Goal: Transaction & Acquisition: Purchase product/service

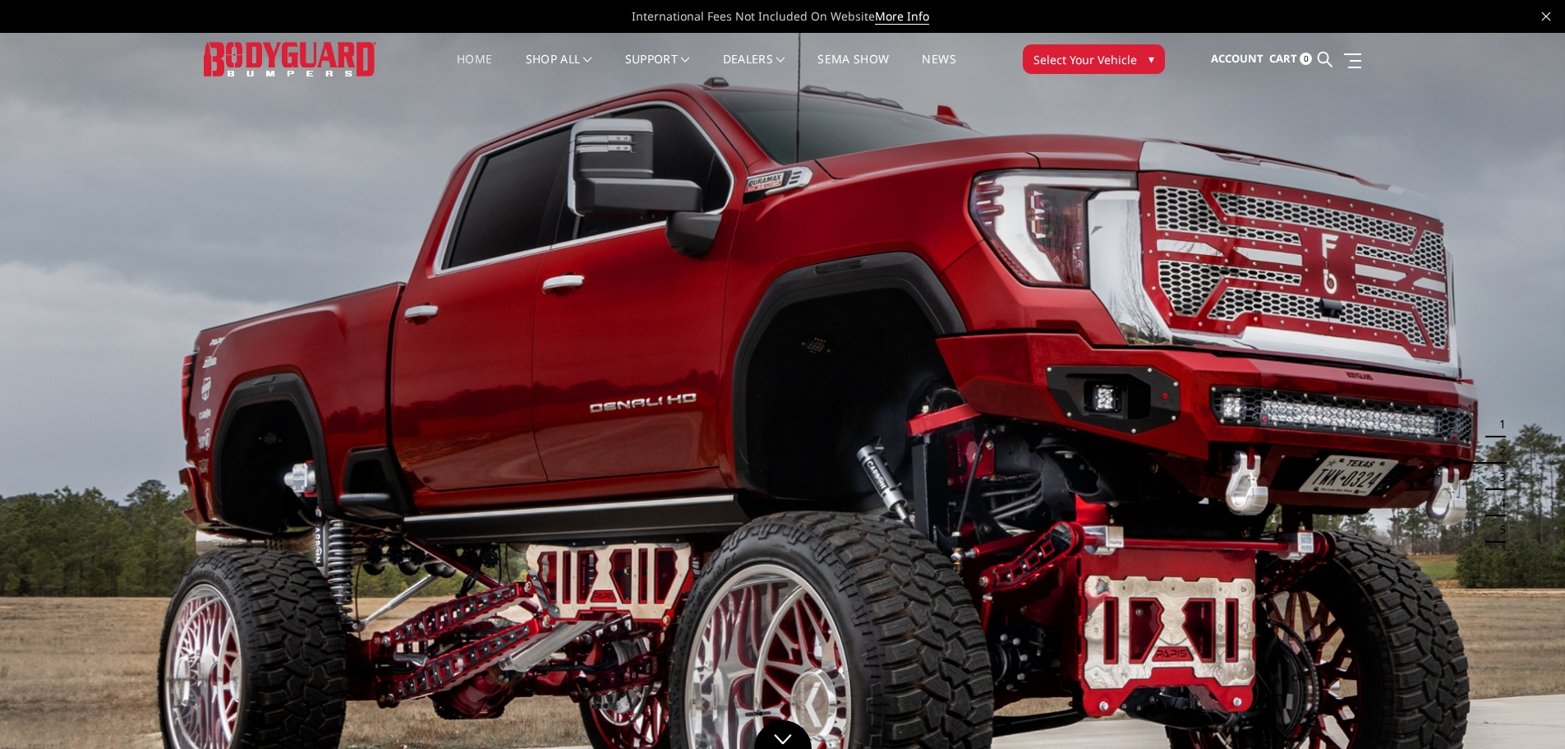
click at [1097, 54] on span "Select Your Vehicle" at bounding box center [1086, 59] width 104 height 17
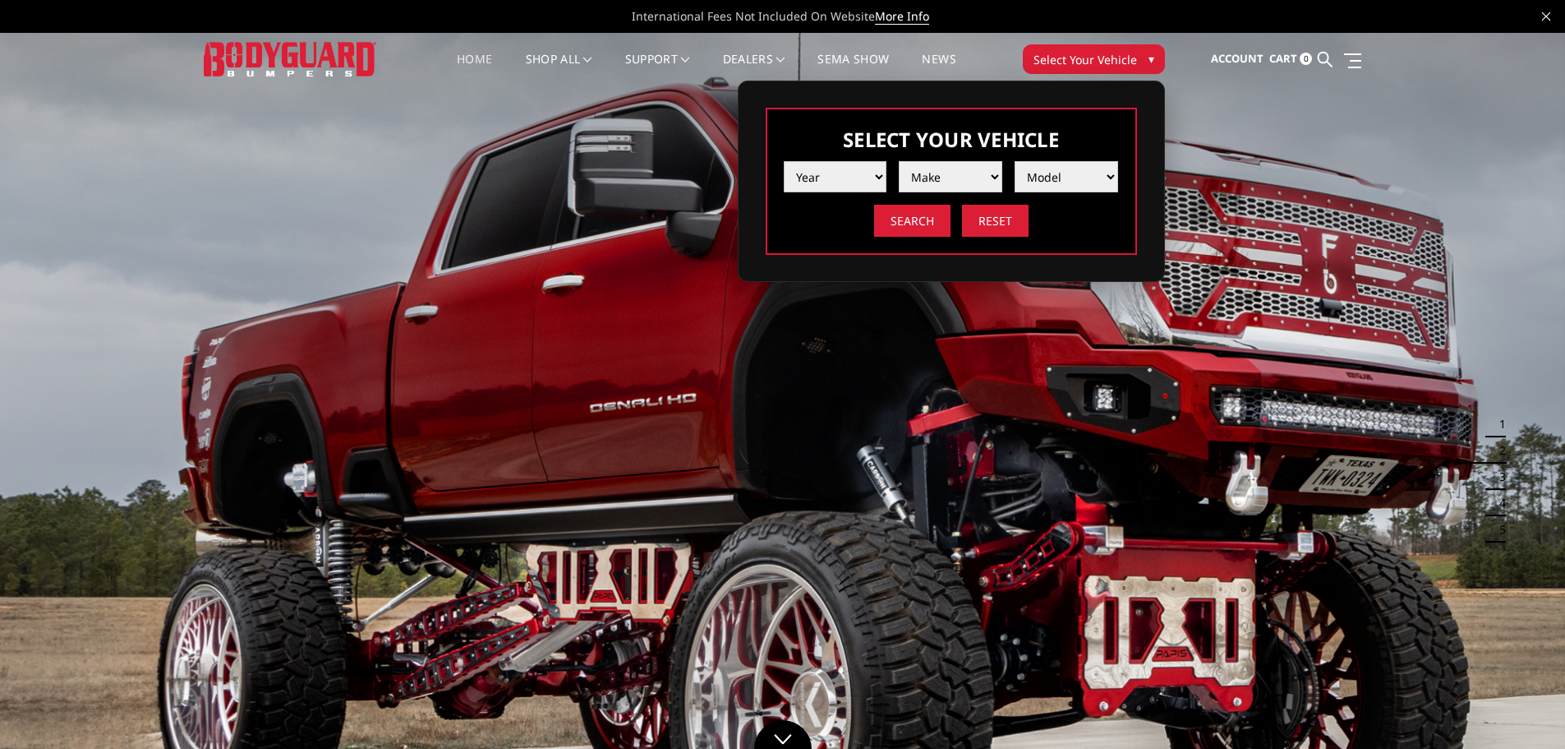
click at [828, 182] on select "Year 2025 2024 2023 2022 2021 2020 2019 2018 2017 2016 2015 2014 2013 2012 2011…" at bounding box center [836, 176] width 104 height 31
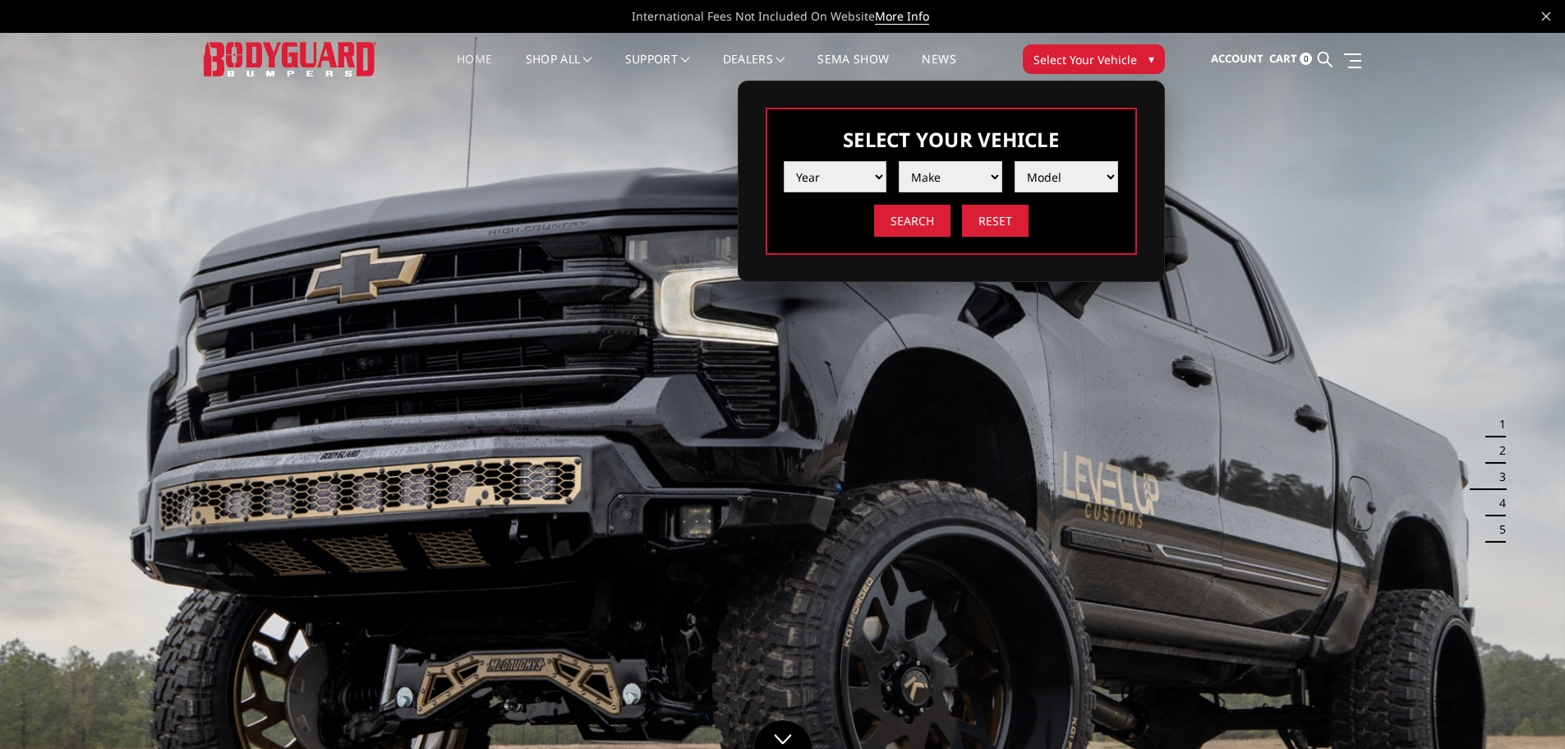
select select "yr_2025"
click at [784, 161] on select "Year 2025 2024 2023 2022 2021 2020 2019 2018 2017 2016 2015 2014 2013 2012 2011…" at bounding box center [836, 176] width 104 height 31
click at [944, 182] on select "Make Chevrolet Ford GMC Ram Toyota" at bounding box center [951, 176] width 104 height 31
select select "mk_ford"
click at [899, 161] on select "Make Chevrolet Ford GMC Ram Toyota" at bounding box center [951, 176] width 104 height 31
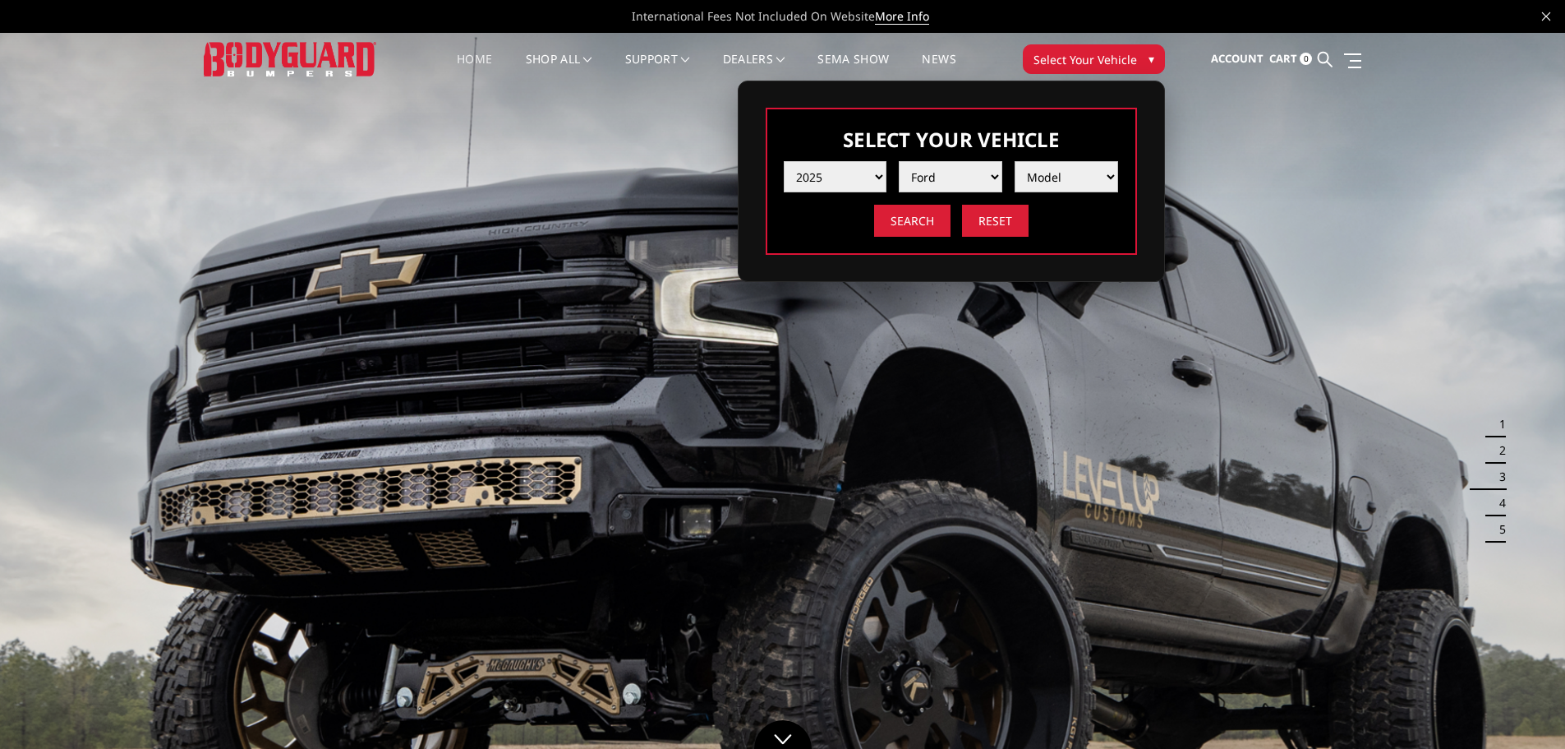
click at [1054, 182] on select "Model F150 F150 Raptor F250 / F350 F450 F550" at bounding box center [1067, 176] width 104 height 31
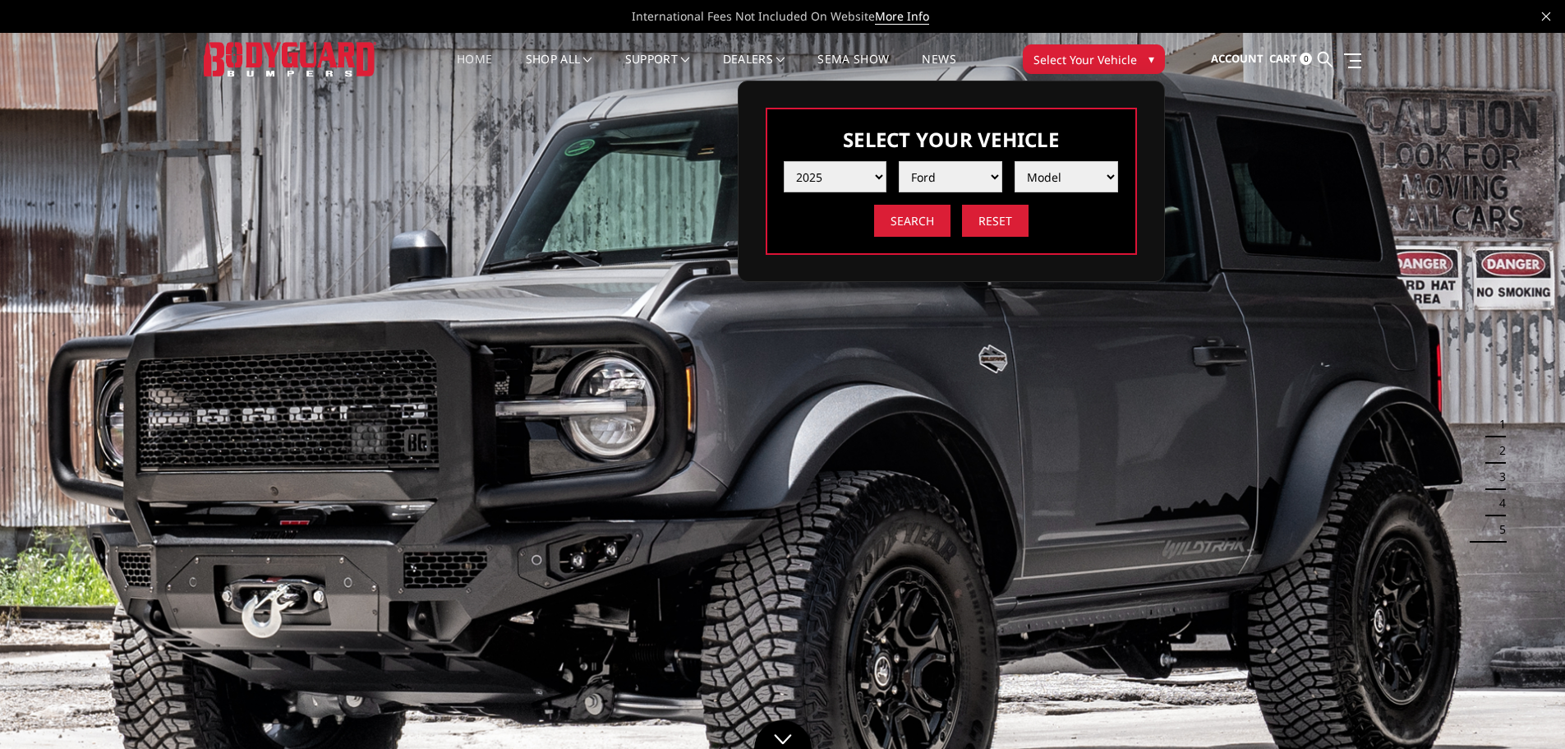
click at [871, 171] on select "Year 2025 2024 2023 2022 2021 2020 2019 2018 2017 2016 2015 2014 2013 2012 2011…" at bounding box center [836, 176] width 104 height 31
click at [845, 170] on select "Year 2025 2024 2023 2022 2021 2020 2019 2018 2017 2016 2015 2014 2013 2012 2011…" at bounding box center [836, 176] width 104 height 31
select select "yr_2024"
click at [784, 161] on select "Year 2025 2024 2023 2022 2021 2020 2019 2018 2017 2016 2015 2014 2013 2012 2011…" at bounding box center [836, 176] width 104 height 31
click at [965, 177] on select "Make Chevrolet Ford GMC Ram Toyota" at bounding box center [951, 176] width 104 height 31
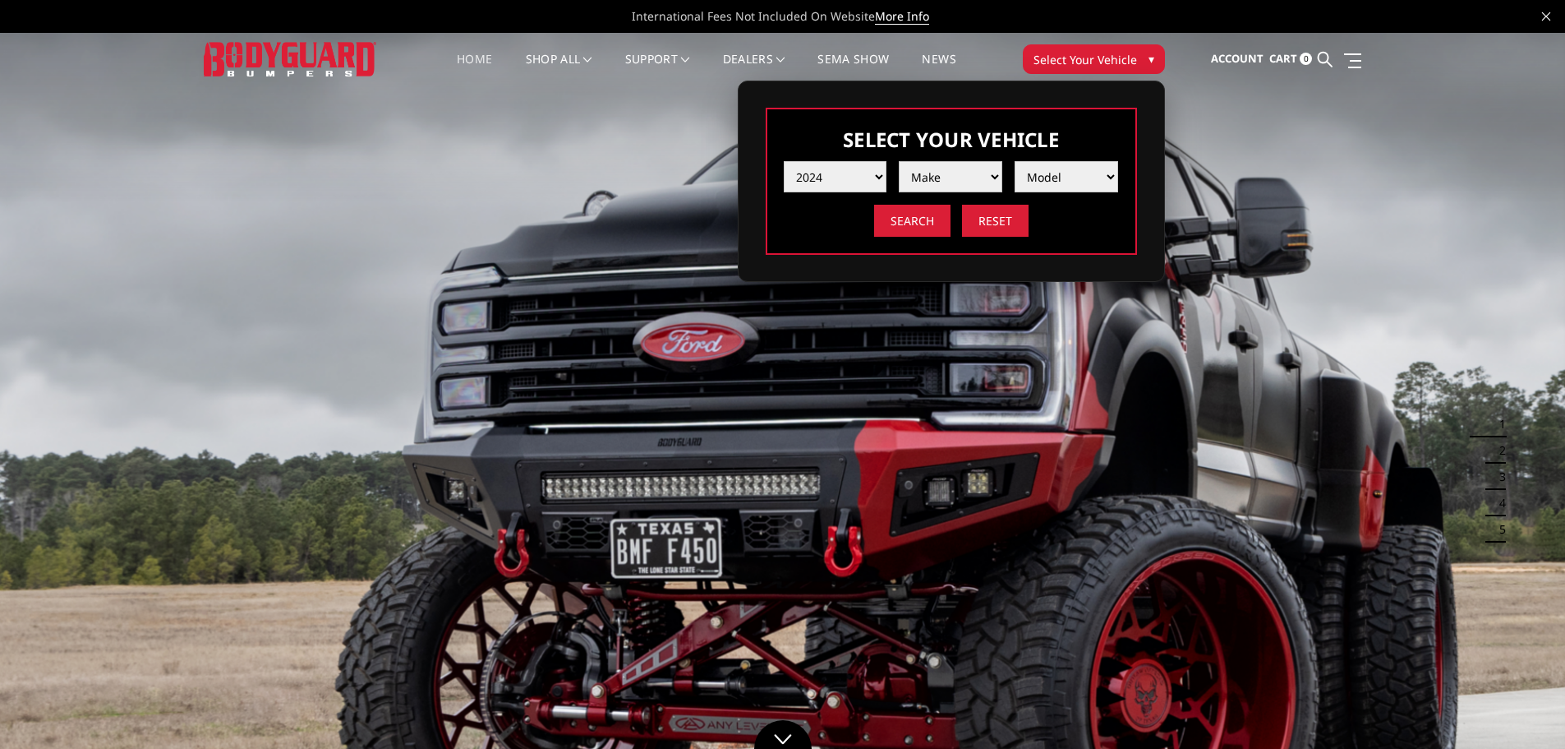
select select "mk_ford"
click at [899, 161] on select "Make Chevrolet Ford GMC Ram Toyota" at bounding box center [951, 176] width 104 height 31
click at [1077, 169] on select "Model F150 F150 Raptor F250 / F350 F450 F550" at bounding box center [1067, 176] width 104 height 31
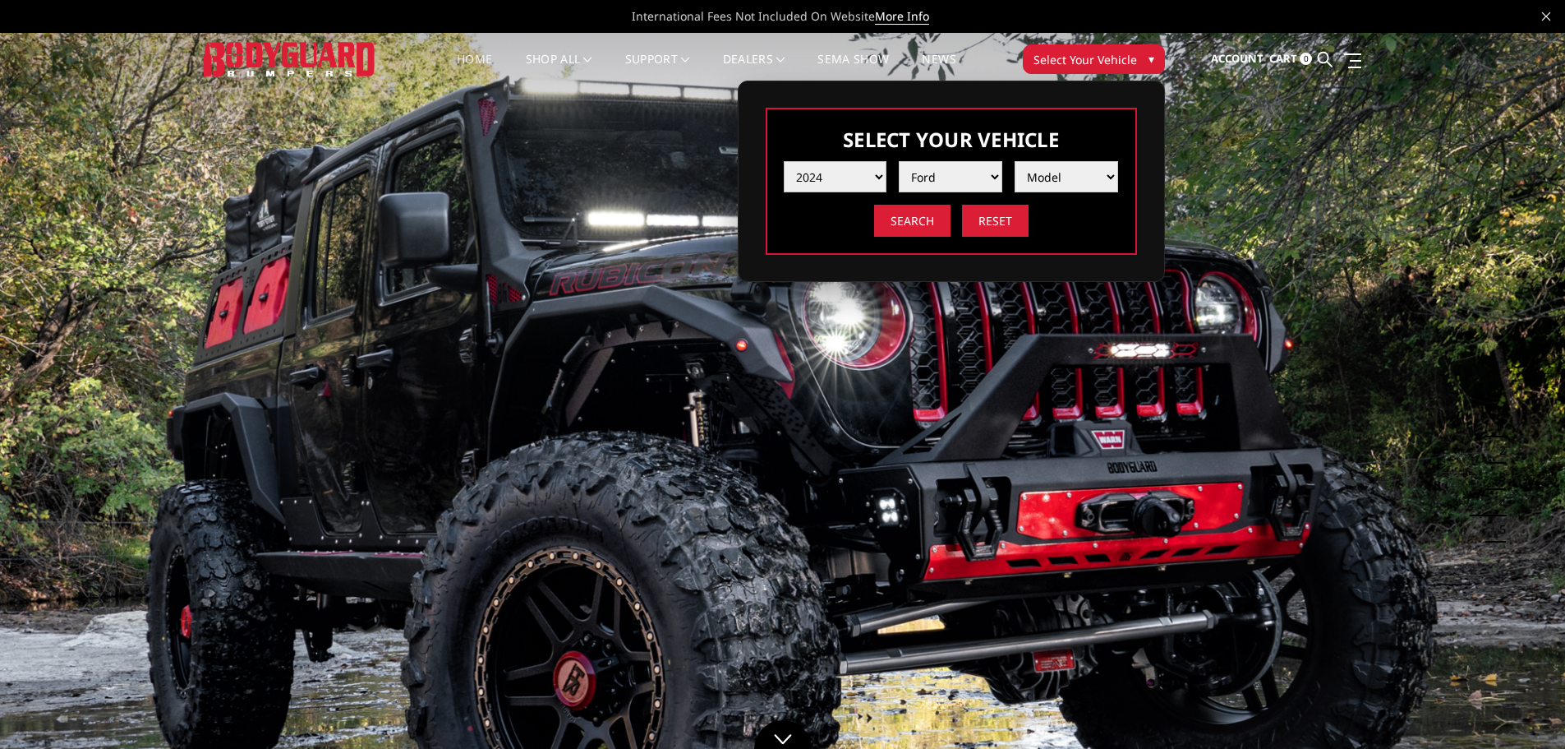
click at [875, 178] on select "Year 2025 2024 2023 2022 2021 2020 2019 2018 2017 2016 2015 2014 2013 2012 2011…" at bounding box center [836, 176] width 104 height 31
select select "yr_2022"
click at [784, 161] on select "Year 2025 2024 2023 2022 2021 2020 2019 2018 2017 2016 2015 2014 2013 2012 2011…" at bounding box center [836, 176] width 104 height 31
click at [952, 179] on select "Make Chevrolet Ford GMC Ram Toyota" at bounding box center [951, 176] width 104 height 31
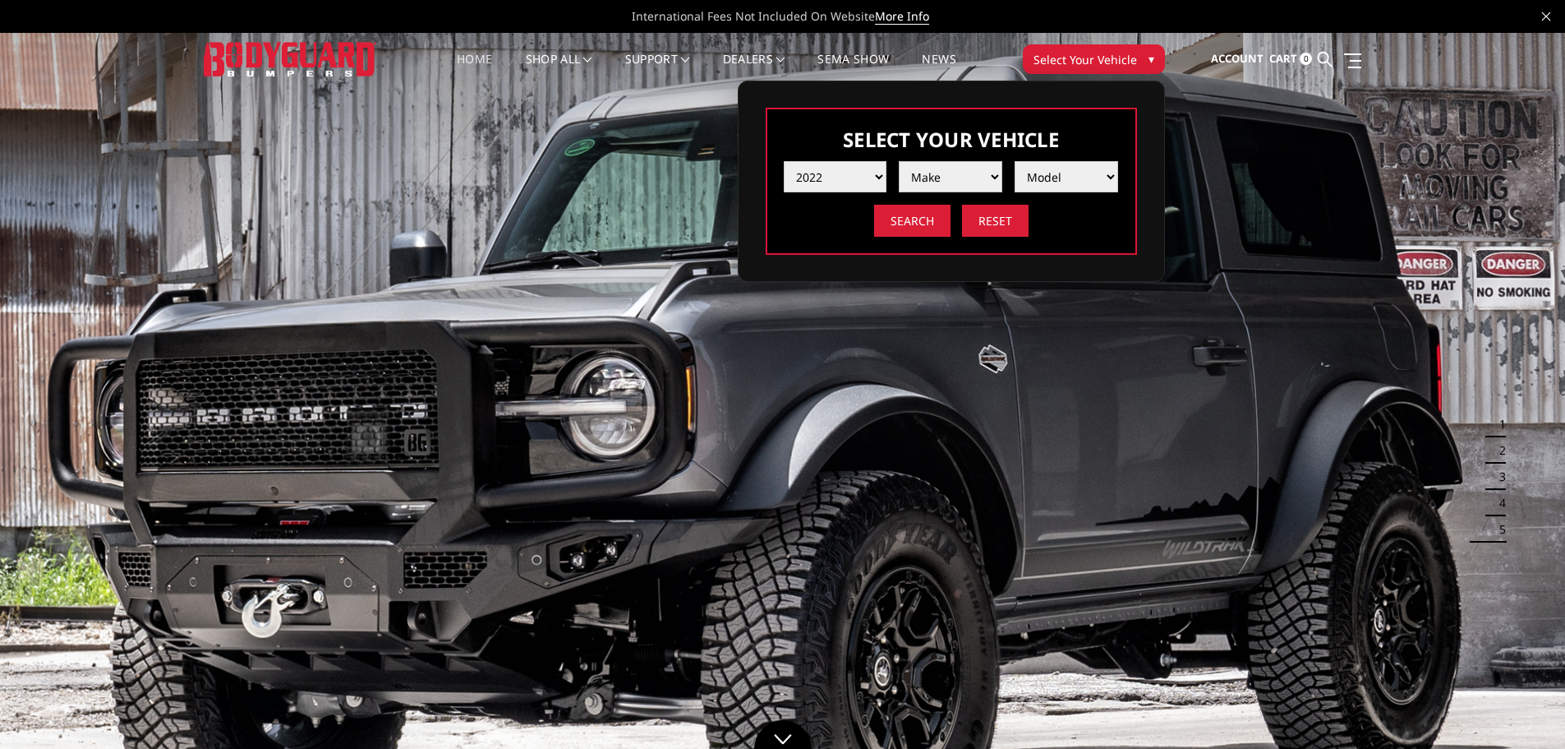
select select "mk_ford"
click at [899, 161] on select "Make Chevrolet Ford GMC Ram Toyota" at bounding box center [951, 176] width 104 height 31
click at [1073, 175] on select "Model F150 F150 Raptor F250 / F350 F450 F550" at bounding box center [1067, 176] width 104 height 31
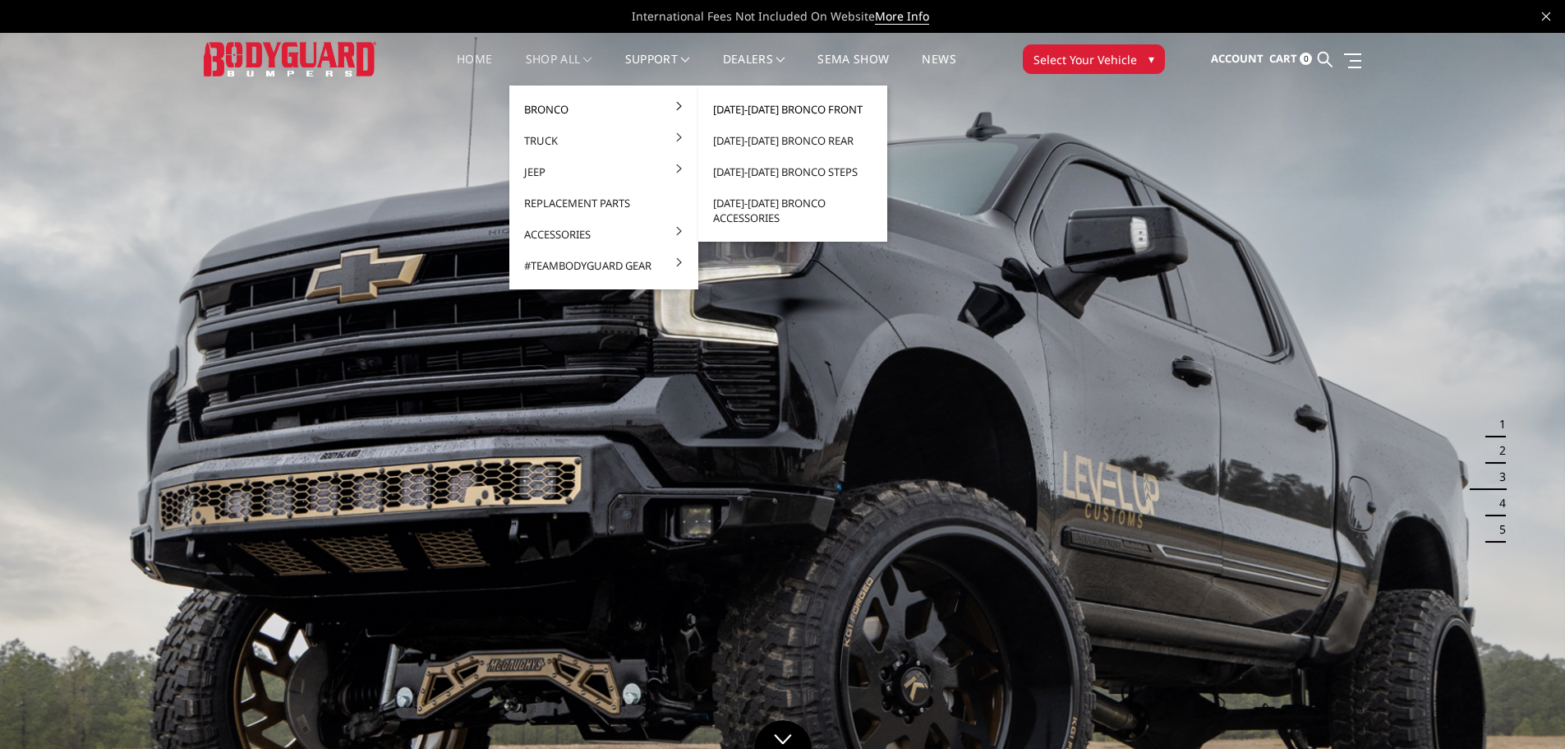
click at [745, 104] on link "[DATE]-[DATE] Bronco Front" at bounding box center [793, 109] width 176 height 31
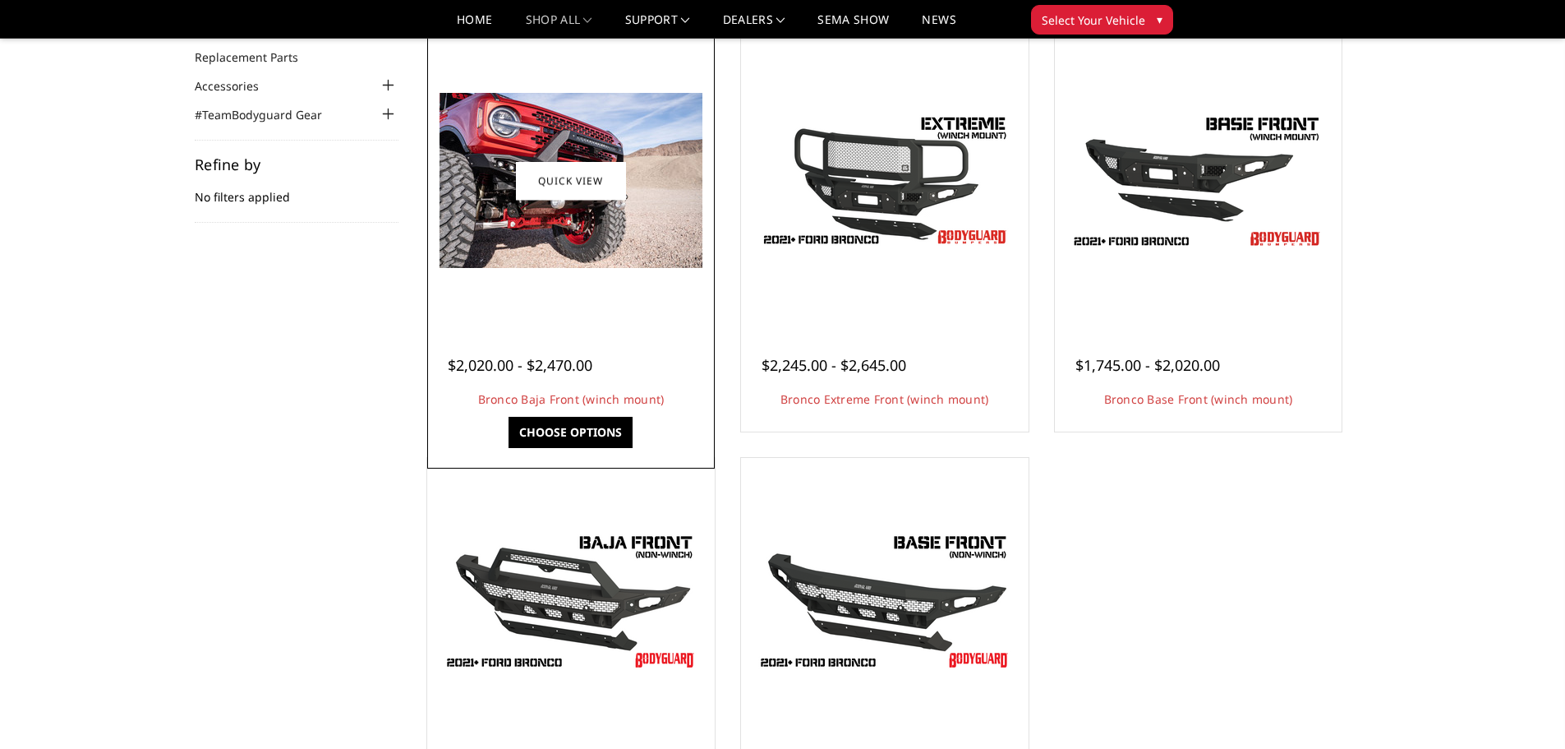
scroll to position [164, 0]
click at [580, 146] on img at bounding box center [571, 181] width 263 height 175
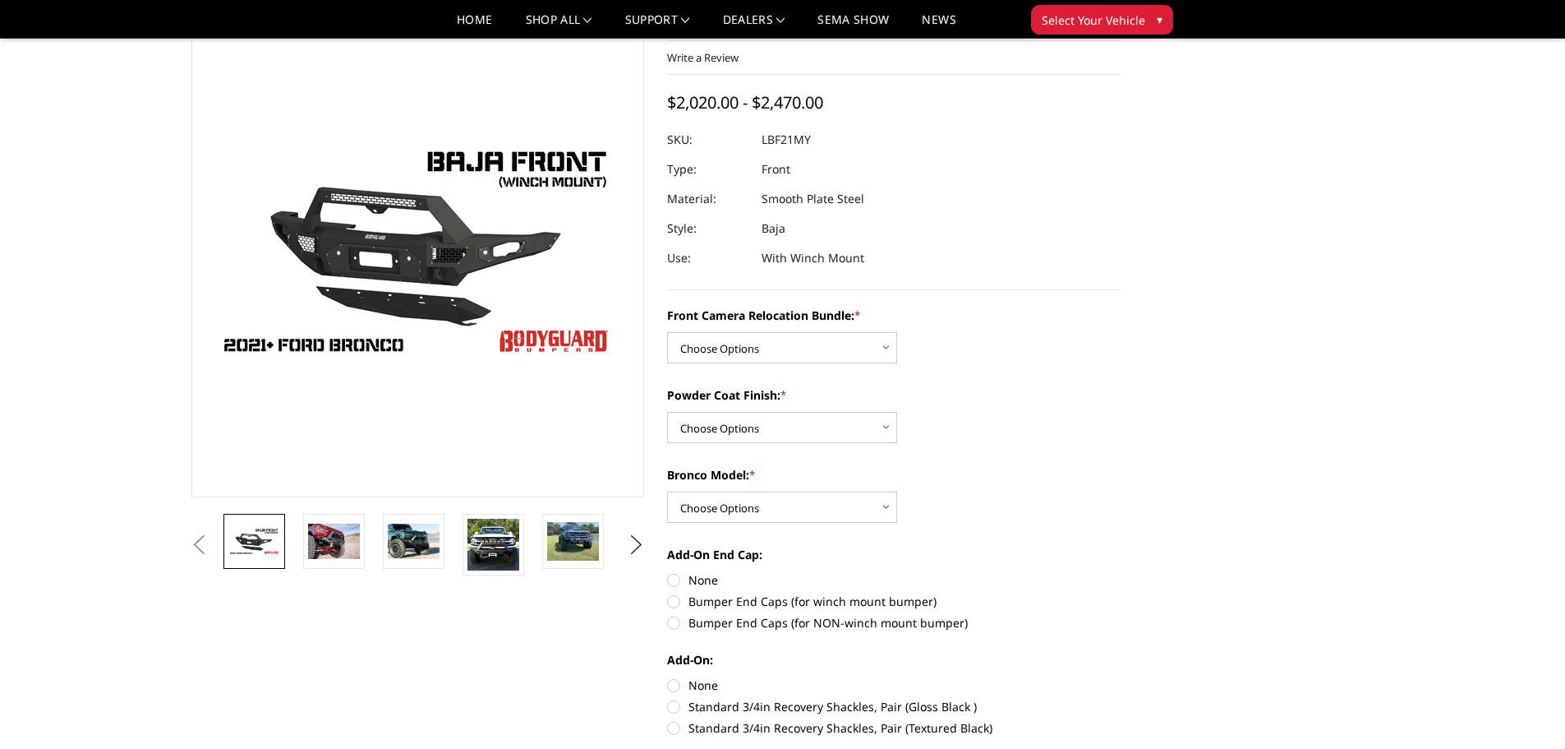
scroll to position [81, 0]
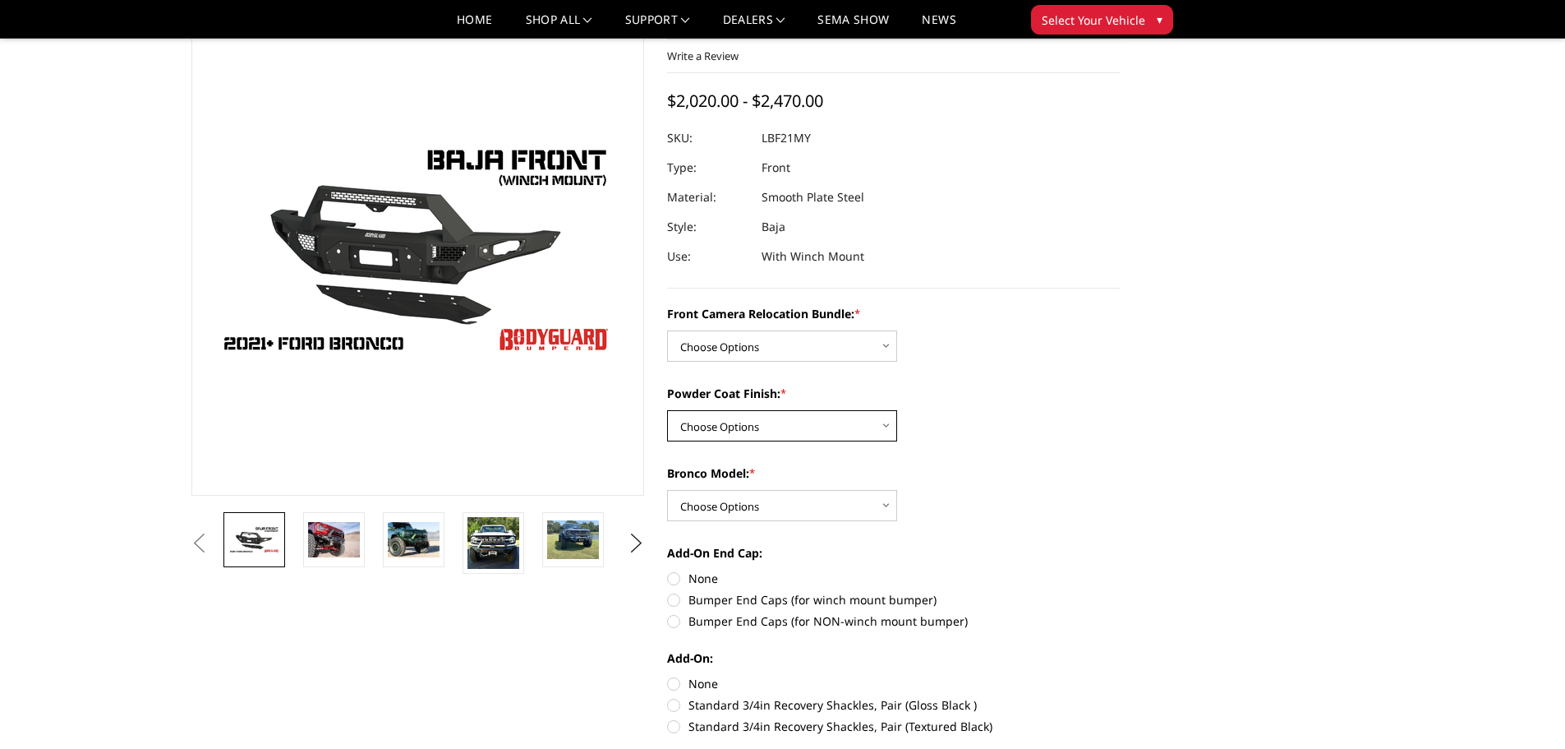
click at [847, 422] on select "Choose Options Textured Black Powder Coat Bare Metal" at bounding box center [782, 425] width 230 height 31
click at [667, 410] on select "Choose Options Textured Black Powder Coat Bare Metal" at bounding box center [782, 425] width 230 height 31
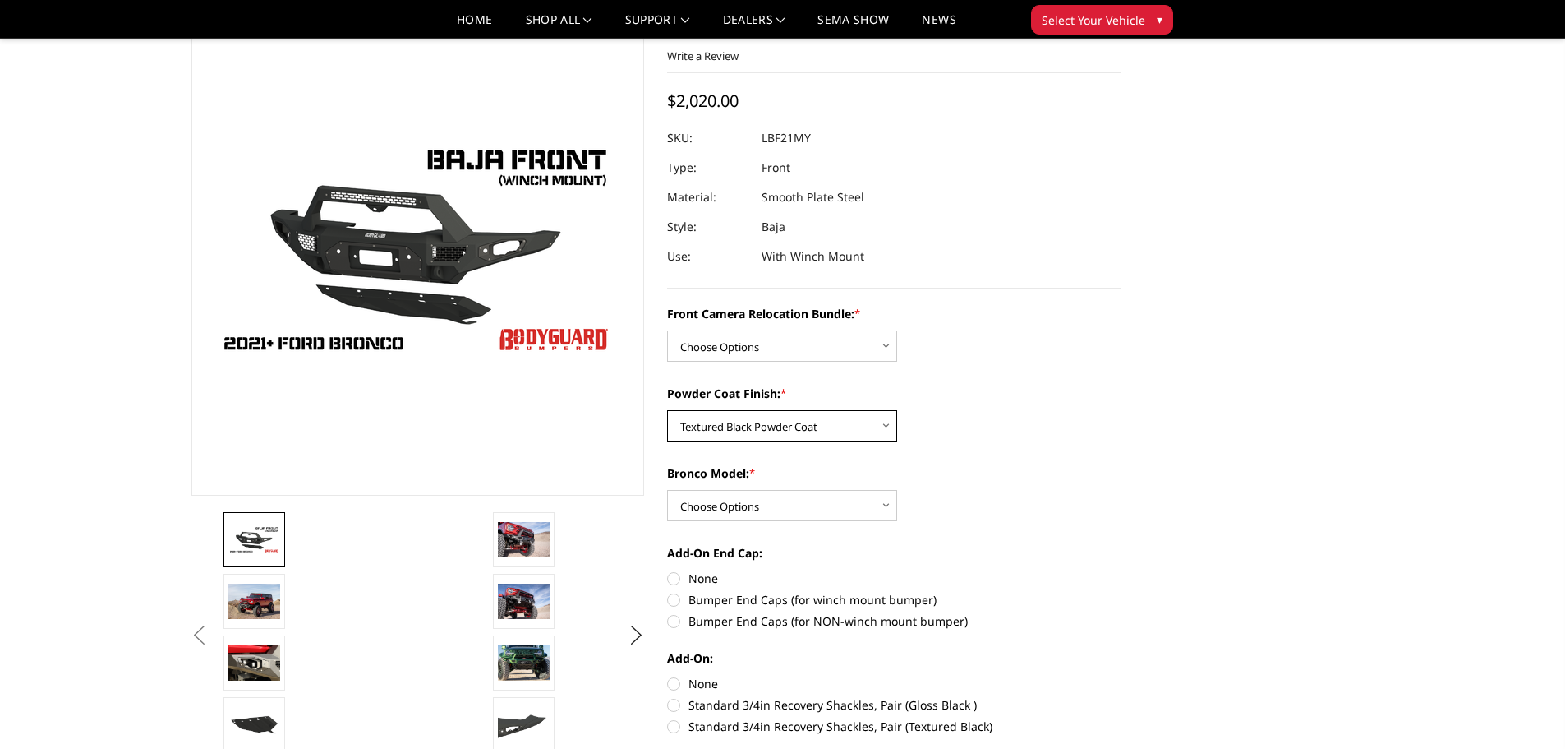
click at [795, 422] on select "Choose Options Textured Black Powder Coat Bare Metal" at bounding box center [782, 425] width 230 height 31
click at [667, 410] on select "Choose Options Textured Black Powder Coat Bare Metal" at bounding box center [782, 425] width 230 height 31
click at [794, 426] on select "Choose Options Textured Black Powder Coat Bare Metal" at bounding box center [782, 425] width 230 height 31
select select "4015"
click at [667, 410] on select "Choose Options Textured Black Powder Coat Bare Metal" at bounding box center [782, 425] width 230 height 31
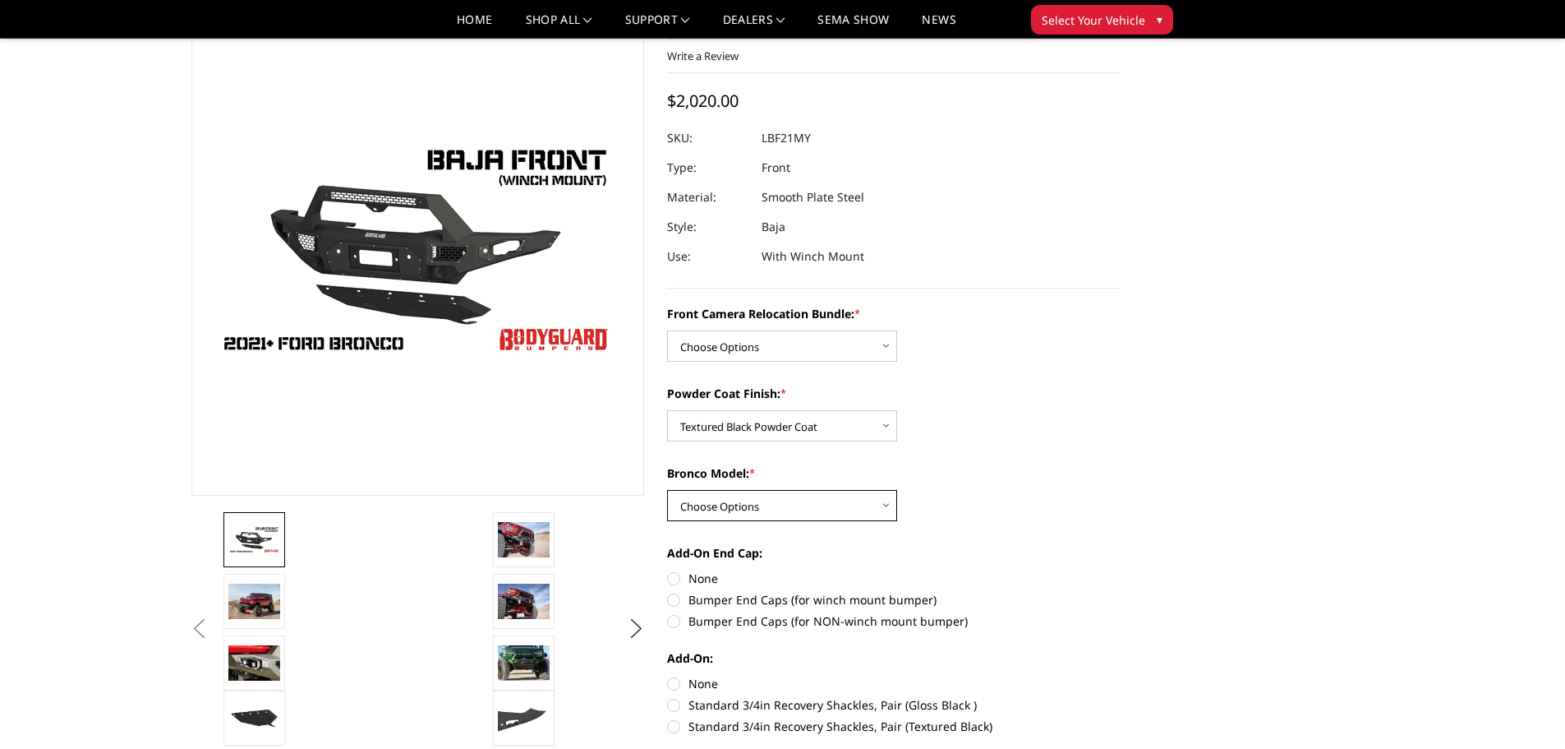
click at [790, 506] on select "Choose Options Raptor Base/Badlands/Wildtrak/etc." at bounding box center [782, 505] width 230 height 31
select select "4012"
click at [667, 490] on select "Choose Options Raptor Base/Badlands/Wildtrak/etc." at bounding box center [782, 505] width 230 height 31
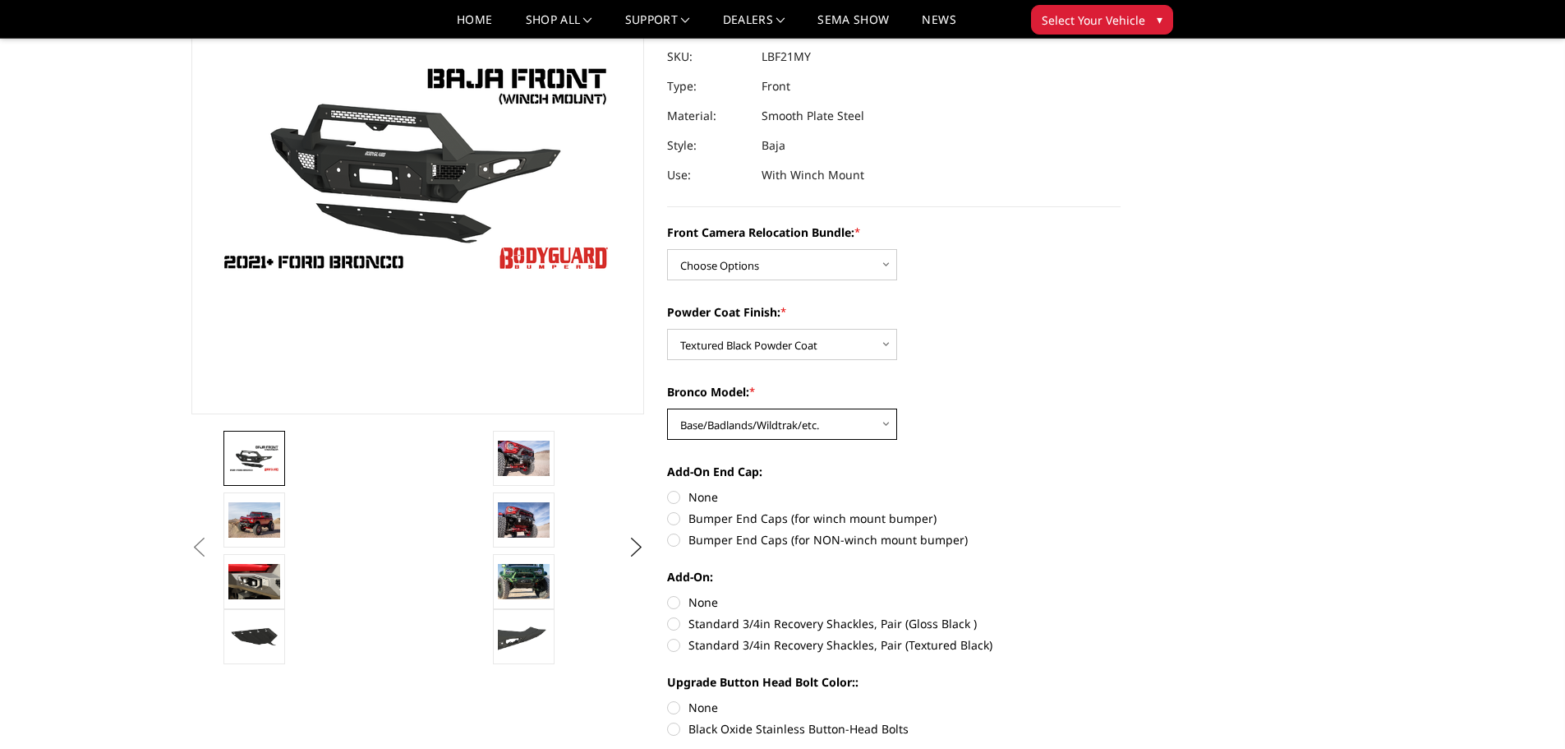
scroll to position [163, 0]
click at [676, 517] on label "Bumper End Caps (for winch mount bumper)" at bounding box center [894, 517] width 454 height 17
click at [1121, 488] on input "Bumper End Caps (for winch mount bumper)" at bounding box center [1121, 487] width 1 height 1
radio input "true"
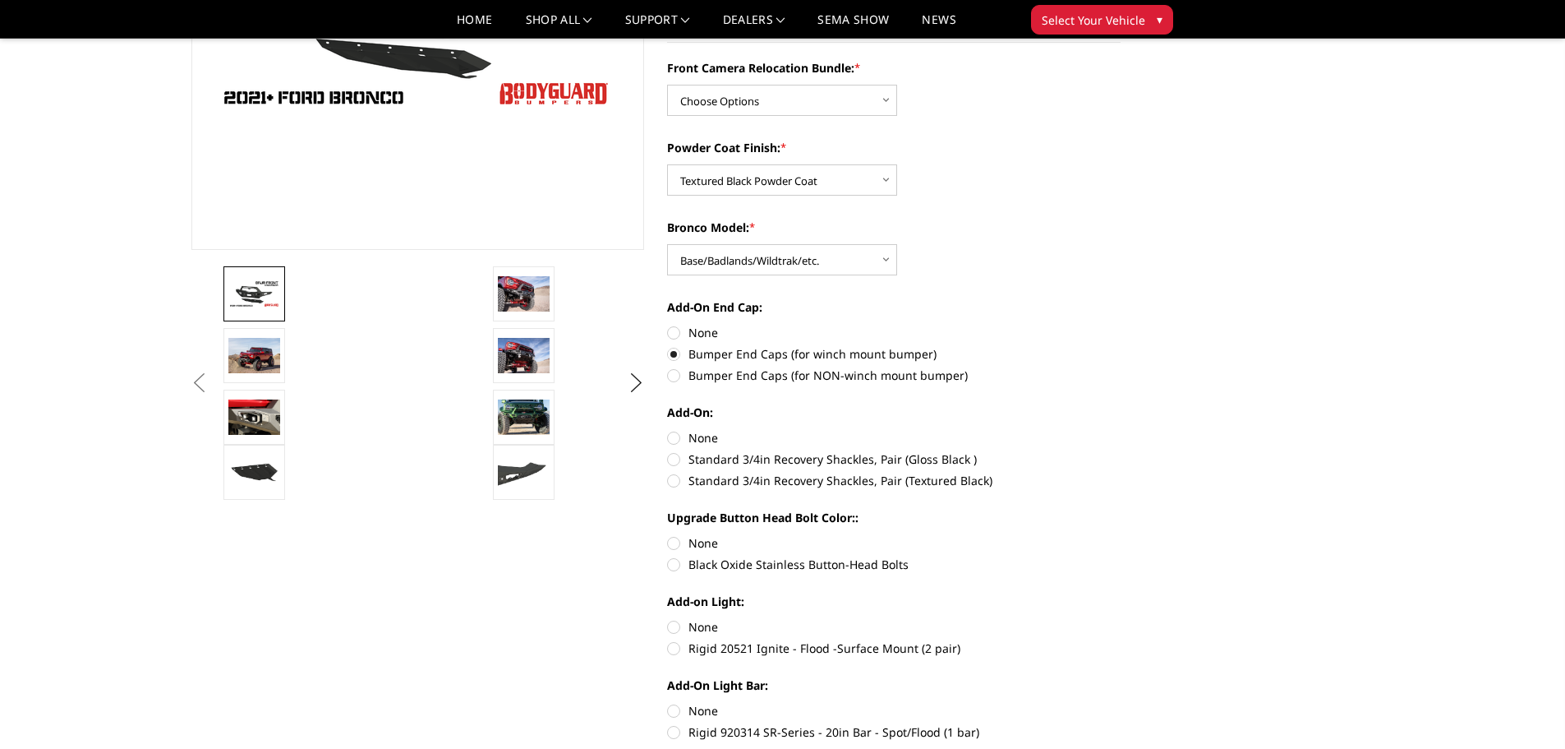
scroll to position [327, 0]
click at [677, 457] on label "Standard 3/4in Recovery Shackles, Pair (Gloss Black )" at bounding box center [894, 458] width 454 height 17
click at [1121, 429] on input "Standard 3/4in Recovery Shackles, Pair (Gloss Black )" at bounding box center [1121, 428] width 1 height 1
radio input "true"
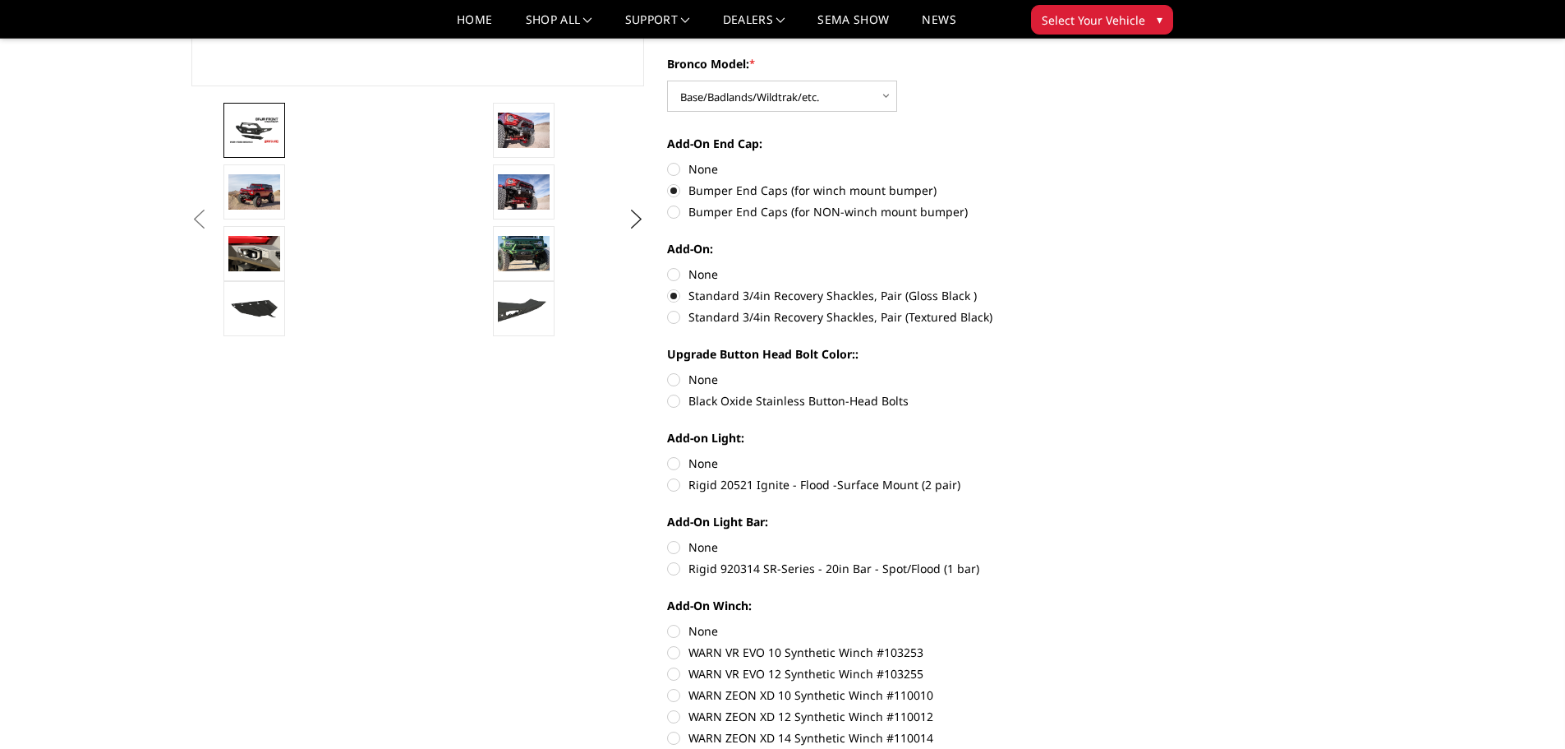
scroll to position [491, 0]
click at [674, 402] on label "Black Oxide Stainless Button-Head Bolts" at bounding box center [894, 399] width 454 height 17
click at [1121, 371] on input "Black Oxide Stainless Button-Head Bolts" at bounding box center [1121, 370] width 1 height 1
radio input "true"
click at [671, 482] on label "Rigid 20521 Ignite - Flood -Surface Mount (2 pair)" at bounding box center [894, 483] width 454 height 17
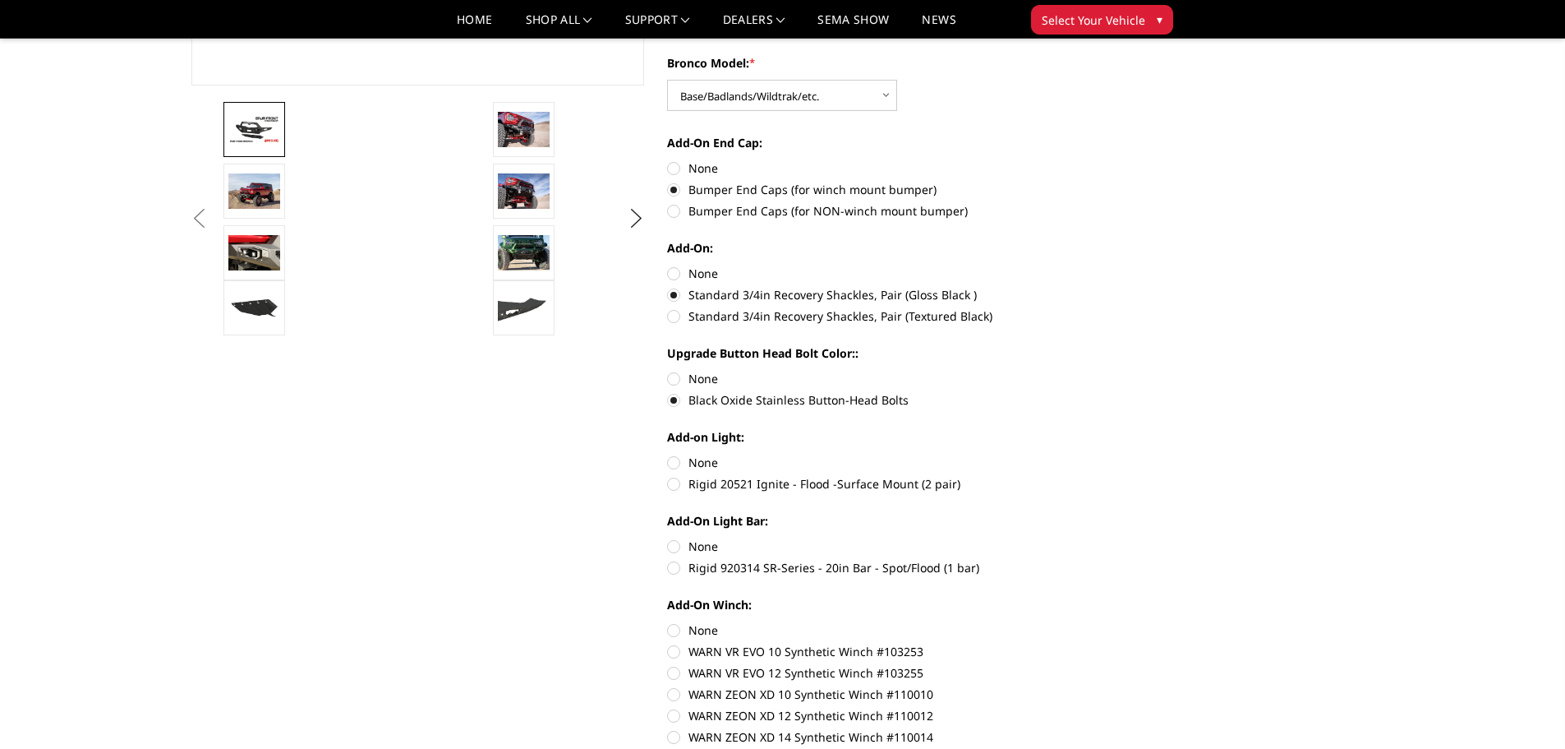
click at [1121, 454] on input "Rigid 20521 Ignite - Flood -Surface Mount (2 pair)" at bounding box center [1121, 454] width 1 height 1
radio input "true"
click at [678, 565] on label "Rigid 920314 SR-Series - 20in Bar - Spot/Flood (1 bar)" at bounding box center [894, 567] width 454 height 17
click at [1121, 538] on input "Rigid 920314 SR-Series - 20in Bar - Spot/Flood (1 bar)" at bounding box center [1121, 537] width 1 height 1
radio input "true"
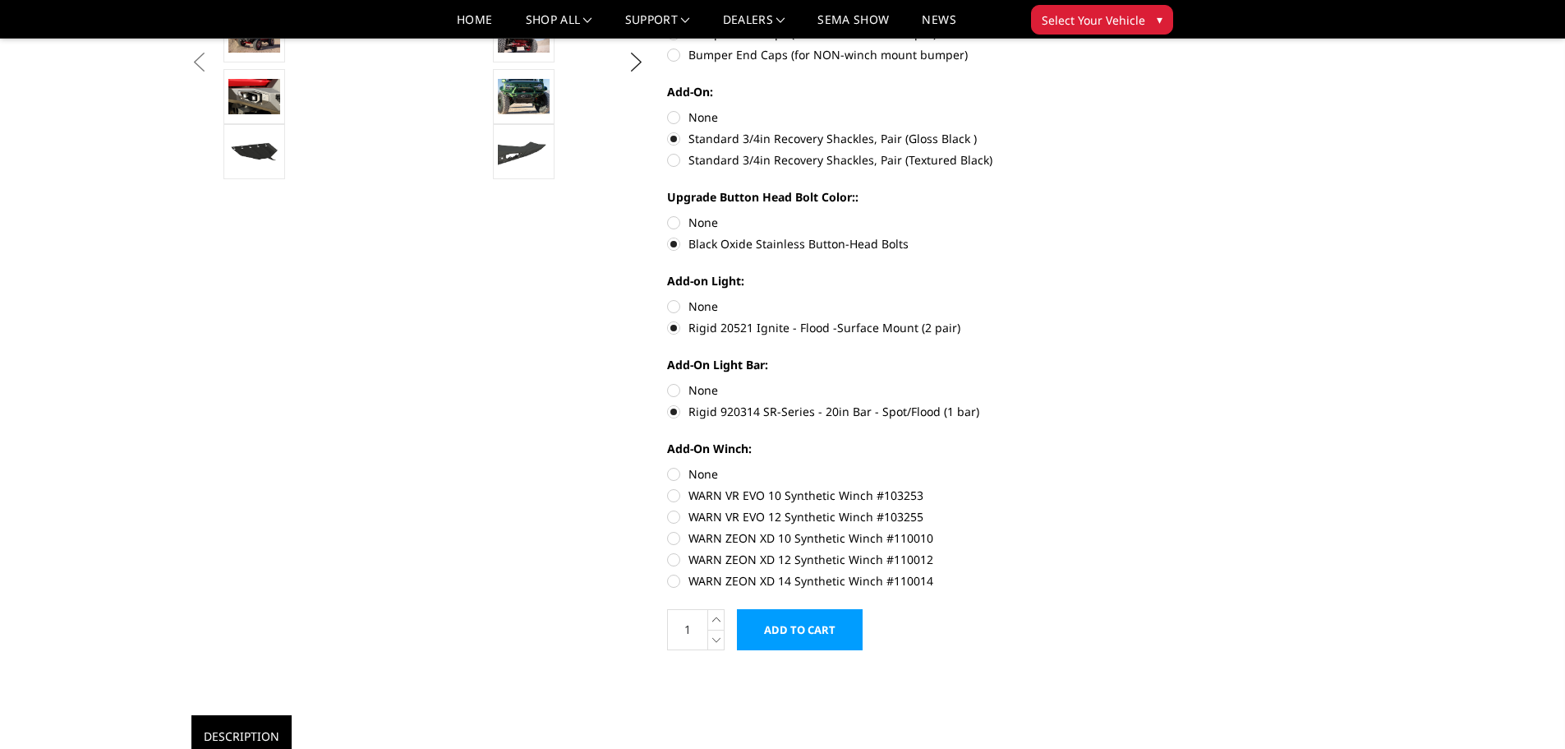
scroll to position [648, 0]
click at [678, 581] on label "WARN ZEON XD 14 Synthetic Winch #110014" at bounding box center [894, 579] width 454 height 17
click at [1121, 551] on input "WARN ZEON XD 14 Synthetic Winch #110014" at bounding box center [1121, 550] width 1 height 1
radio input "true"
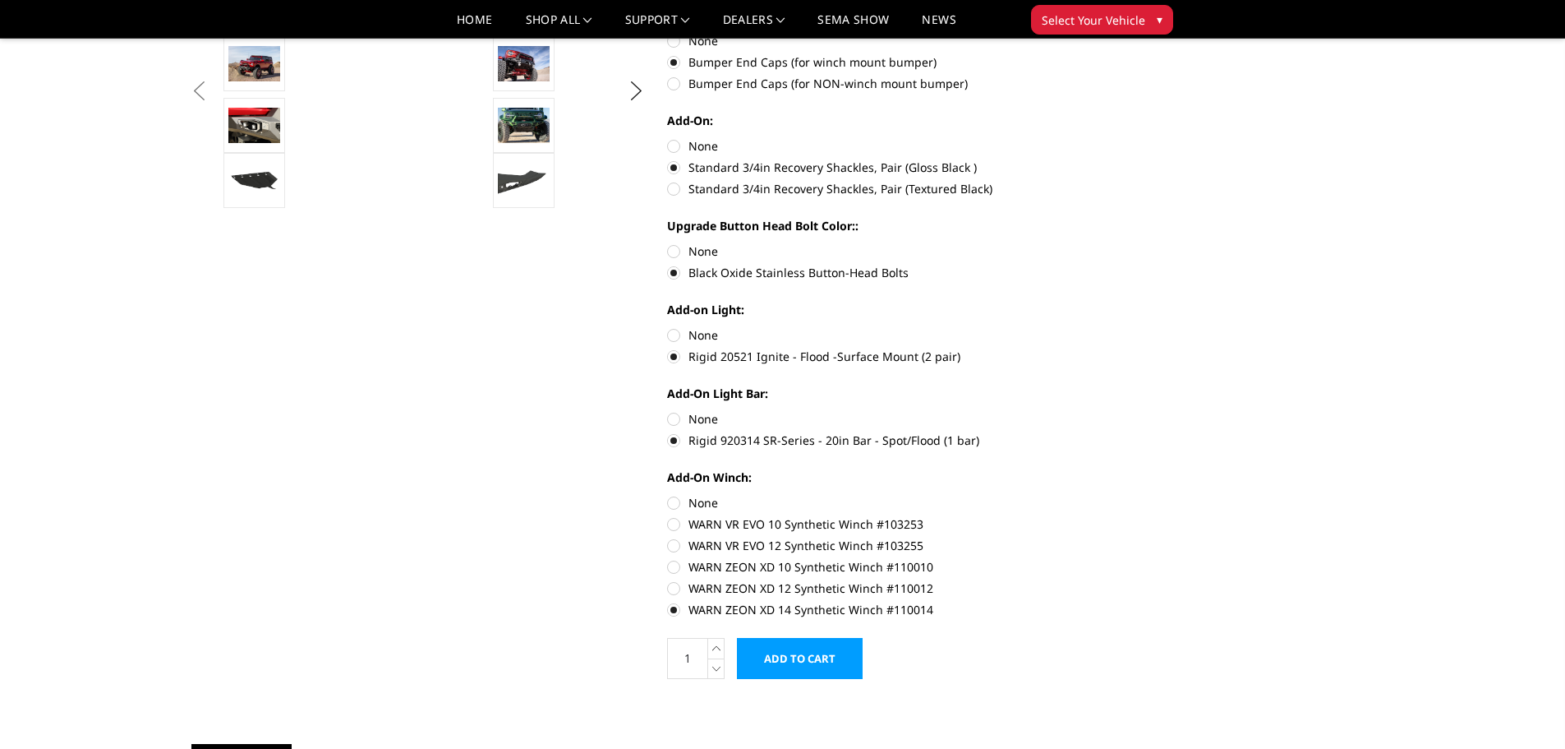
scroll to position [619, 0]
click at [675, 546] on label "WARN VR EVO 12 Synthetic Winch #103255" at bounding box center [894, 544] width 454 height 17
click at [1121, 515] on input "WARN VR EVO 12 Synthetic Winch #103255" at bounding box center [1121, 514] width 1 height 1
radio input "true"
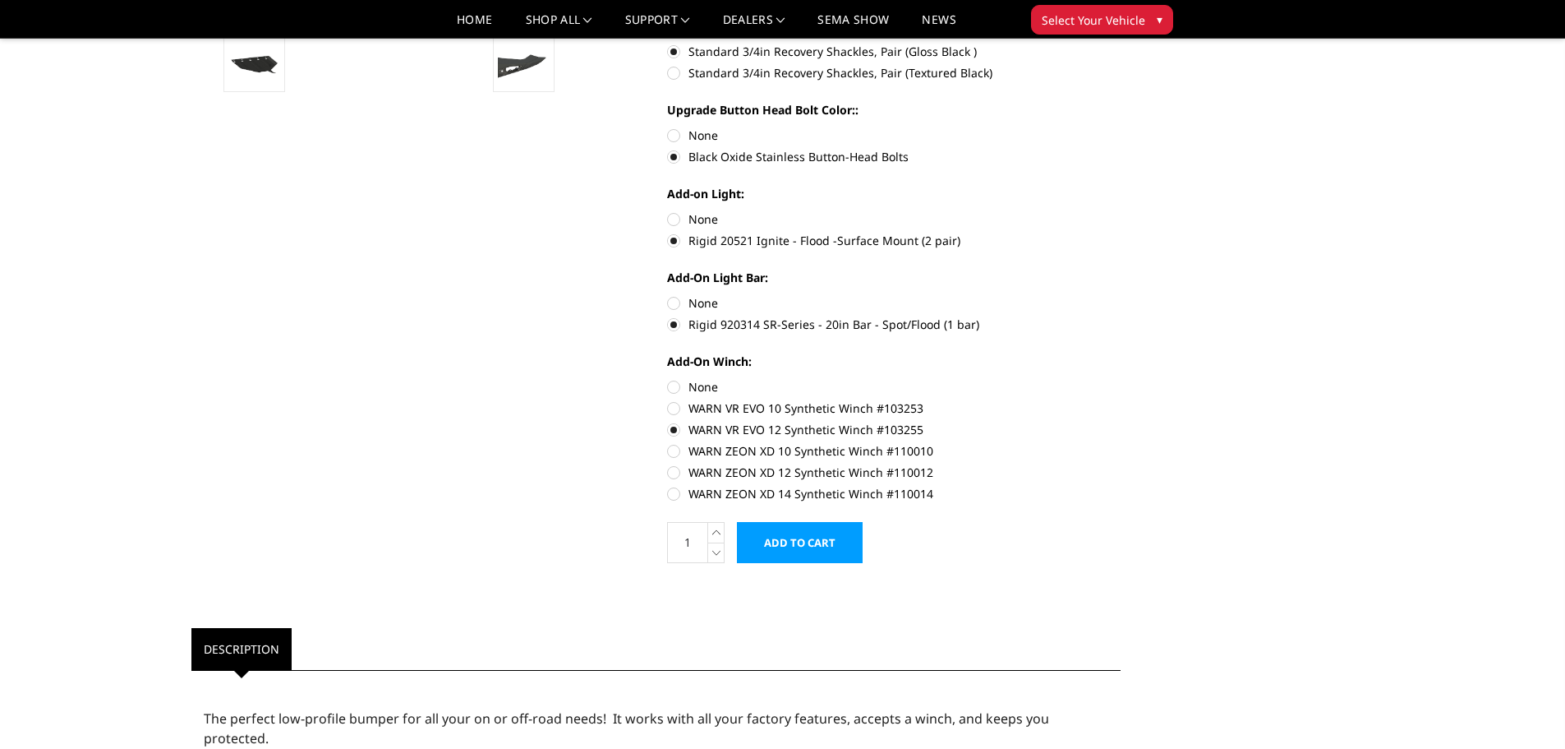
scroll to position [737, 0]
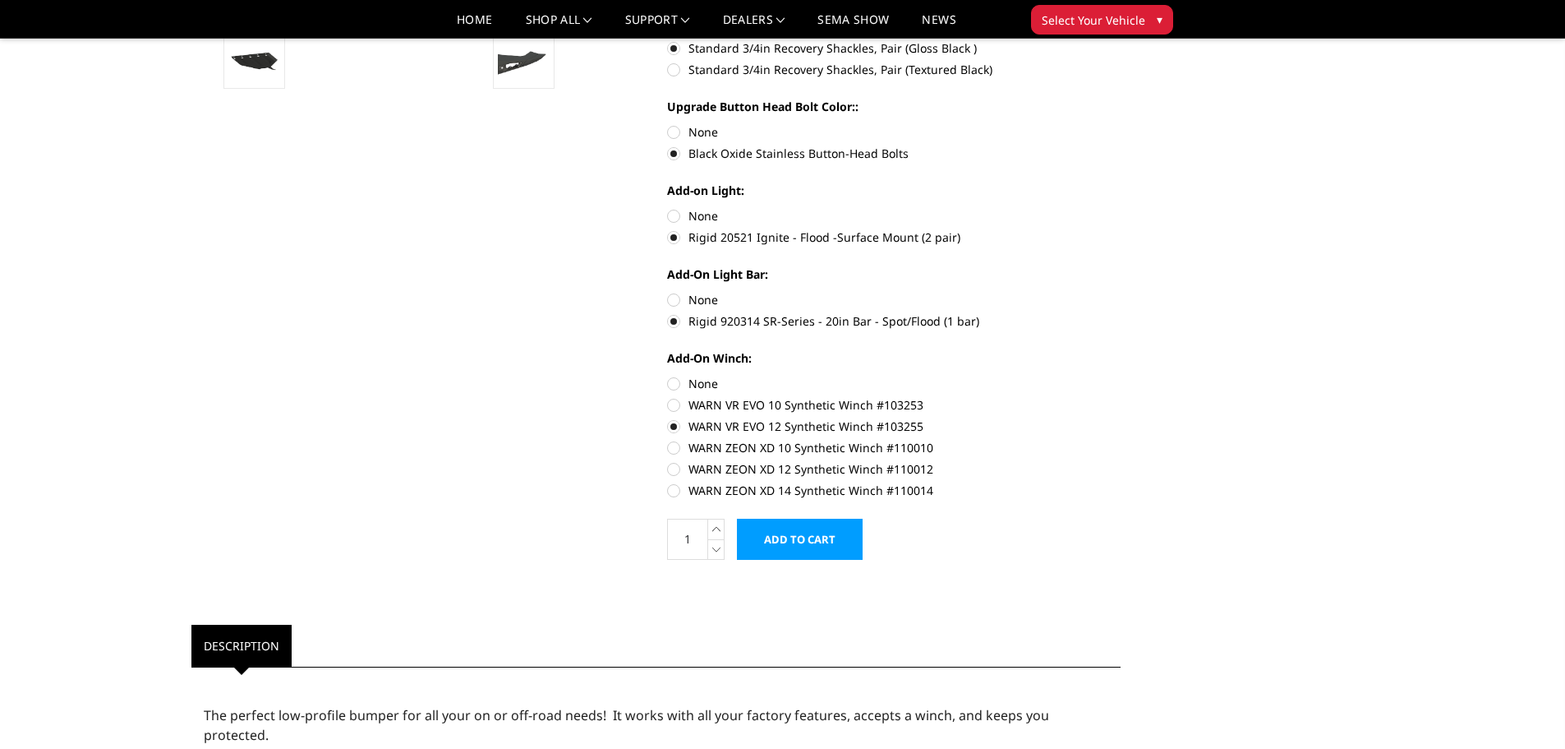
click at [675, 494] on label "WARN ZEON XD 14 Synthetic Winch #110014" at bounding box center [894, 490] width 454 height 17
click at [1121, 461] on input "WARN ZEON XD 14 Synthetic Winch #110014" at bounding box center [1121, 460] width 1 height 1
radio input "true"
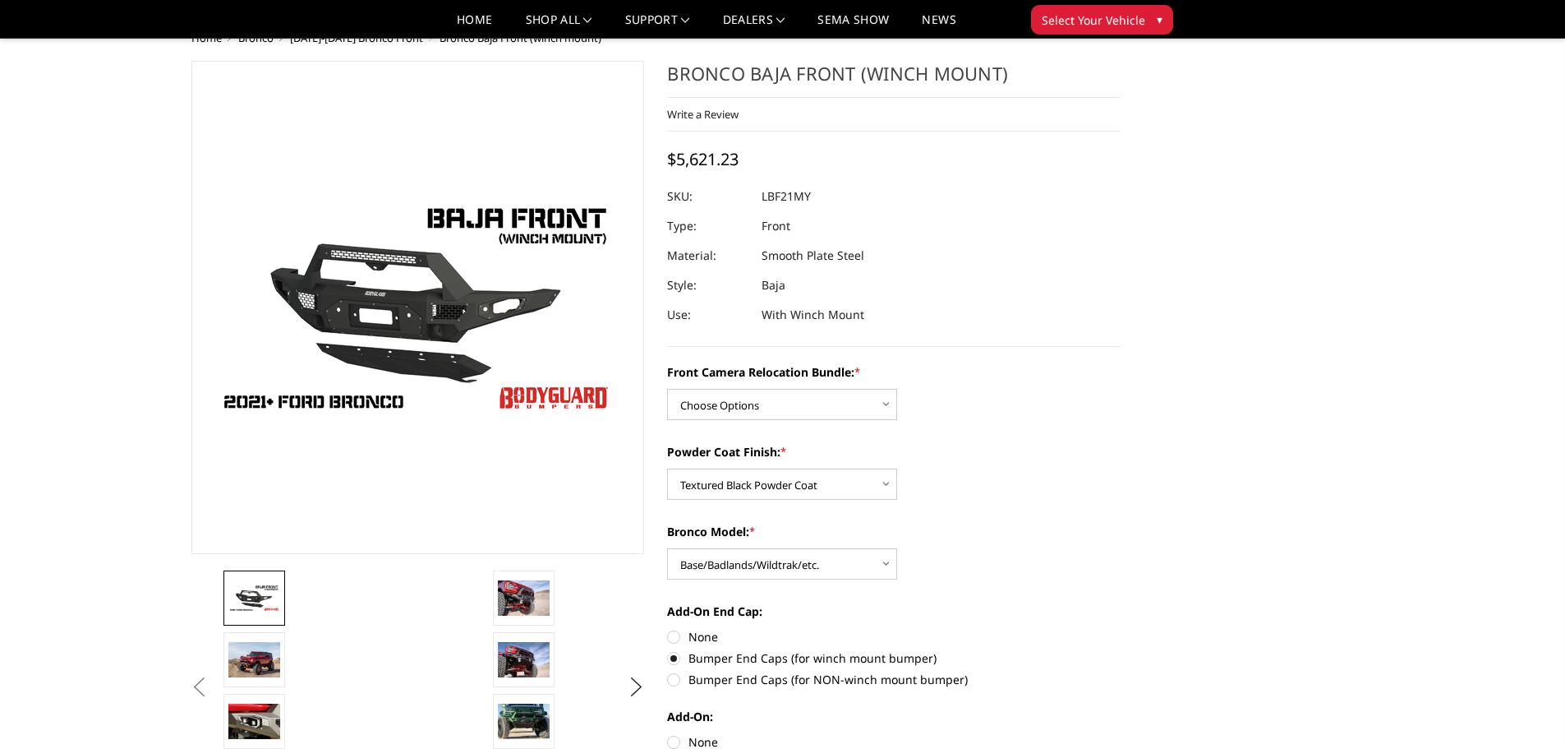
scroll to position [0, 0]
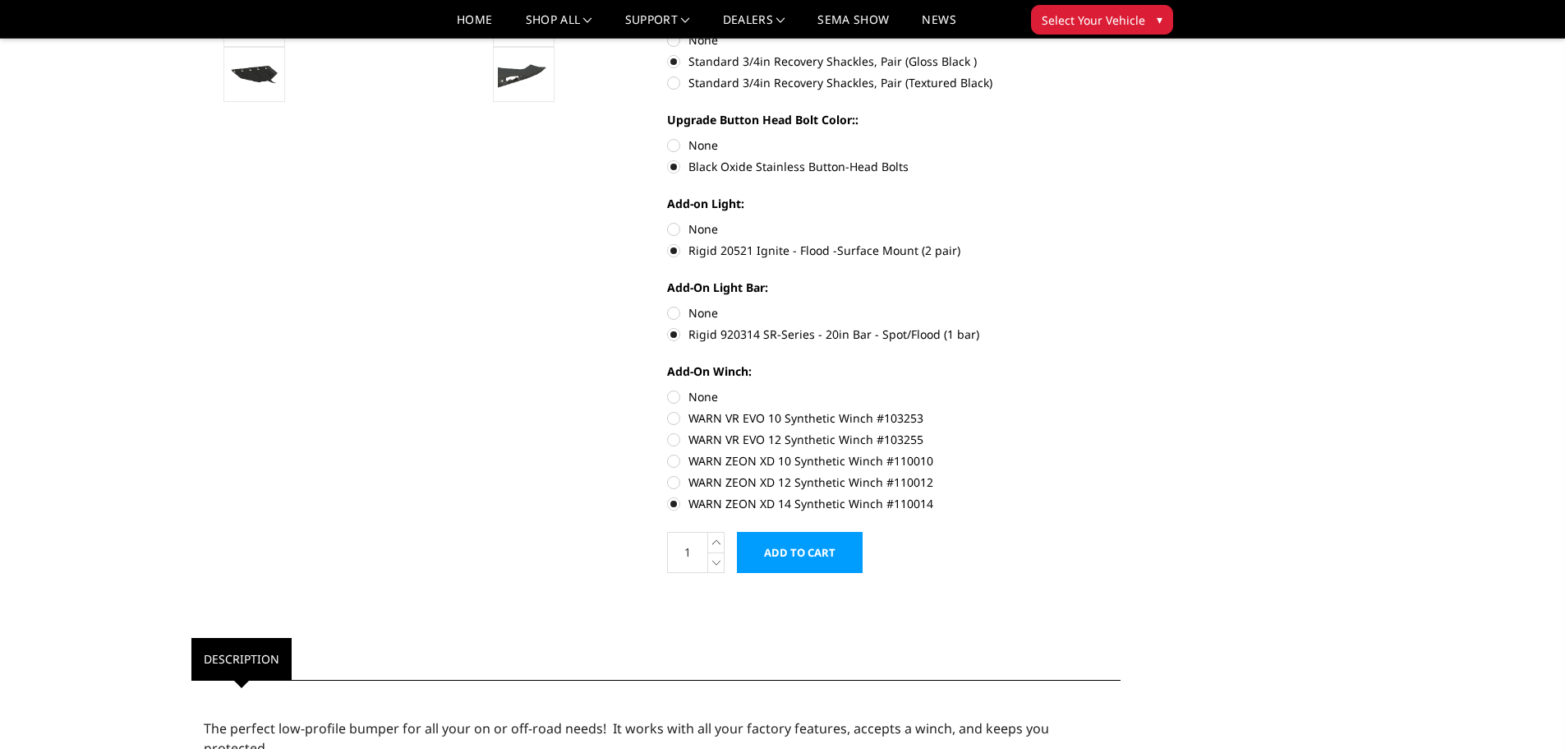
click at [680, 396] on label "None" at bounding box center [894, 396] width 454 height 17
click at [668, 389] on input "None" at bounding box center [667, 388] width 1 height 1
radio input "true"
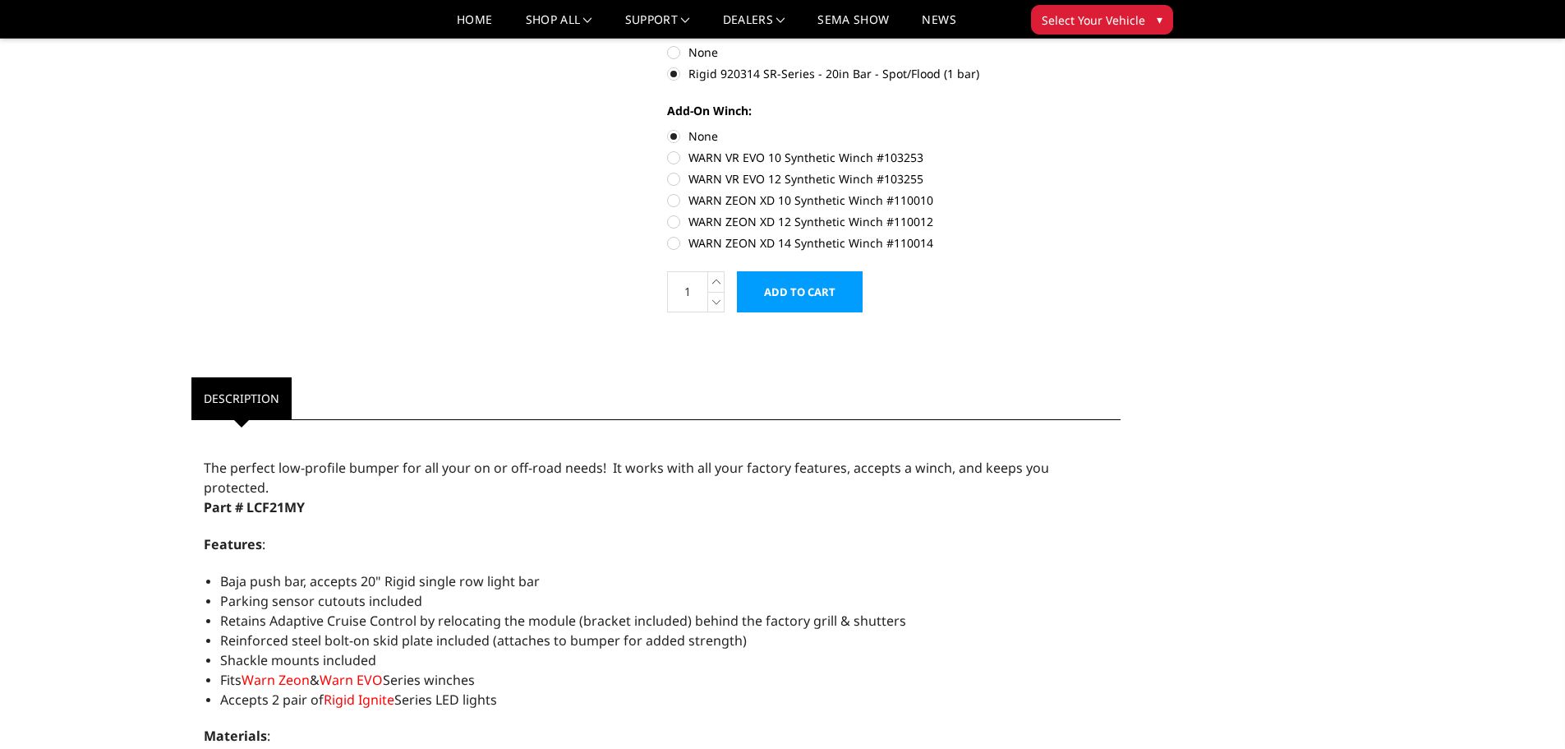
scroll to position [985, 0]
click at [678, 239] on label "WARN ZEON XD 14 Synthetic Winch #110014" at bounding box center [894, 241] width 454 height 17
click at [1121, 213] on input "WARN ZEON XD 14 Synthetic Winch #110014" at bounding box center [1121, 212] width 1 height 1
radio input "true"
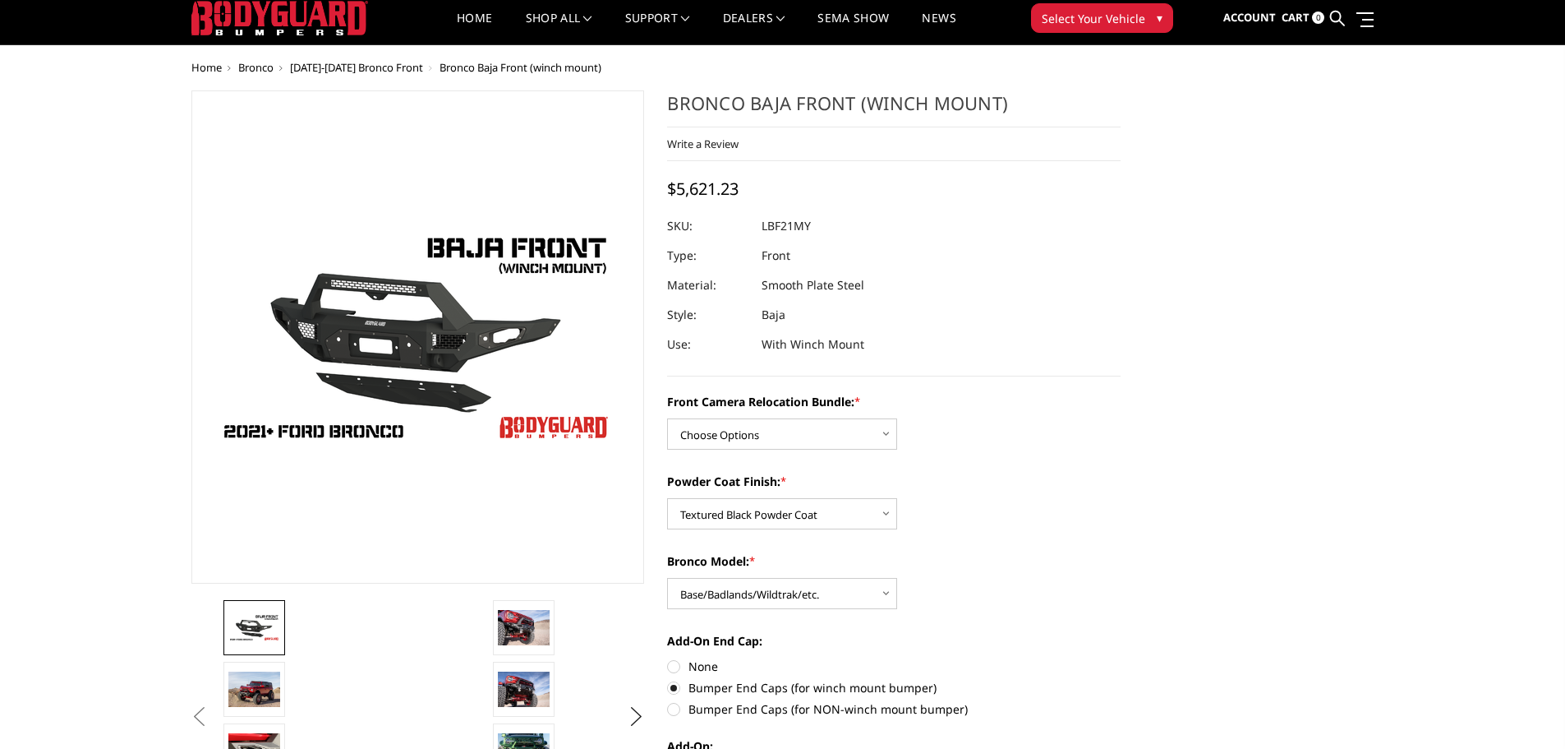
scroll to position [0, 0]
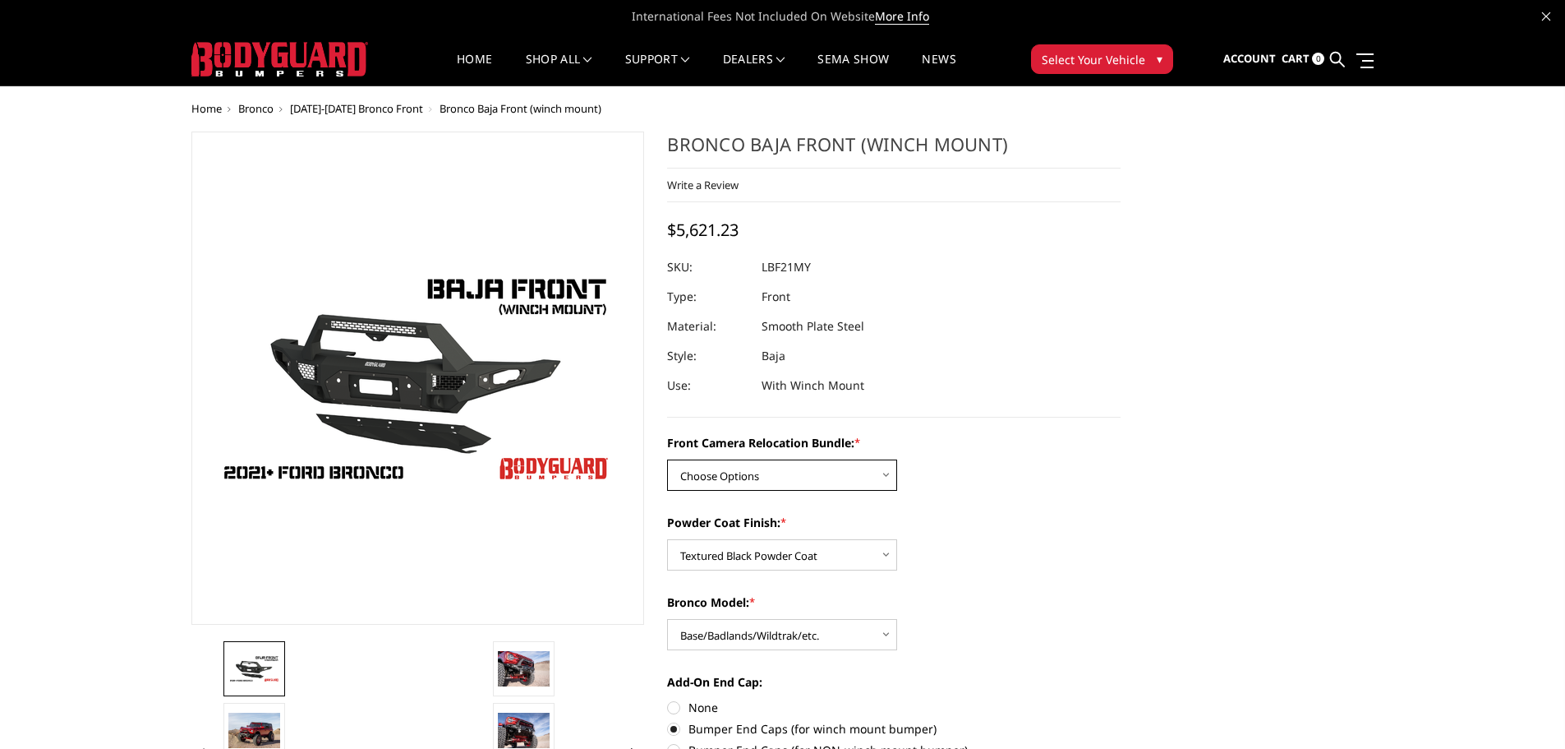
click at [870, 472] on select "Choose Options Without Front Camera Relocation With Front Camera Relocation (Ha…" at bounding box center [782, 474] width 230 height 31
select select "4017"
click at [667, 459] on select "Choose Options Without Front Camera Relocation With Front Camera Relocation (Ha…" at bounding box center [782, 474] width 230 height 31
click at [872, 556] on select "Choose Options Textured Black Powder Coat Bare Metal" at bounding box center [782, 554] width 230 height 31
click at [667, 539] on select "Choose Options Textured Black Powder Coat Bare Metal" at bounding box center [782, 554] width 230 height 31
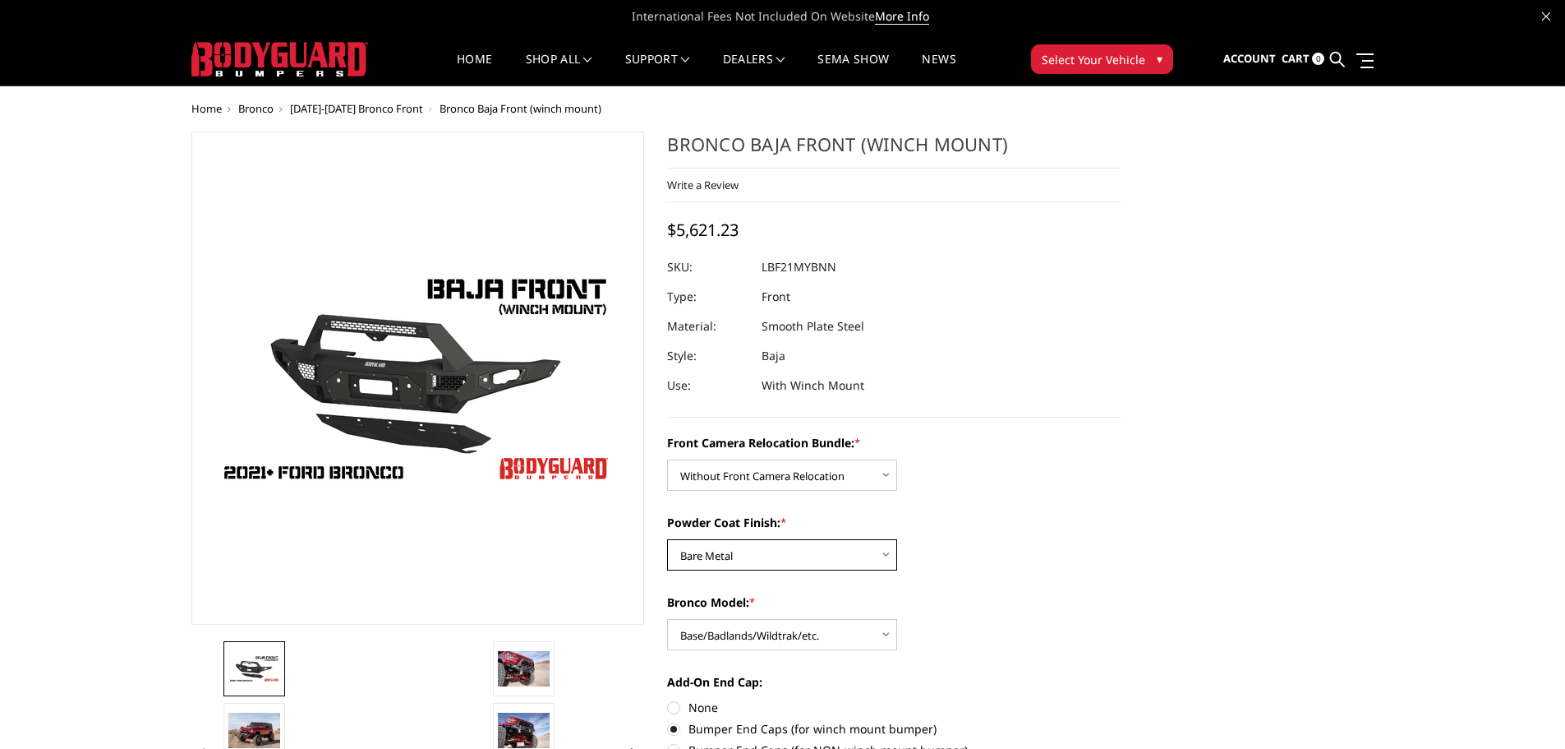
click at [866, 551] on select "Choose Options Textured Black Powder Coat Bare Metal" at bounding box center [782, 554] width 230 height 31
select select "4015"
click at [667, 539] on select "Choose Options Textured Black Powder Coat Bare Metal" at bounding box center [782, 554] width 230 height 31
drag, startPoint x: 164, startPoint y: 15, endPoint x: 825, endPoint y: 147, distance: 673.8
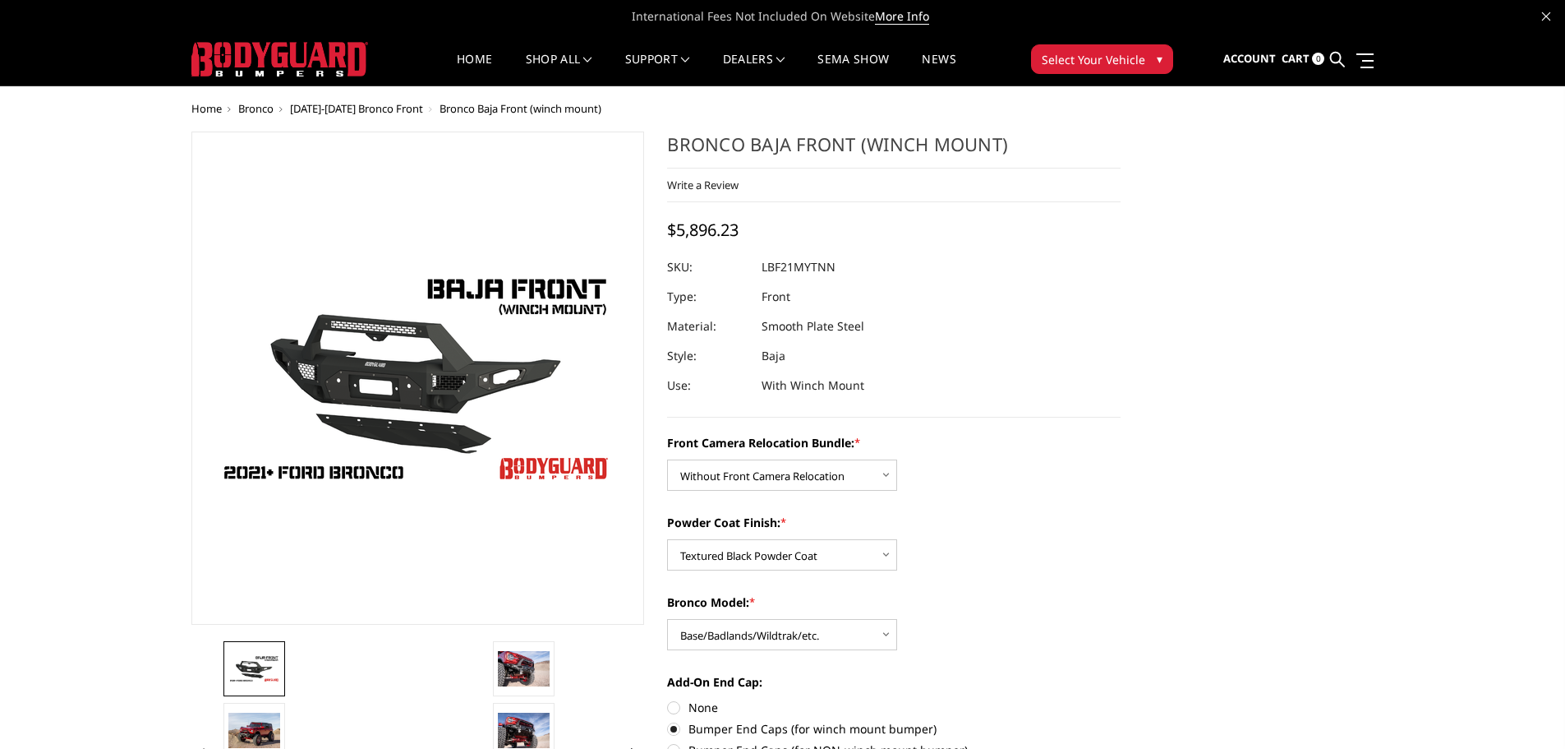
drag, startPoint x: 145, startPoint y: 111, endPoint x: 985, endPoint y: 147, distance: 840.6
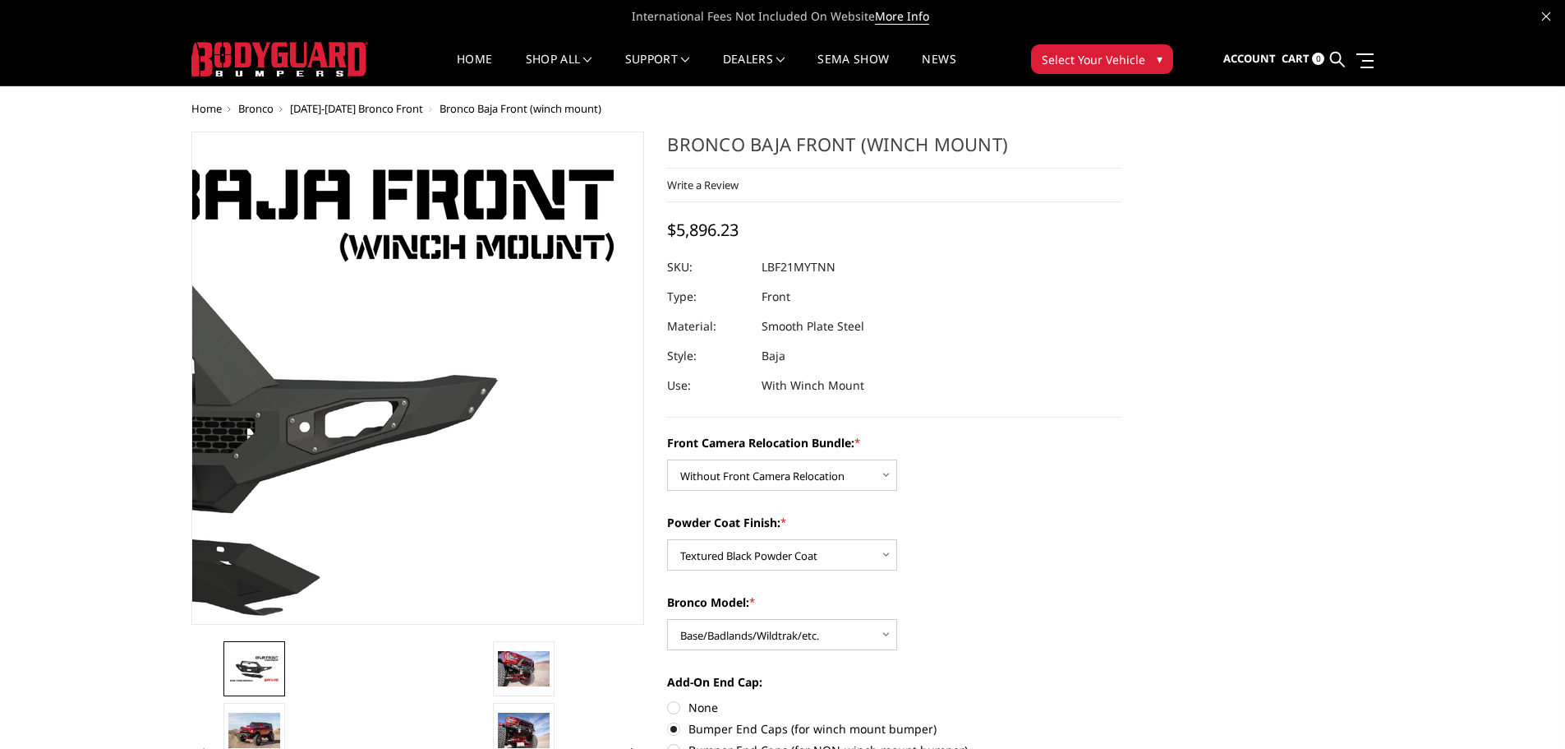
drag, startPoint x: 1152, startPoint y: 136, endPoint x: 491, endPoint y: 159, distance: 661.9
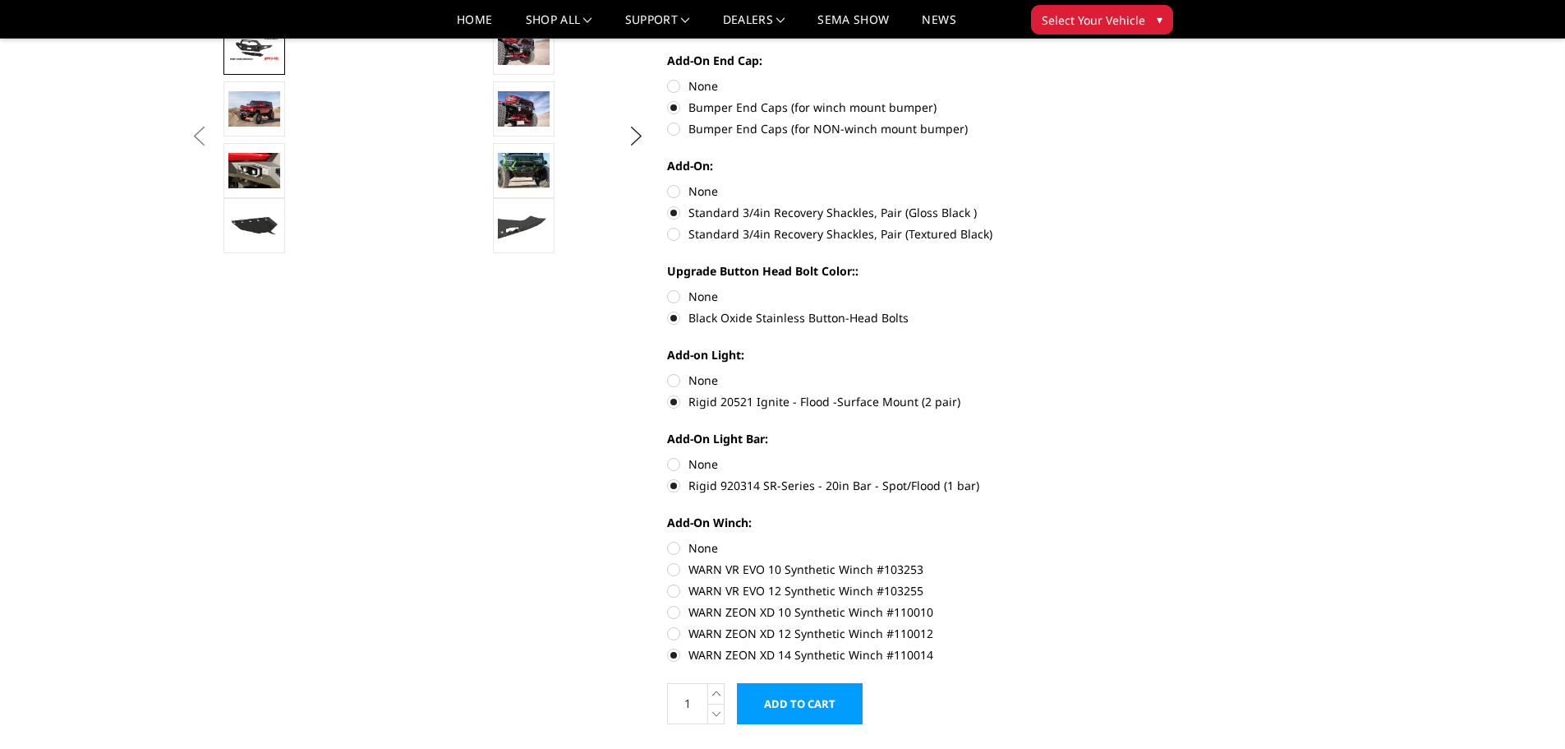
scroll to position [574, 0]
drag, startPoint x: 1111, startPoint y: 632, endPoint x: 583, endPoint y: 620, distance: 527.7
click at [581, 622] on div "Previous Next" at bounding box center [656, 688] width 953 height 2359
drag, startPoint x: 671, startPoint y: 592, endPoint x: 882, endPoint y: 584, distance: 211.3
click at [882, 584] on section "Bronco Baja Front (winch mount) Write a Review Write a Review × Bronco Baja Fro…" at bounding box center [894, 124] width 477 height 1231
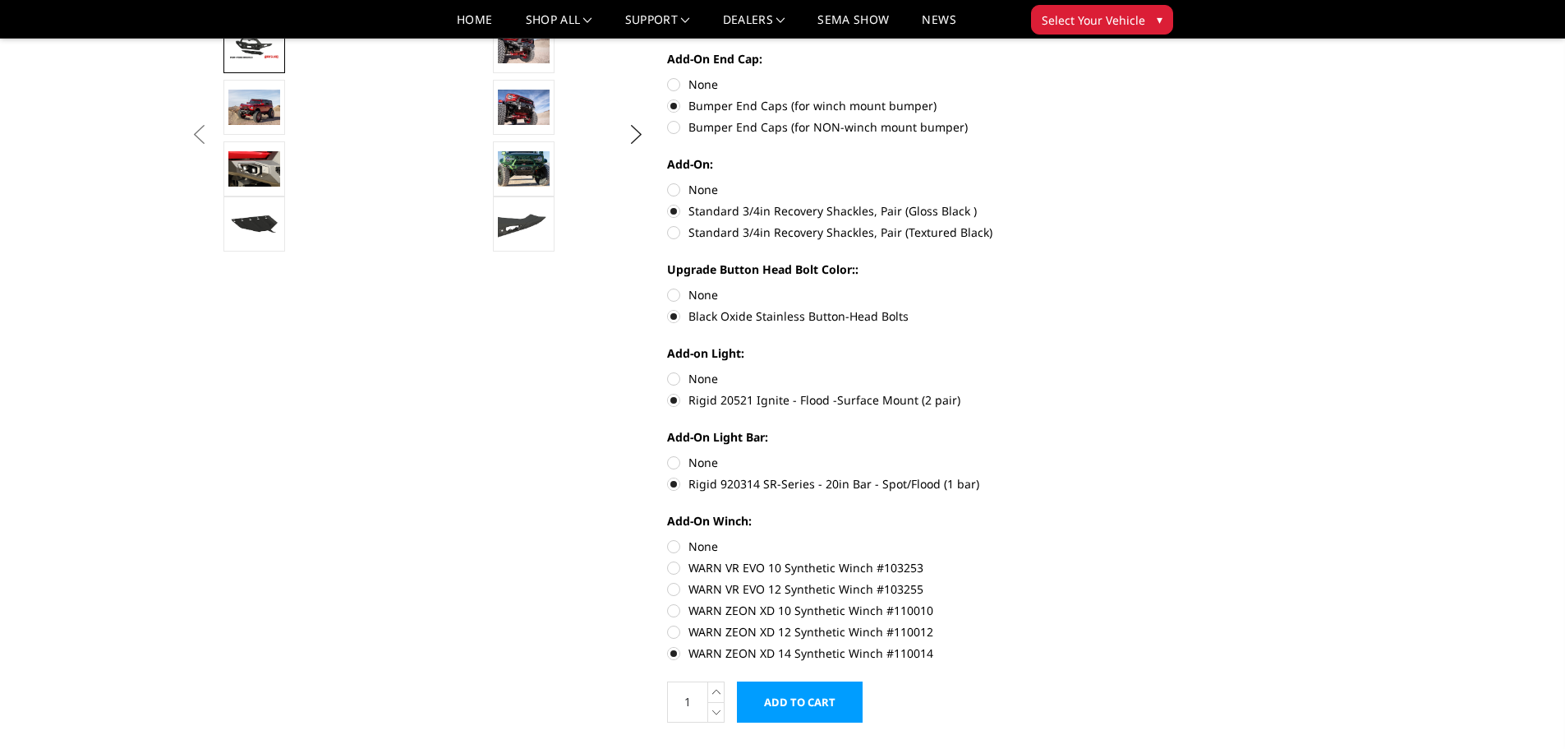
drag, startPoint x: 871, startPoint y: 576, endPoint x: 805, endPoint y: 596, distance: 69.4
click at [805, 596] on div "Add-On Winch: None WARN VR EVO 10 Synthetic Winch #103253 WARN VR EVO 12 Synthe…" at bounding box center [894, 585] width 454 height 146
click at [1150, 23] on button "Select Your Vehicle ▾" at bounding box center [1102, 20] width 142 height 30
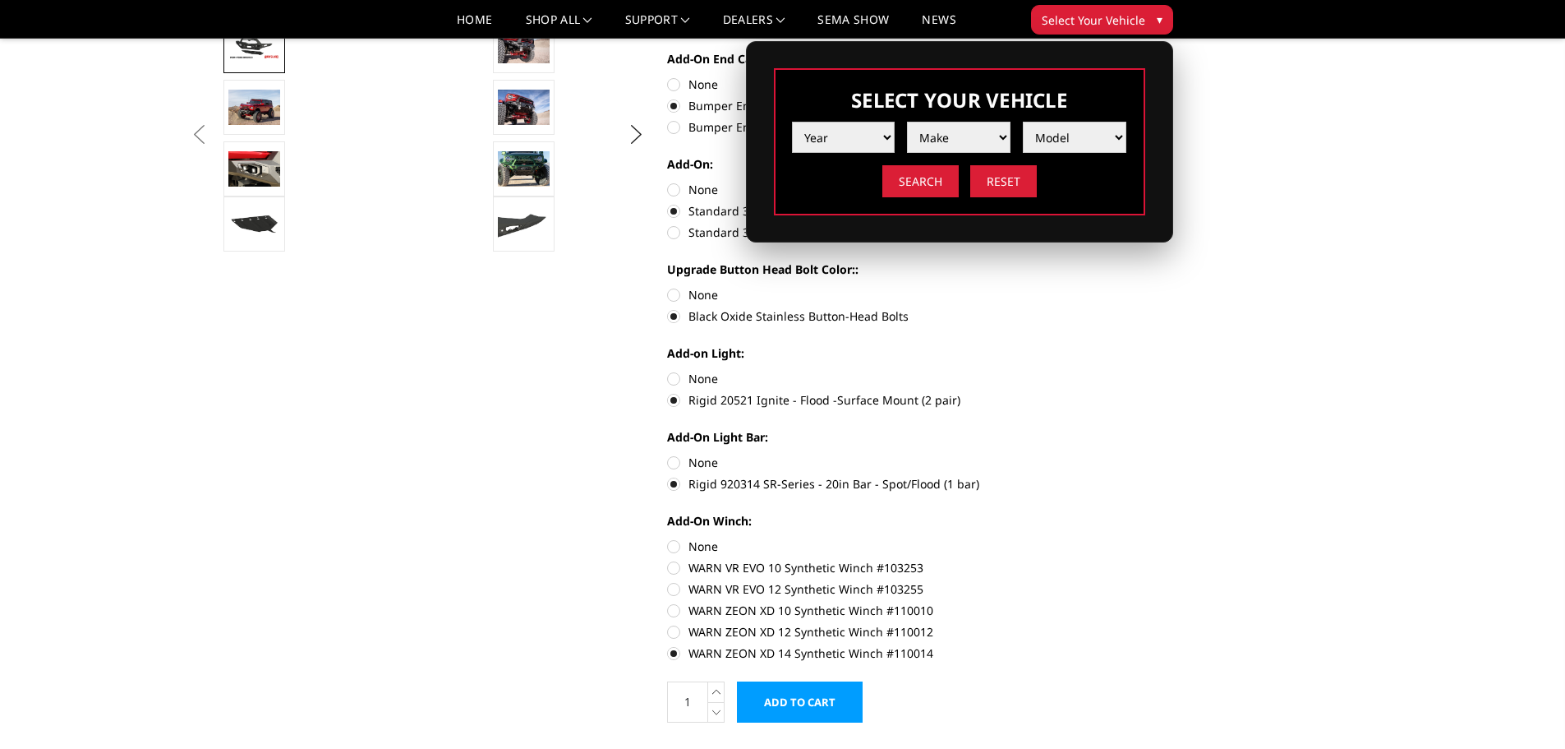
click at [883, 139] on select "Year 2025 2024 2023 2022 2021 2020 2019 2018 2017 2016 2015 2014 2013 2012 2011…" at bounding box center [844, 137] width 104 height 31
select select "yr_2025"
click at [792, 122] on select "Year 2025 2024 2023 2022 2021 2020 2019 2018 2017 2016 2015 2014 2013 2012 2011…" at bounding box center [844, 137] width 104 height 31
click at [960, 136] on select "Make Chevrolet Ford GMC Ram Toyota" at bounding box center [959, 137] width 104 height 31
select select "mk_ford"
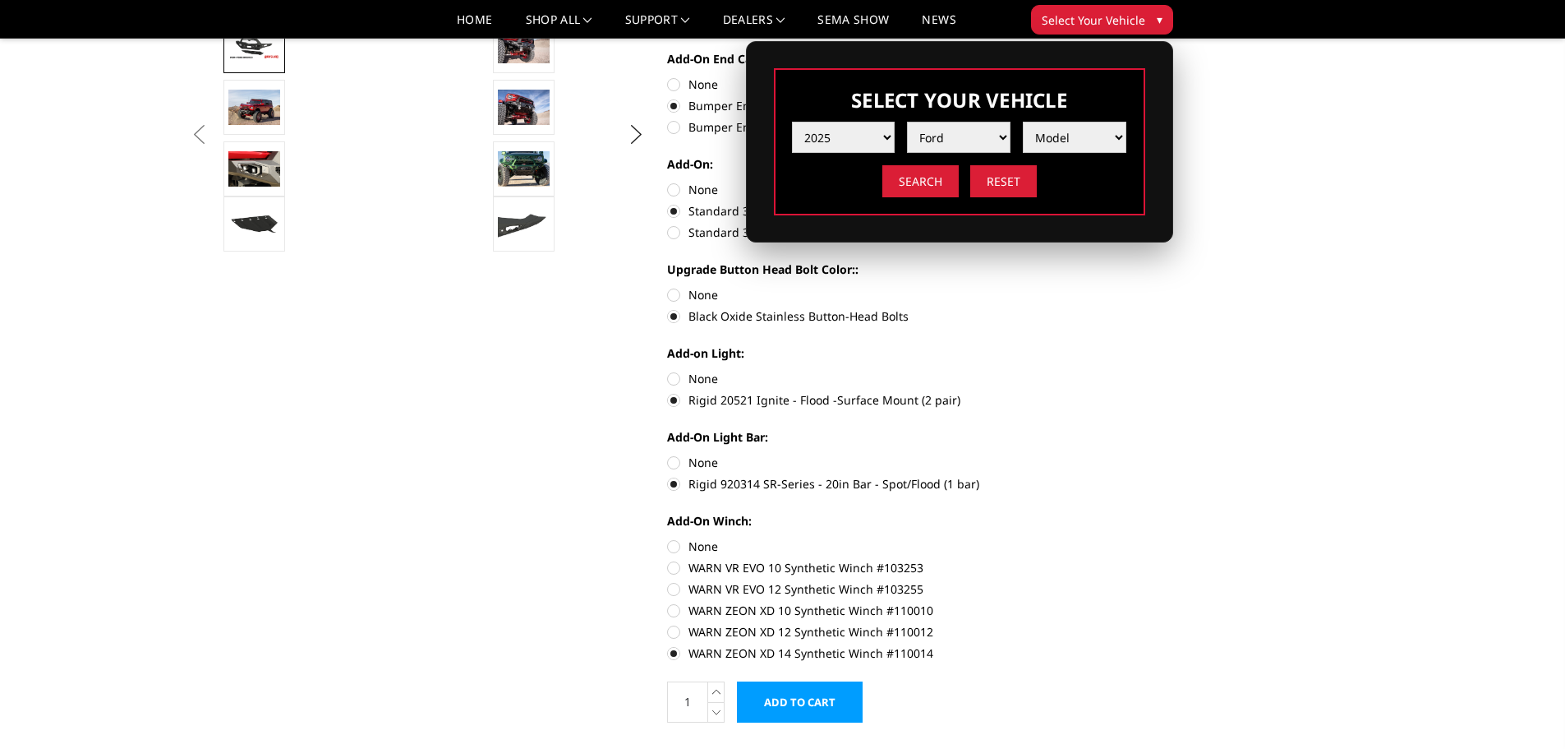
click at [907, 122] on select "Make Chevrolet Ford GMC Ram Toyota" at bounding box center [959, 137] width 104 height 31
click at [1063, 135] on select "Model F150 F150 Raptor F250 / F350 F450 F550" at bounding box center [1075, 137] width 104 height 31
click at [1424, 98] on div "Home Bronco 2021-2025 Bronco Front Bronco Baja Front (winch mount) Previous" at bounding box center [782, 674] width 1565 height 2388
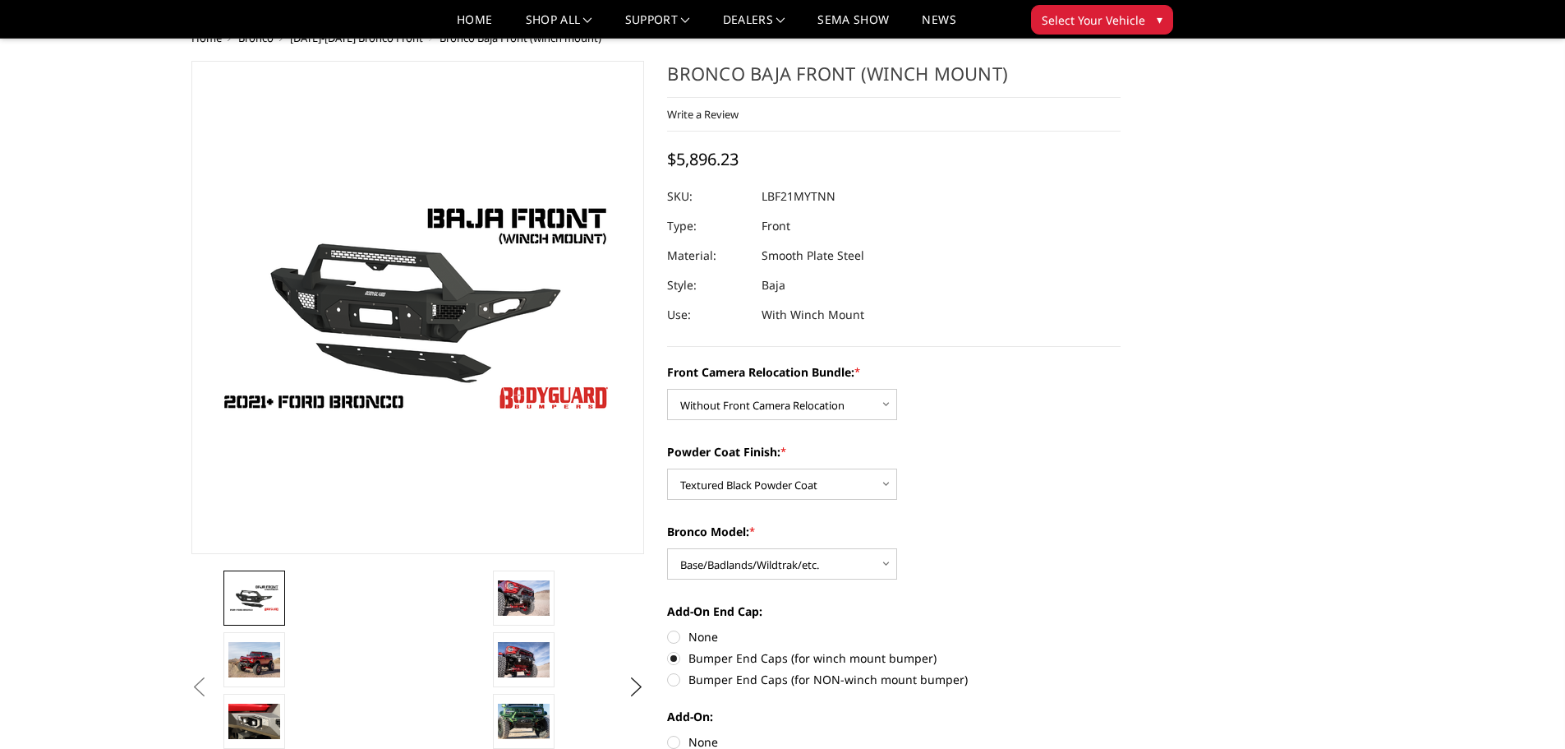
scroll to position [0, 0]
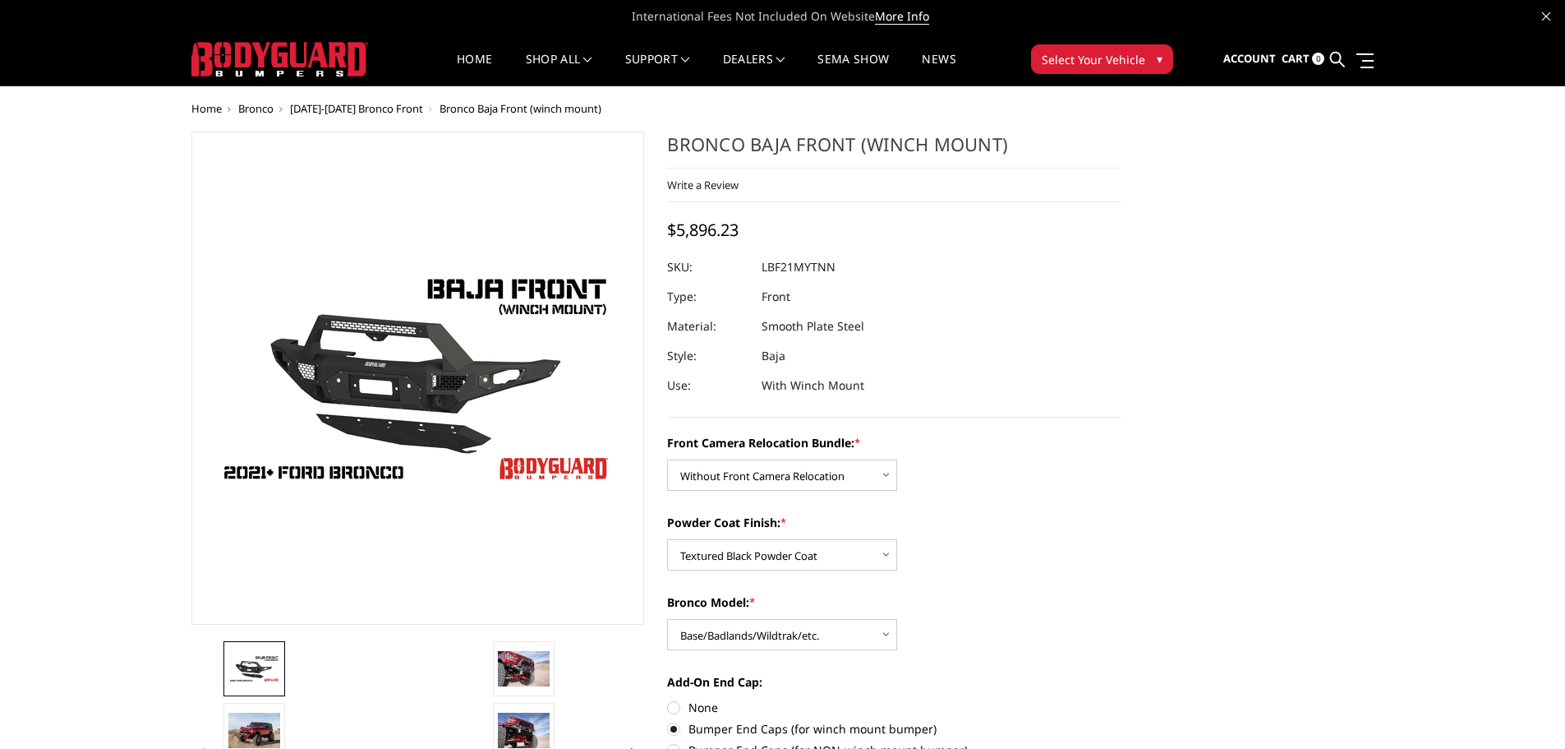
drag, startPoint x: 1124, startPoint y: 167, endPoint x: 723, endPoint y: 151, distance: 401.3
click at [723, 151] on section "Bronco Baja Front (winch mount) Write a Review Write a Review × Bronco Baja Fro…" at bounding box center [894, 746] width 477 height 1231
drag, startPoint x: 680, startPoint y: 150, endPoint x: 921, endPoint y: 137, distance: 242.0
click at [920, 138] on h1 "Bronco Baja Front (winch mount)" at bounding box center [894, 149] width 454 height 37
click at [942, 135] on h1 "Bronco Baja Front (winch mount)" at bounding box center [894, 149] width 454 height 37
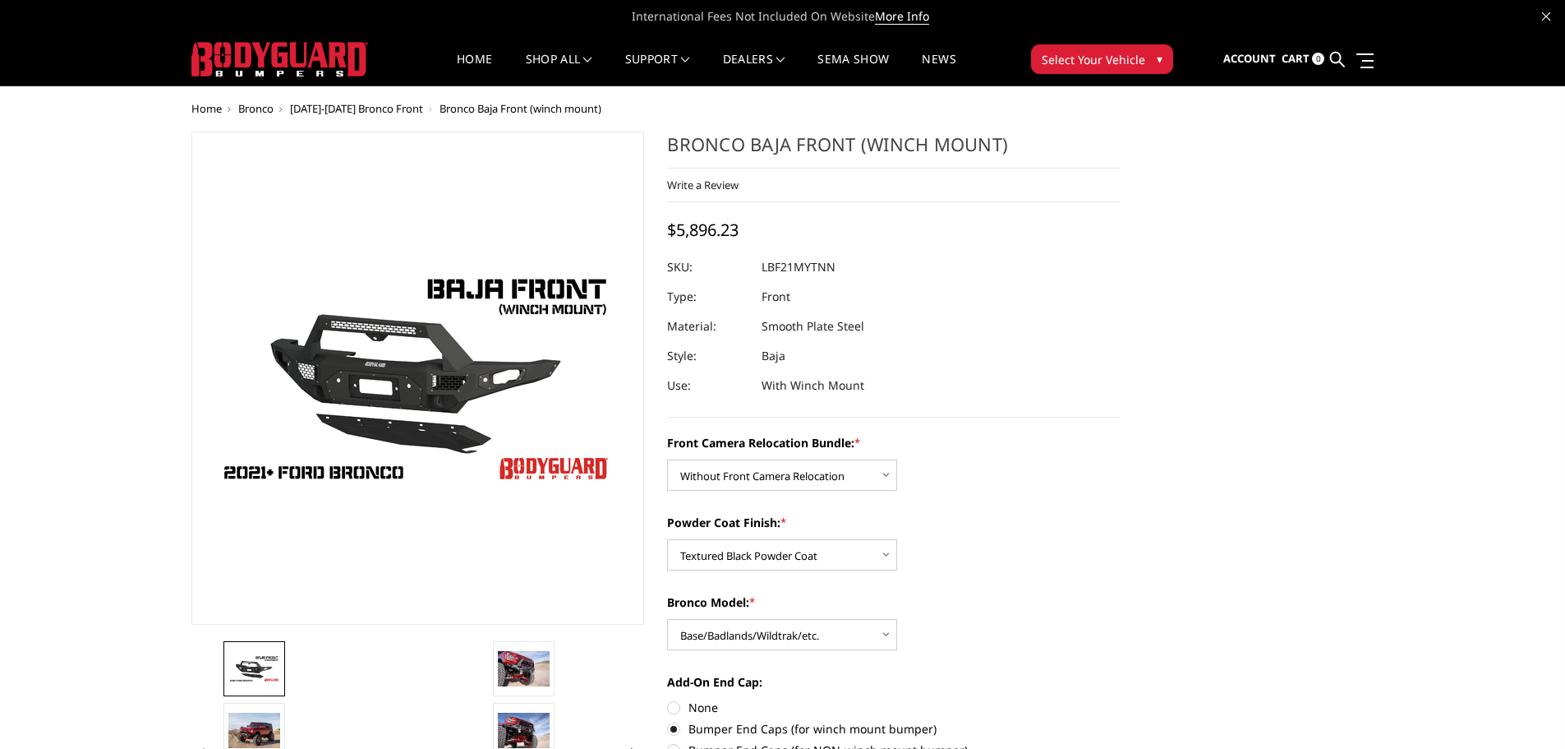
drag, startPoint x: 938, startPoint y: 136, endPoint x: 891, endPoint y: 142, distance: 48.1
click at [929, 136] on h1 "Bronco Baja Front (winch mount)" at bounding box center [894, 149] width 454 height 37
click at [889, 142] on h1 "Bronco Baja Front (winch mount)" at bounding box center [894, 149] width 454 height 37
click at [812, 148] on h1 "Bronco Baja Front (winch mount)" at bounding box center [894, 149] width 454 height 37
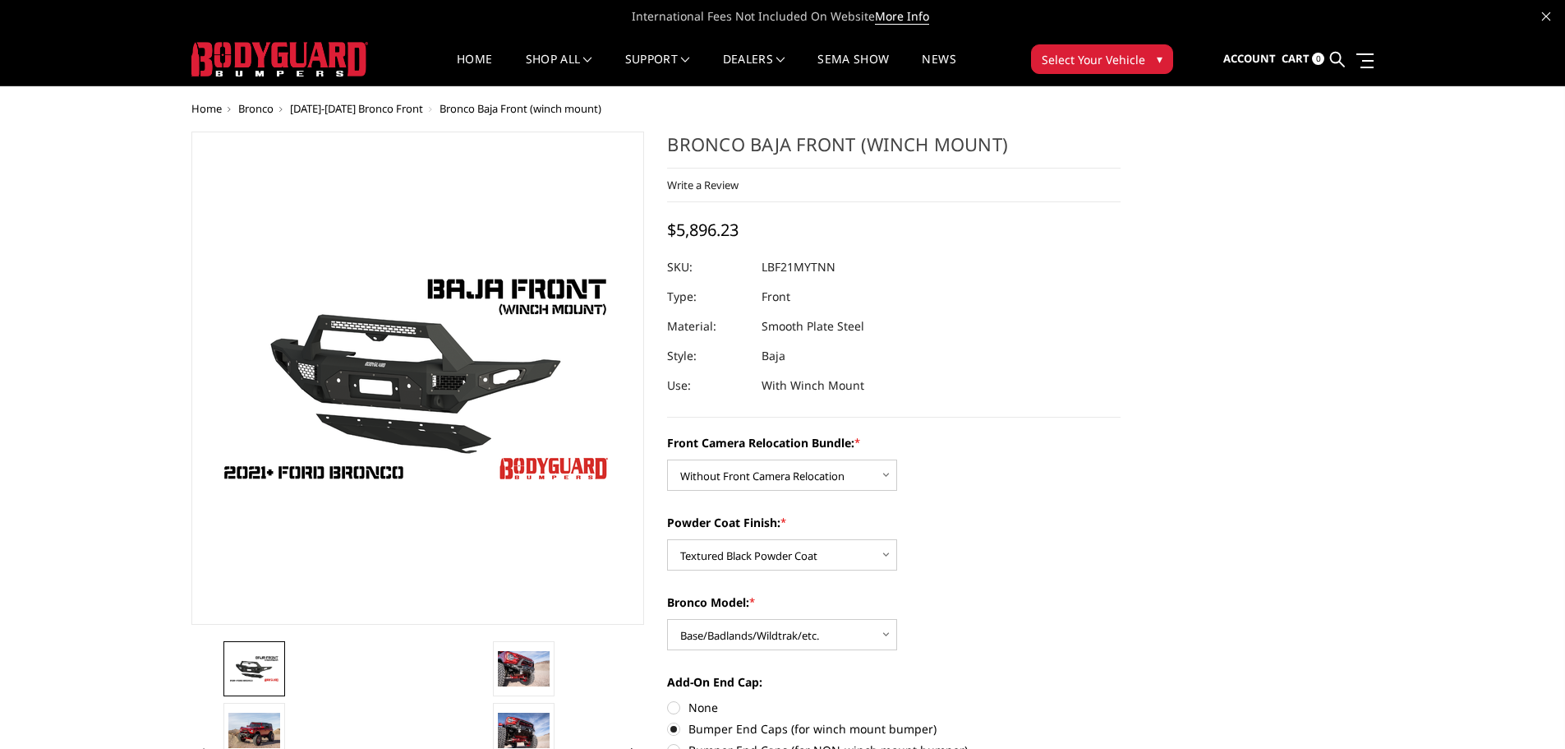
drag, startPoint x: 812, startPoint y: 148, endPoint x: 778, endPoint y: 148, distance: 33.7
click at [800, 148] on h1 "Bronco Baja Front (winch mount)" at bounding box center [894, 149] width 454 height 37
click at [709, 145] on h1 "Bronco Baja Front (winch mount)" at bounding box center [894, 149] width 454 height 37
click at [689, 178] on link "Write a Review" at bounding box center [702, 185] width 71 height 15
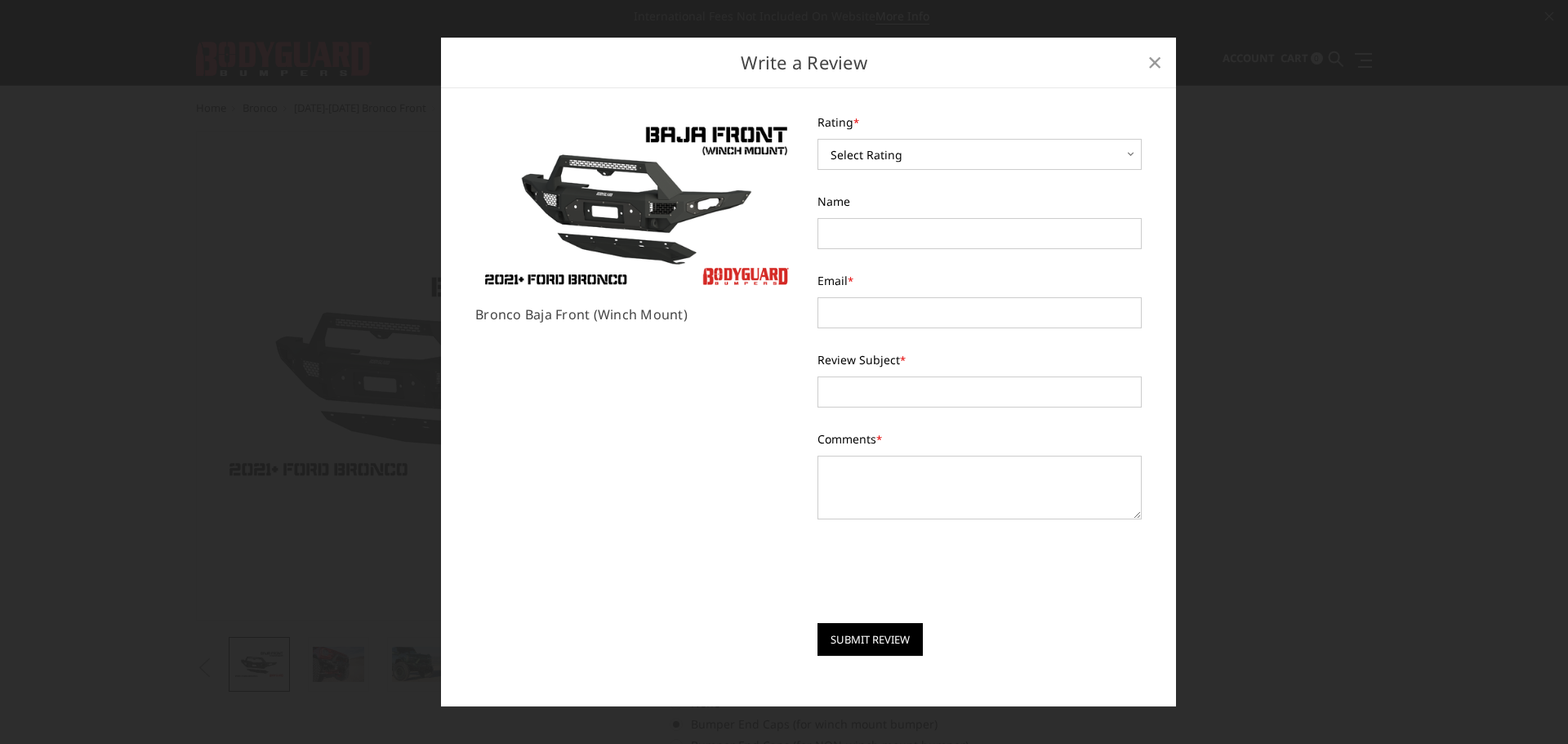
click at [1153, 64] on span "×" at bounding box center [1155, 61] width 15 height 35
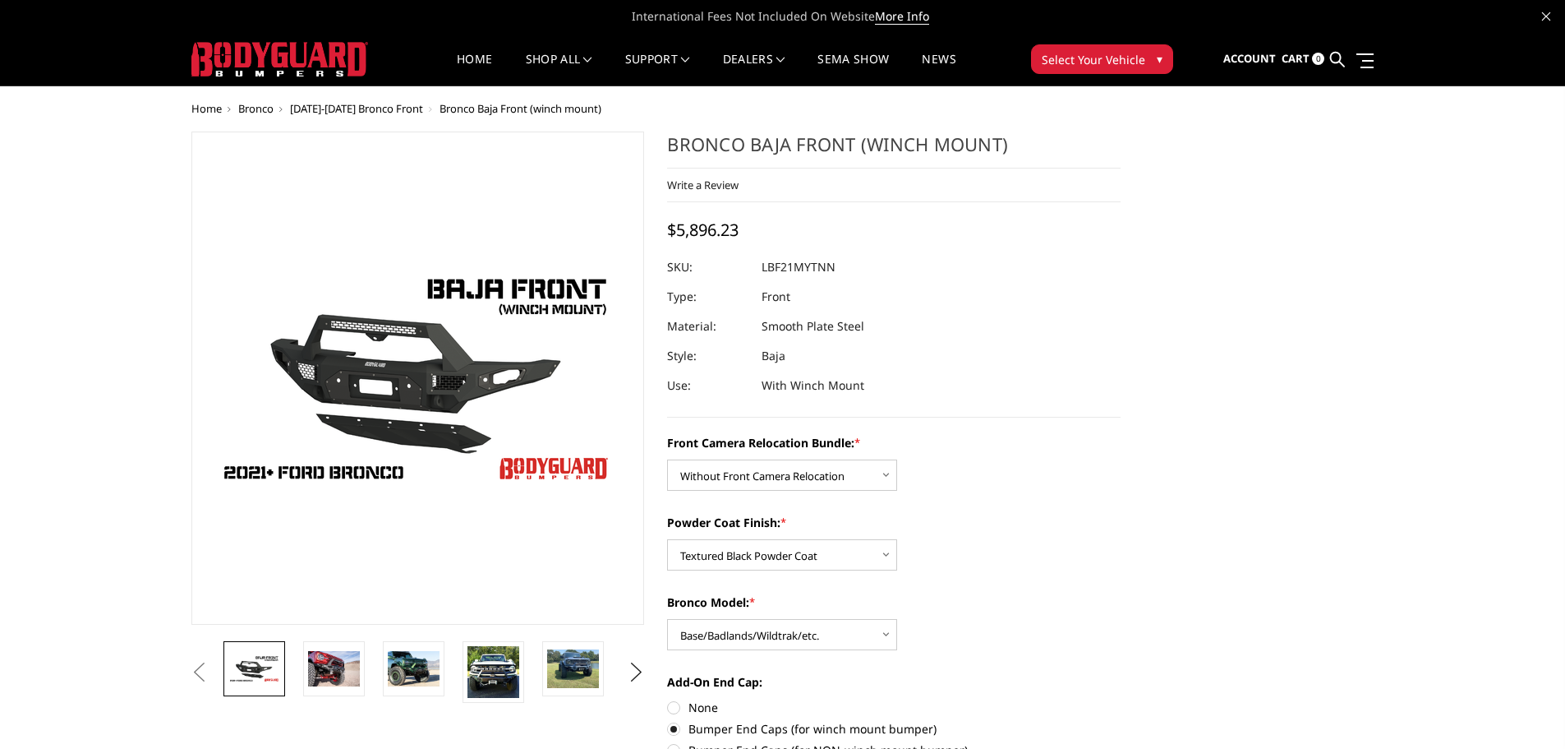
click at [800, 267] on dd "LBF21MYTNN" at bounding box center [799, 267] width 74 height 30
click at [831, 262] on dd "LBF21MYTNN" at bounding box center [799, 267] width 74 height 30
click at [826, 262] on dd "LBF21MYTNN" at bounding box center [799, 267] width 74 height 30
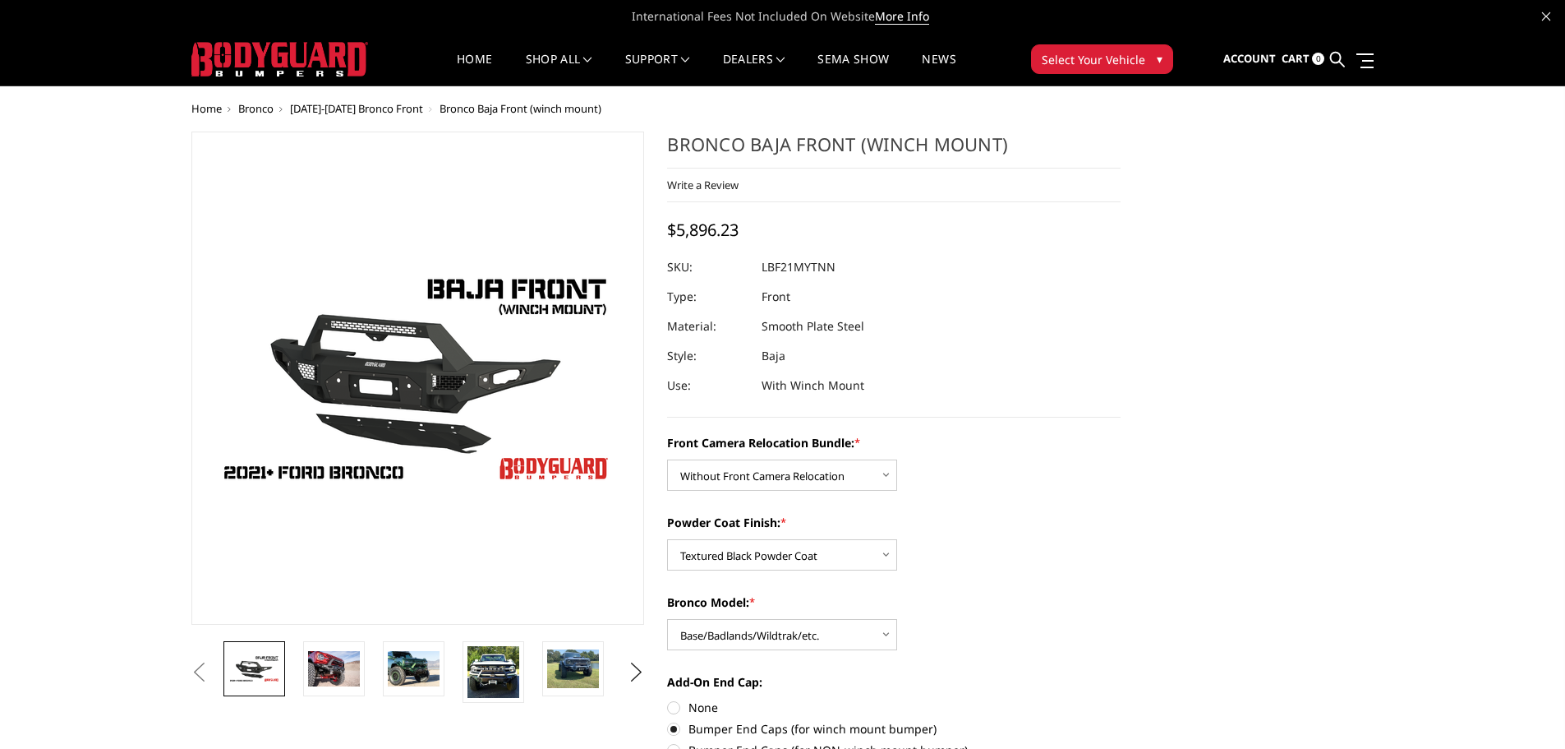
drag, startPoint x: 847, startPoint y: 266, endPoint x: 741, endPoint y: 267, distance: 106.0
click at [741, 267] on dl "SKU: LBF21MYTNN UPC: Type: Front Material: Smooth Plate Steel Style: Baja Use: …" at bounding box center [894, 326] width 454 height 148
drag, startPoint x: 739, startPoint y: 264, endPoint x: 860, endPoint y: 265, distance: 121.6
click at [860, 265] on dl "SKU: LBF21MYTNN UPC: Type: Front Material: Smooth Plate Steel Style: Baja Use: …" at bounding box center [894, 326] width 454 height 148
drag, startPoint x: 829, startPoint y: 264, endPoint x: 777, endPoint y: 264, distance: 52.6
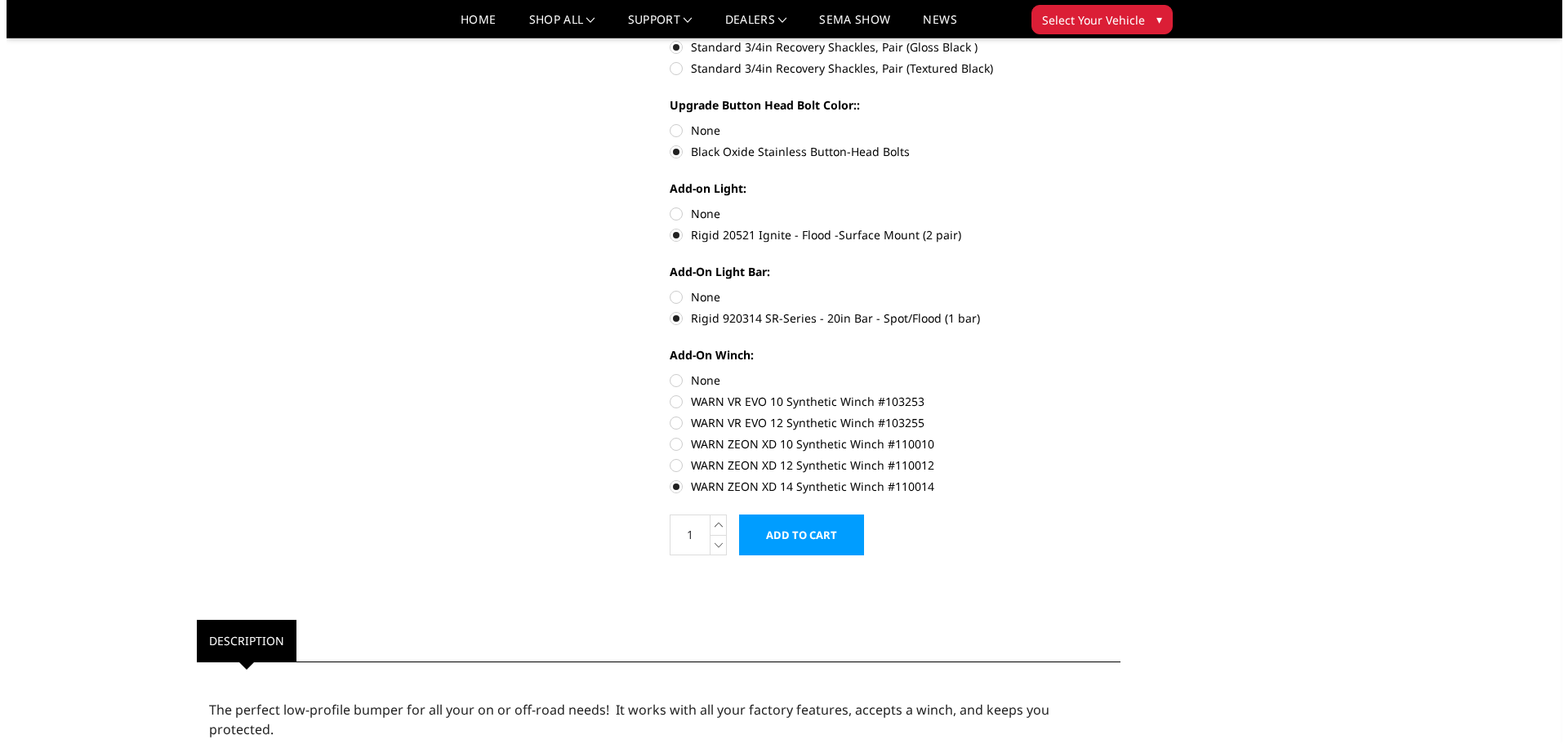
scroll to position [734, 0]
click at [795, 531] on input "Add to Cart" at bounding box center [795, 533] width 125 height 41
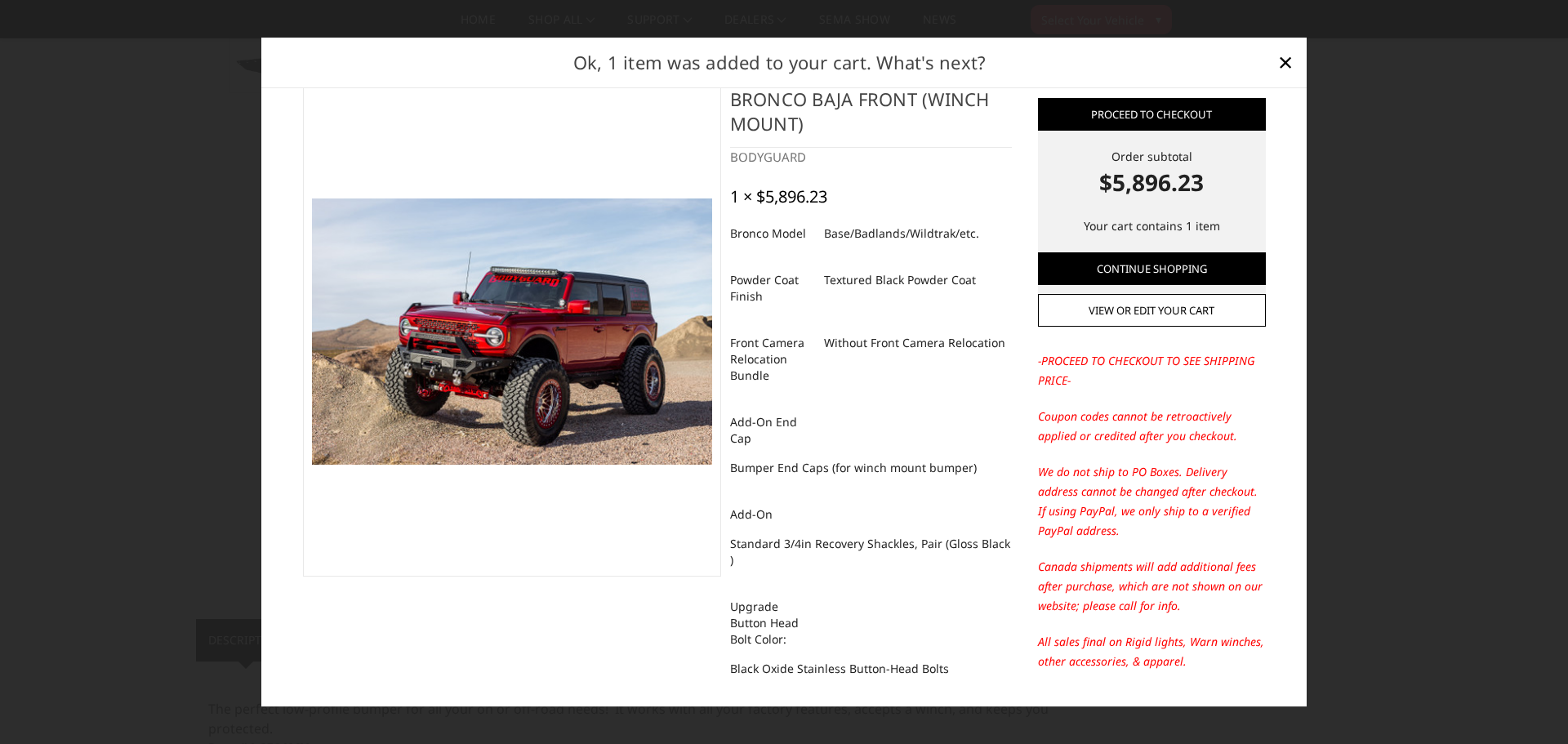
scroll to position [0, 0]
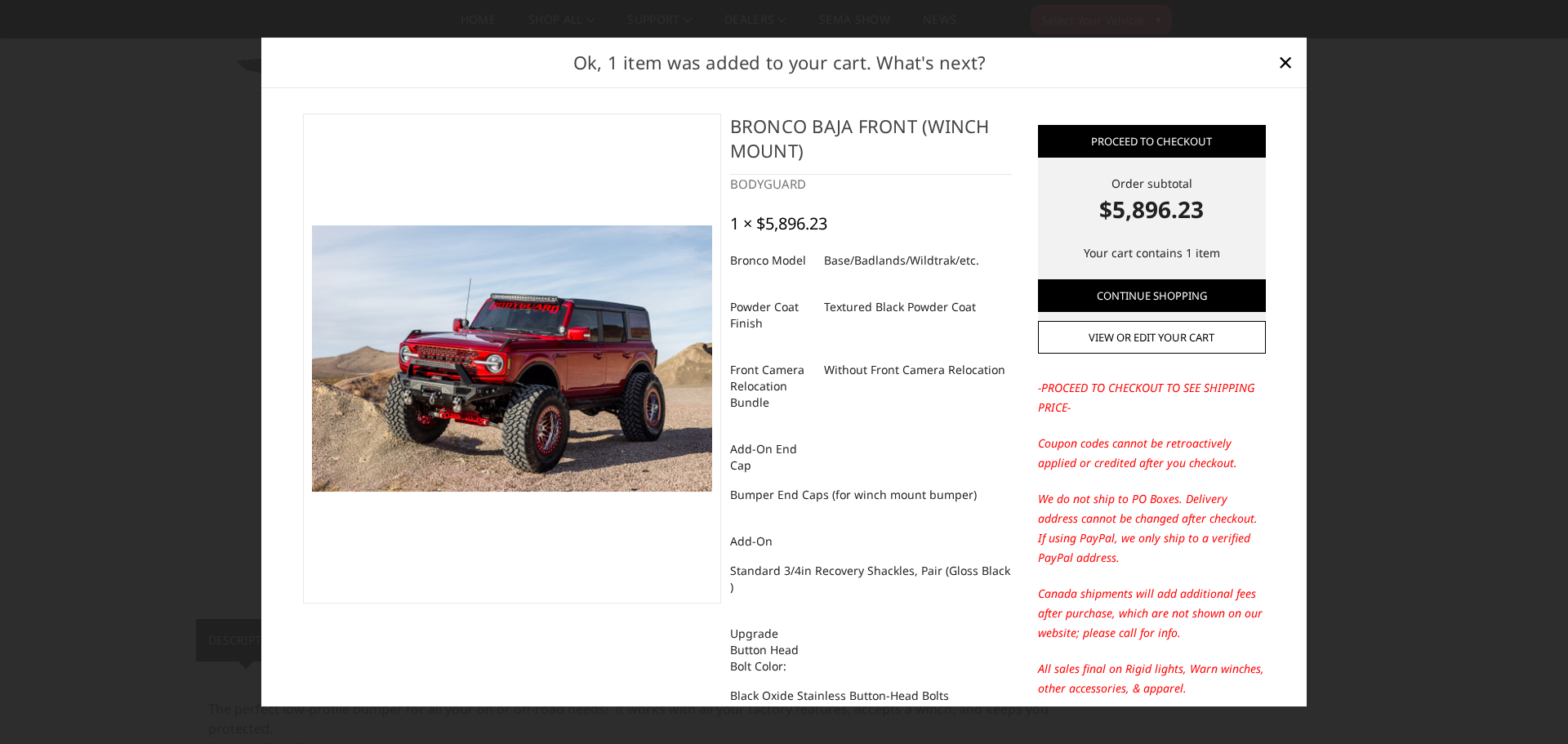
drag, startPoint x: 724, startPoint y: 124, endPoint x: 991, endPoint y: 116, distance: 267.1
click at [991, 116] on h4 "Bronco Baja Front (winch mount)" at bounding box center [871, 144] width 282 height 62
drag, startPoint x: 966, startPoint y: 144, endPoint x: 659, endPoint y: 218, distance: 315.8
click at [660, 217] on section "Bronco Baja Front (winch mount) BODYGUARD 1 × $5,896.23 Bronco Model Base/Badla…" at bounding box center [662, 561] width 735 height 897
drag, startPoint x: 749, startPoint y: 251, endPoint x: 1002, endPoint y: 244, distance: 253.1
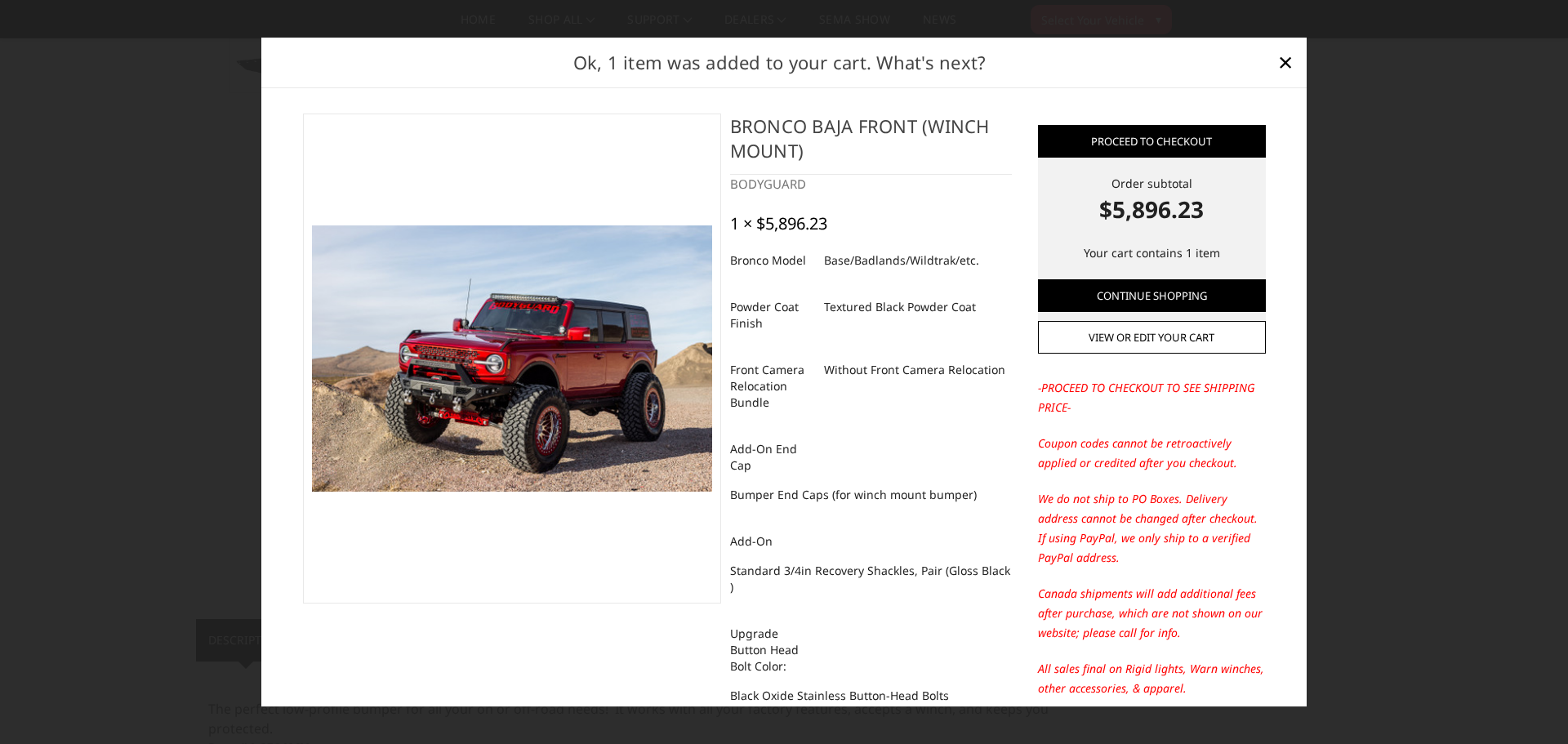
click at [1001, 245] on div "Bronco Baja Front (winch mount) BODYGUARD 1 × $5,896.23 Bronco Model Base/Badla…" at bounding box center [870, 550] width 299 height 874
drag, startPoint x: 1002, startPoint y: 252, endPoint x: 993, endPoint y: 368, distance: 116.3
click at [995, 366] on div "Bronco Baja Front (winch mount) BODYGUARD 1 × $5,896.23 Bronco Model Base/Badla…" at bounding box center [870, 550] width 299 height 874
click at [1166, 352] on link "View or edit your cart" at bounding box center [1151, 337] width 228 height 33
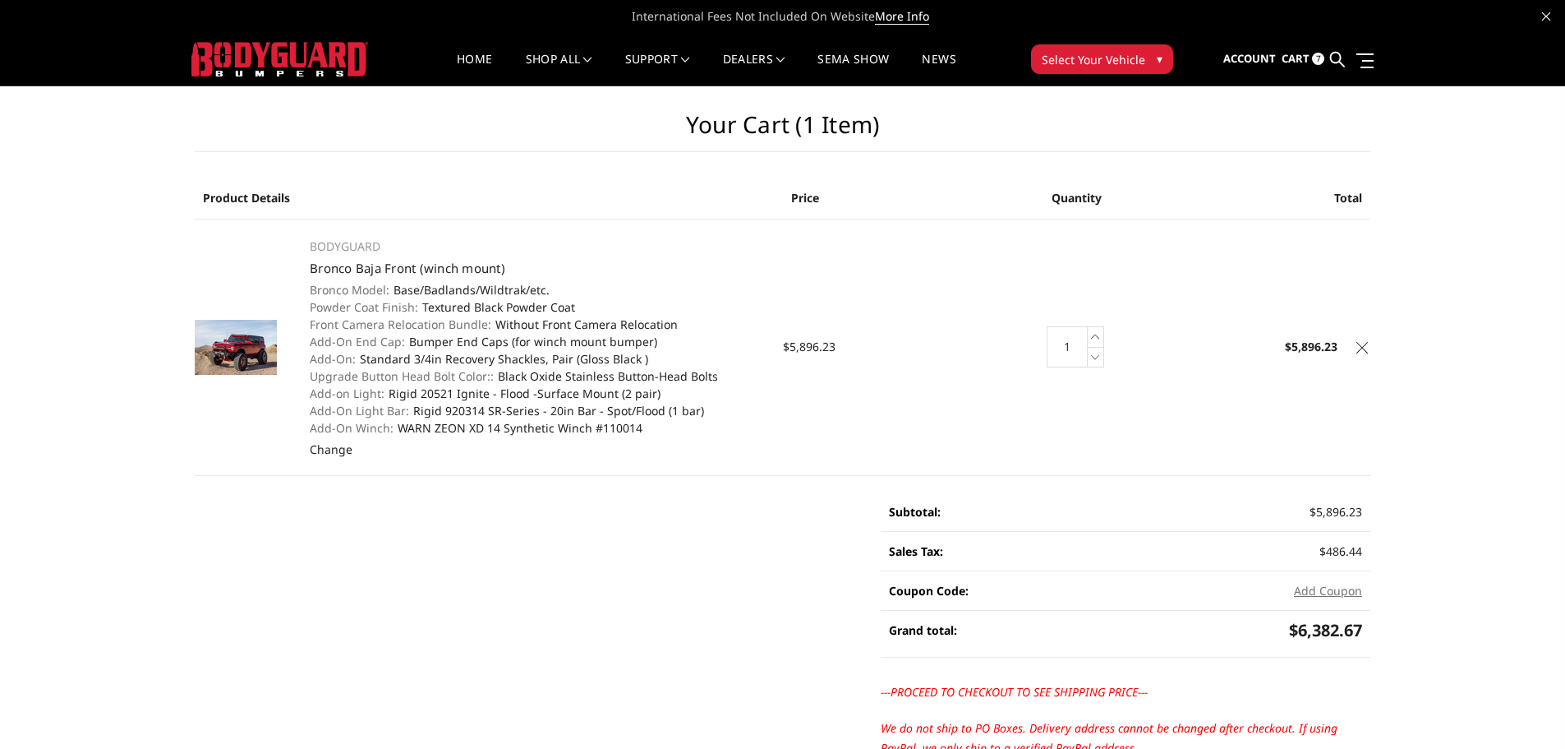
drag, startPoint x: 306, startPoint y: 251, endPoint x: 260, endPoint y: 269, distance: 49.1
click at [257, 266] on tr "BODYGUARD Bronco Baja Front (winch mount) Bronco Model: Base/Badlands/Wildtrak/…" at bounding box center [783, 347] width 1176 height 256
drag, startPoint x: 399, startPoint y: 468, endPoint x: 556, endPoint y: 285, distance: 240.7
click at [420, 297] on td "BODYGUARD Bronco Baja Front (winch mount) Bronco Model: Base/Badlands/Wildtrak/…" at bounding box center [538, 347] width 490 height 256
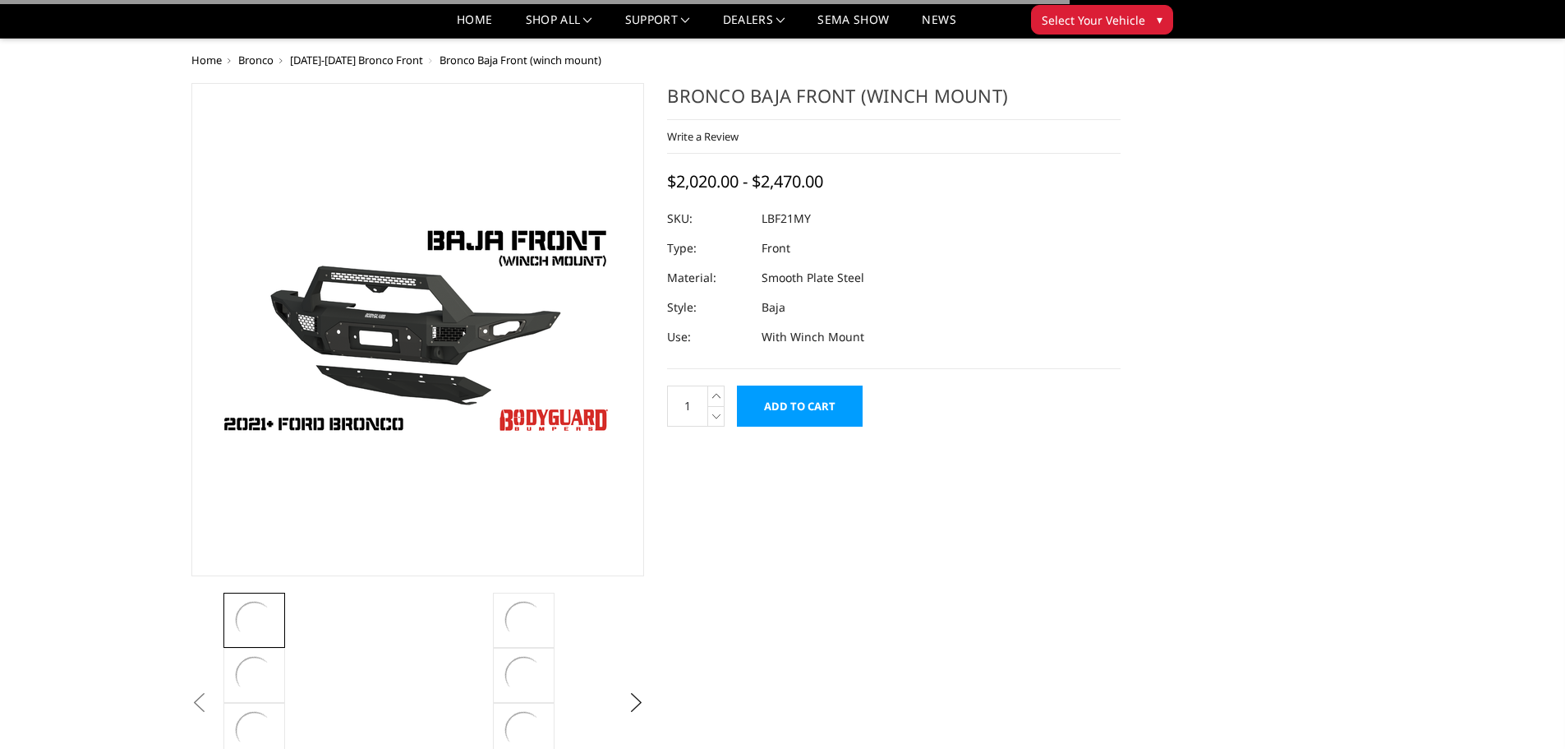
select select "4017"
select select "4015"
select select "4012"
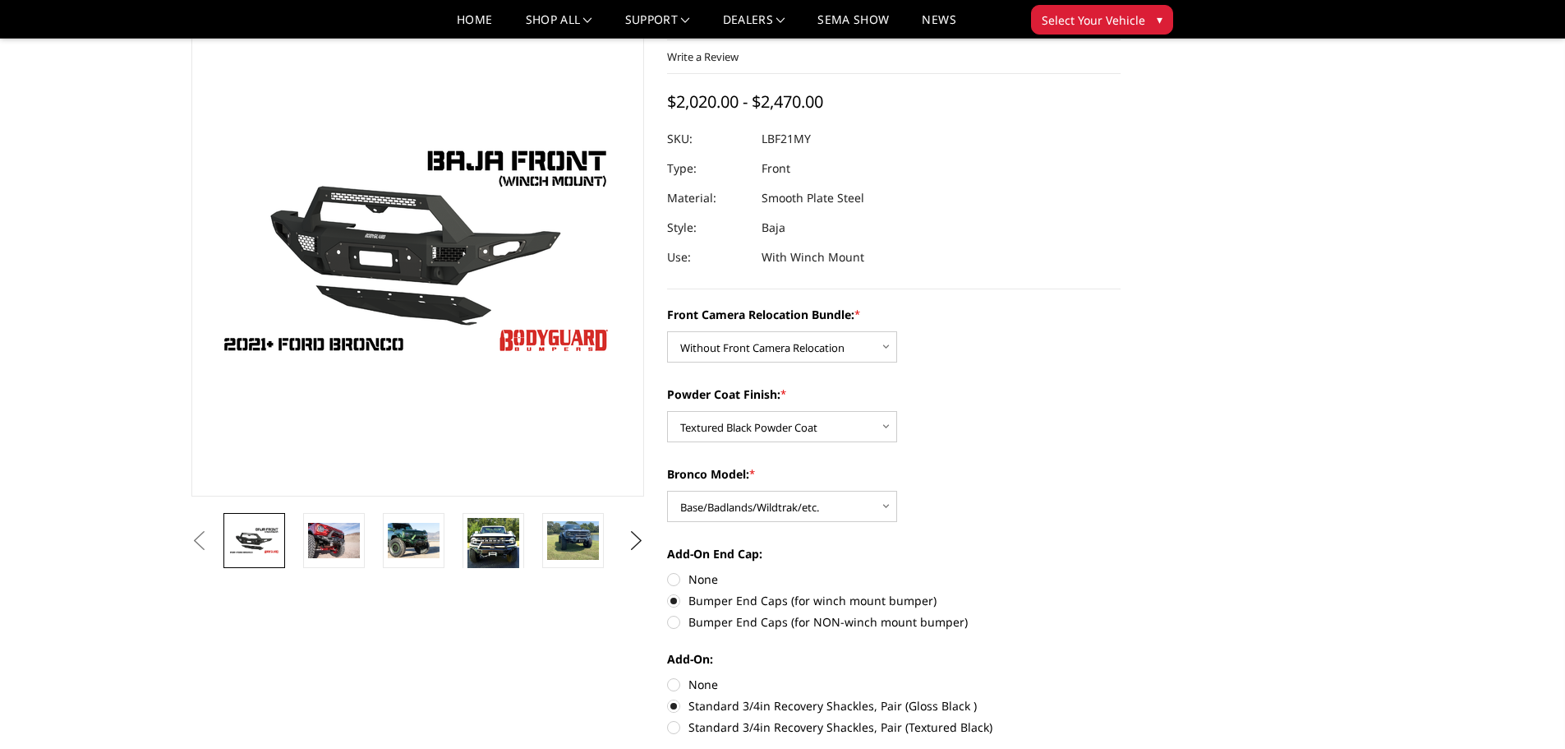
scroll to position [81, 0]
click at [892, 431] on select "Choose Options Textured Black Powder Coat Bare Metal" at bounding box center [782, 425] width 230 height 31
click at [667, 410] on select "Choose Options Textured Black Powder Coat Bare Metal" at bounding box center [782, 425] width 230 height 31
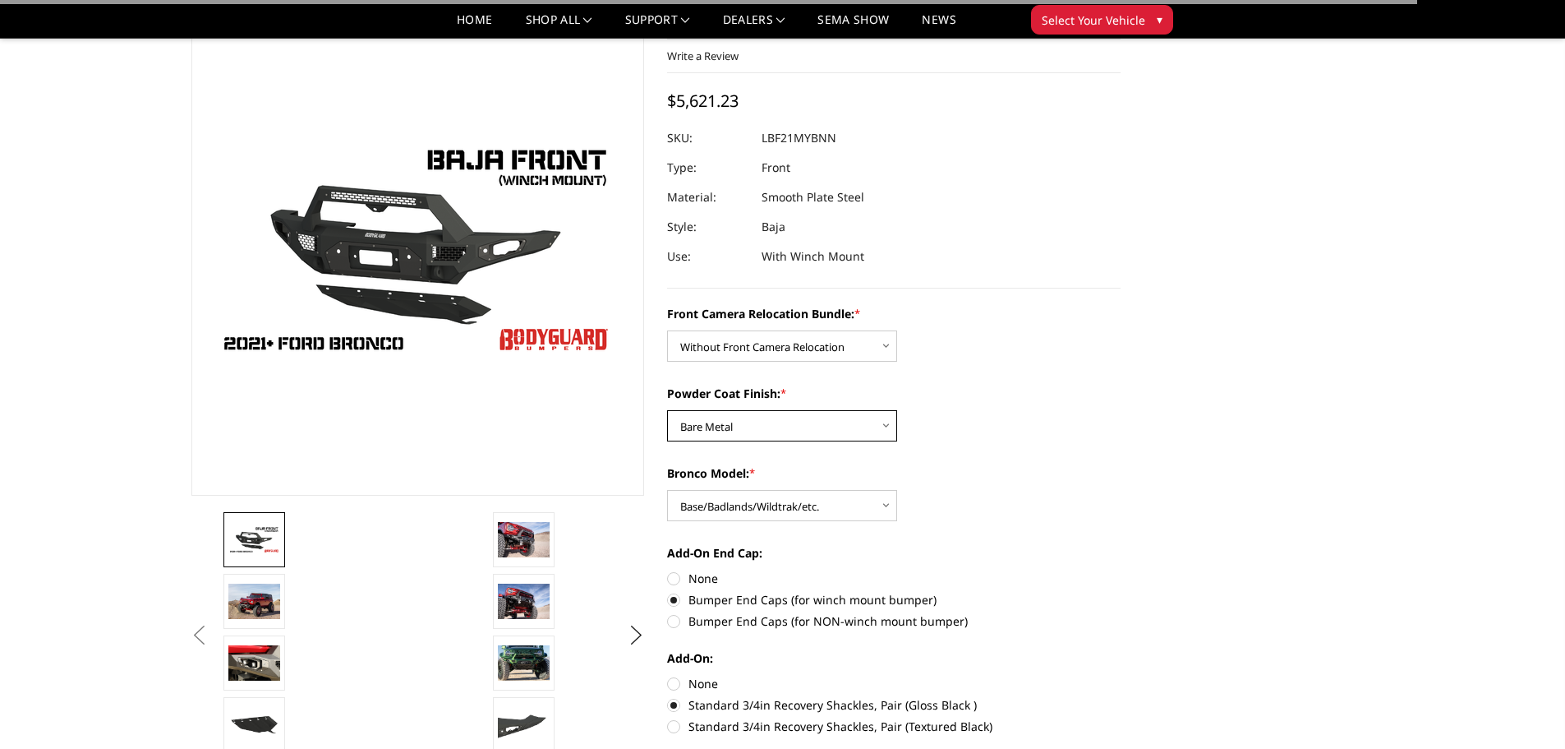
click at [861, 425] on select "Choose Options Textured Black Powder Coat Bare Metal" at bounding box center [782, 425] width 230 height 31
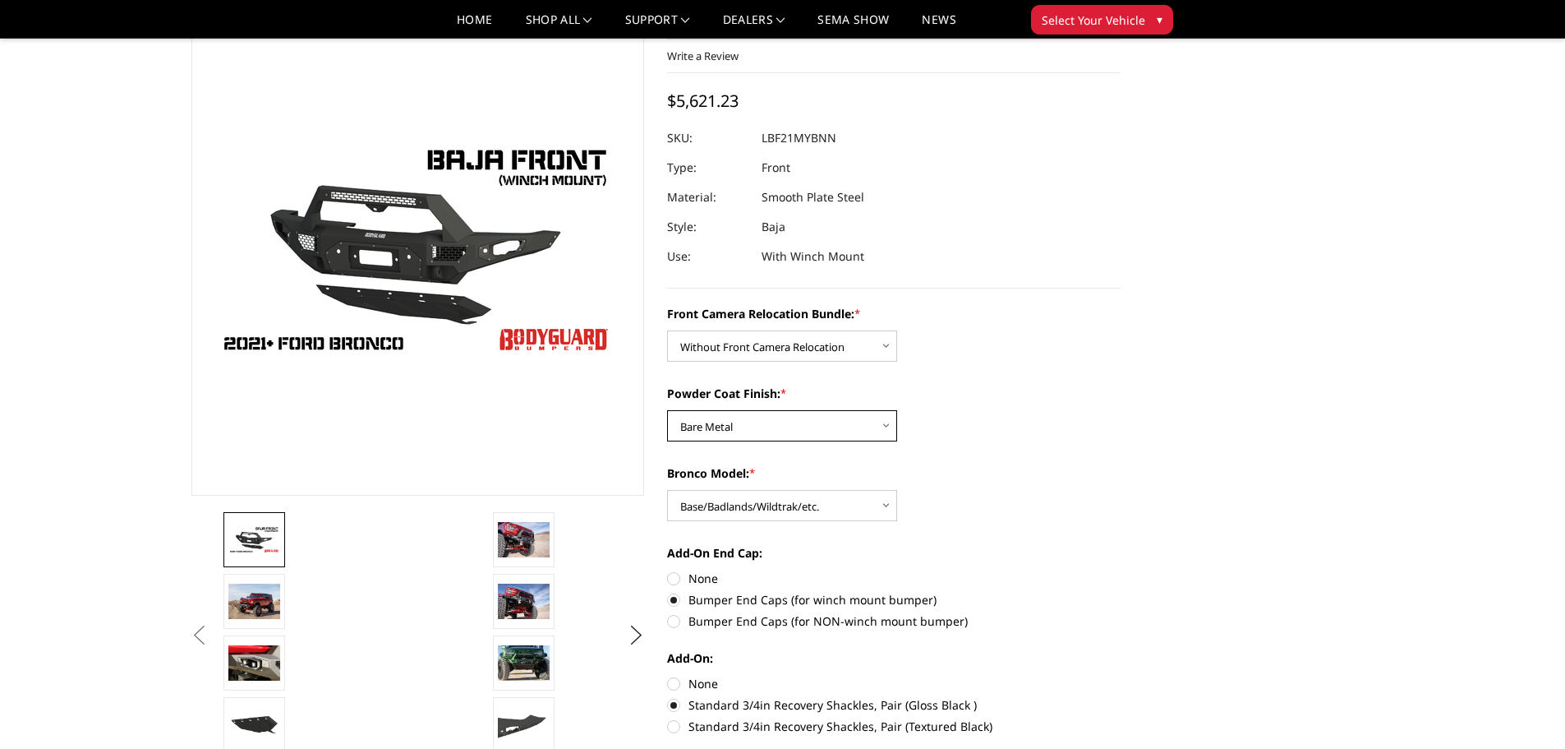
select select "4015"
click at [667, 410] on select "Choose Options Textured Black Powder Coat Bare Metal" at bounding box center [782, 425] width 230 height 31
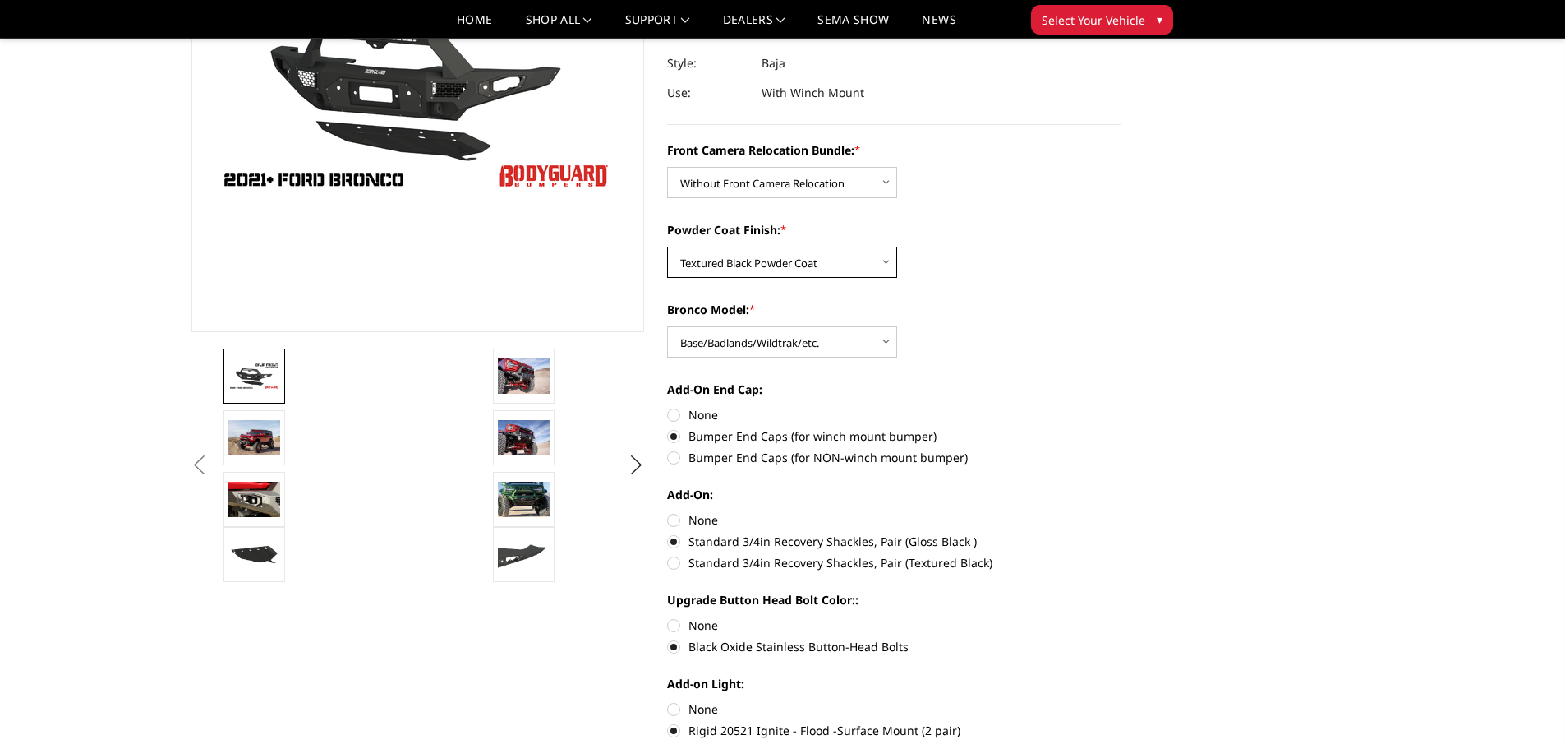
scroll to position [245, 0]
drag, startPoint x: 989, startPoint y: 456, endPoint x: 841, endPoint y: 453, distance: 148.0
click at [841, 453] on label "Bumper End Caps (for NON-winch mount bumper)" at bounding box center [894, 456] width 454 height 17
click at [1121, 427] on input "Bumper End Caps (for NON-winch mount bumper)" at bounding box center [1121, 426] width 1 height 1
radio input "true"
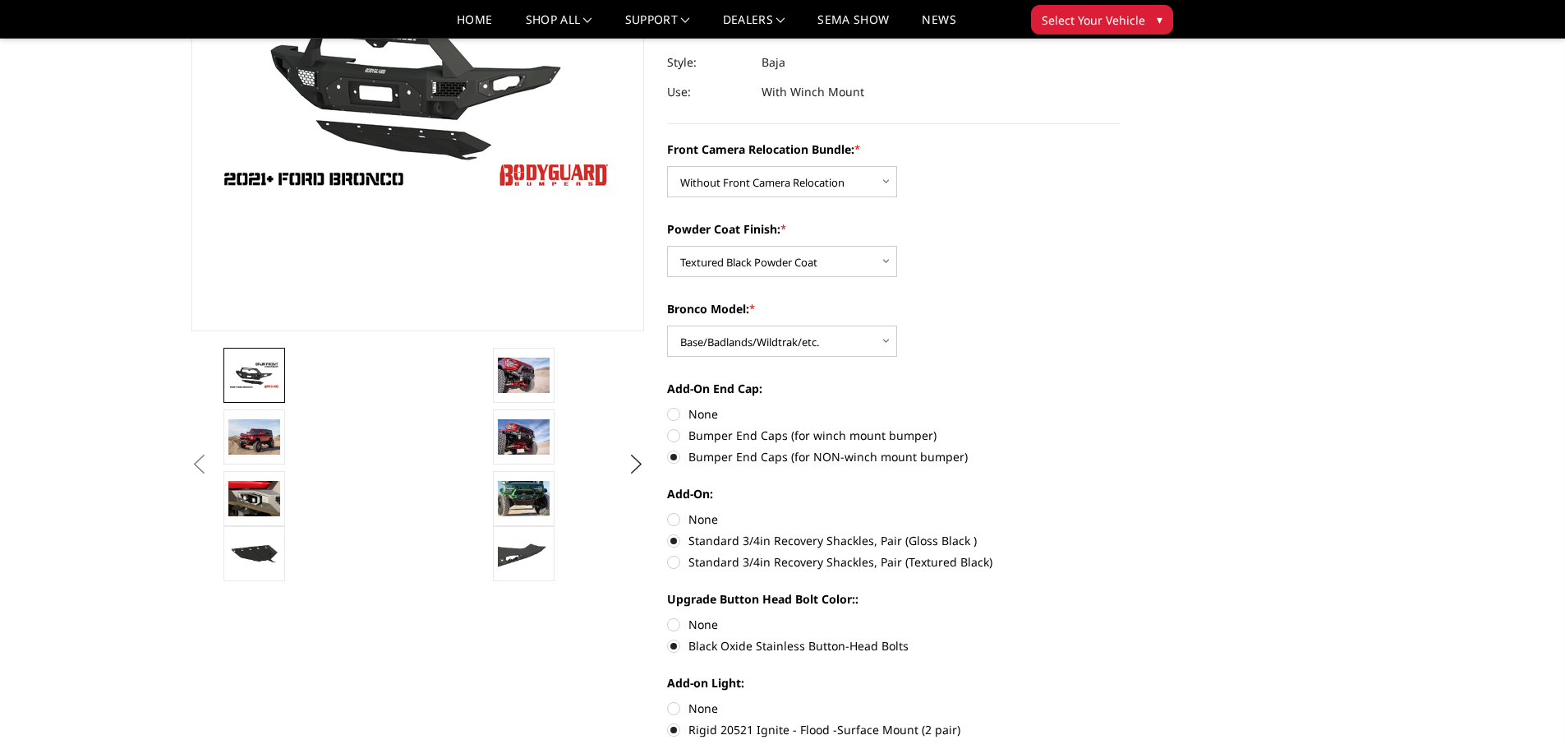
click at [679, 435] on label "Bumper End Caps (for winch mount bumper)" at bounding box center [894, 434] width 454 height 17
click at [1121, 406] on input "Bumper End Caps (for winch mount bumper)" at bounding box center [1121, 405] width 1 height 1
radio input "true"
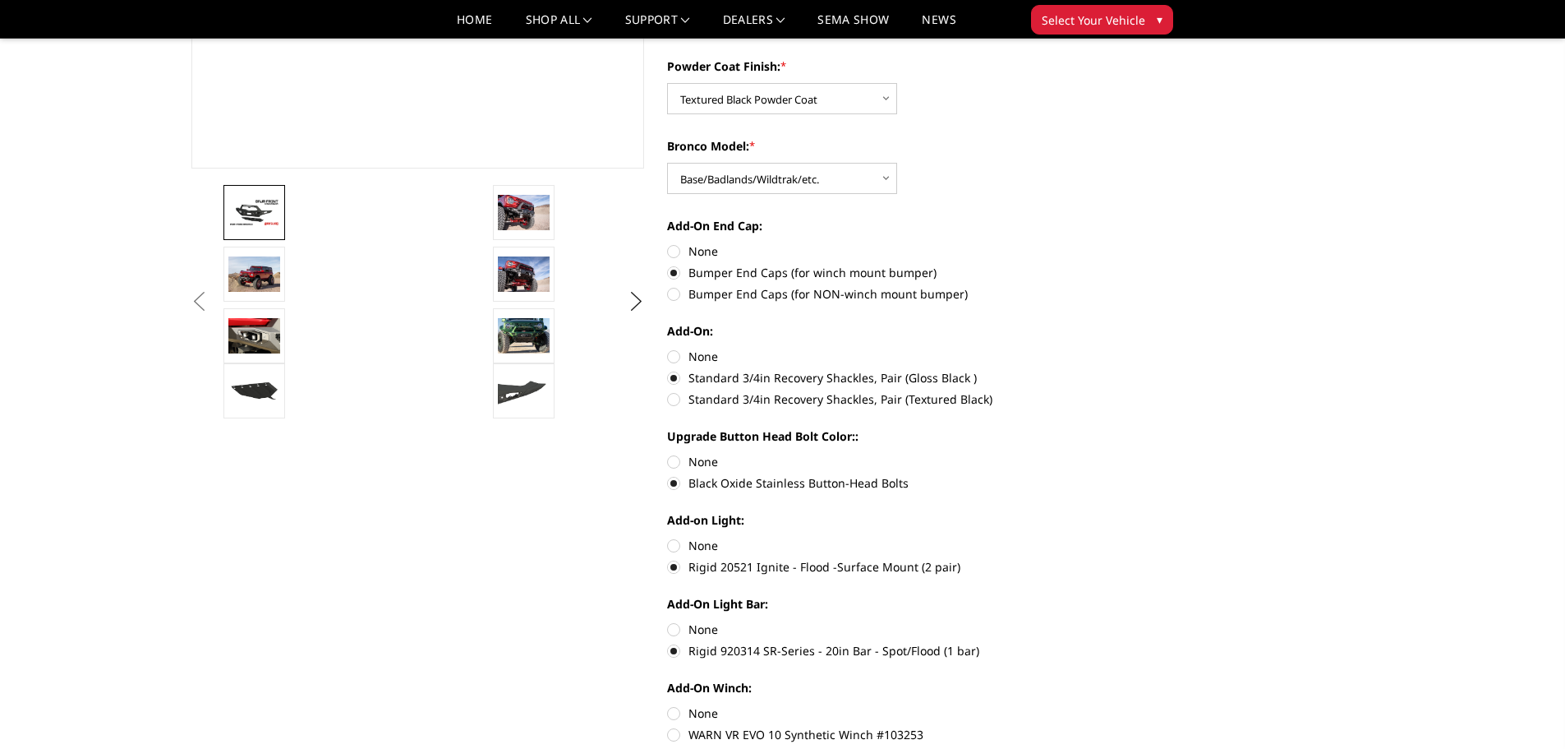
scroll to position [408, 0]
click at [677, 399] on label "Standard 3/4in Recovery Shackles, Pair (Textured Black)" at bounding box center [894, 398] width 454 height 17
click at [1121, 369] on input "Standard 3/4in Recovery Shackles, Pair (Textured Black)" at bounding box center [1121, 368] width 1 height 1
radio input "true"
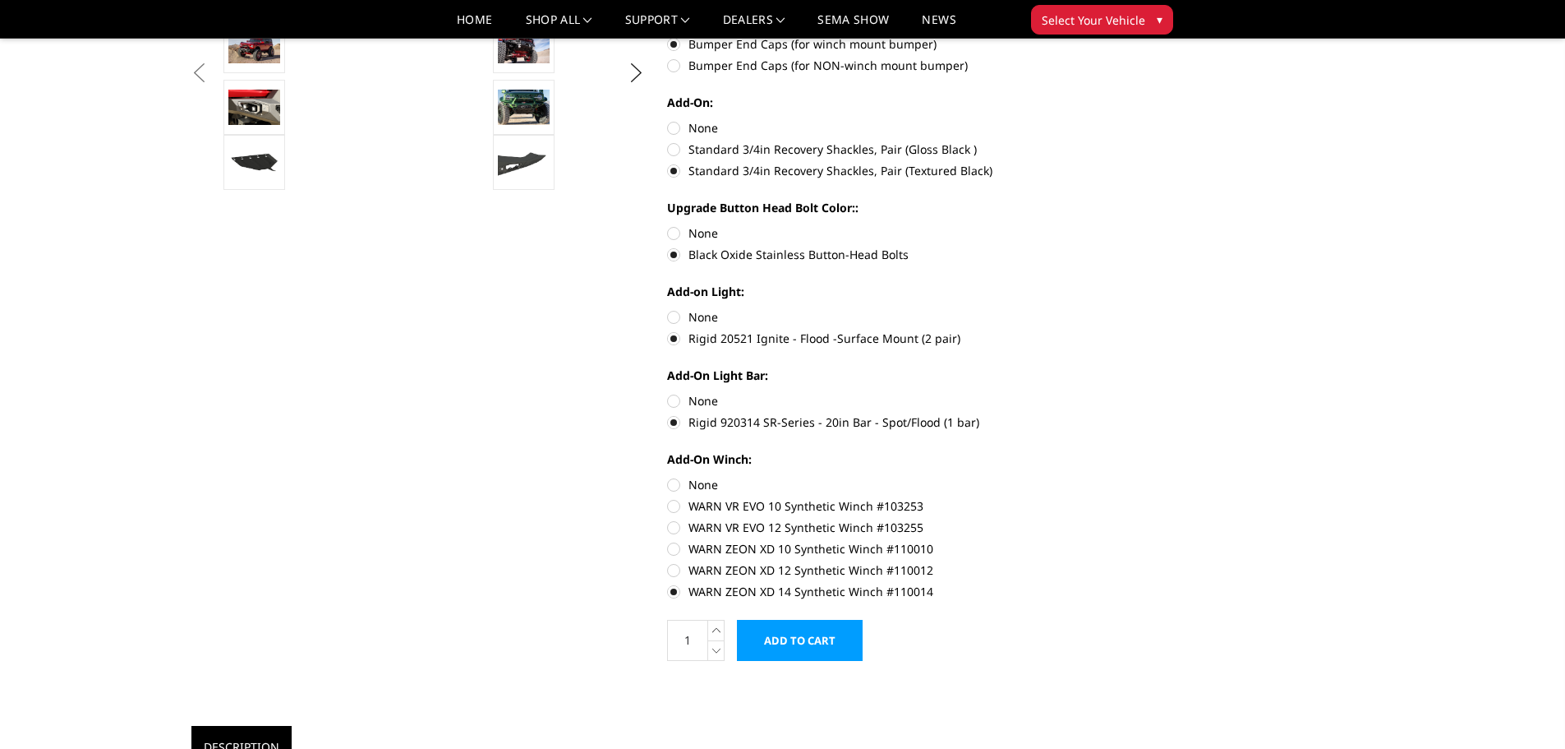
scroll to position [657, 0]
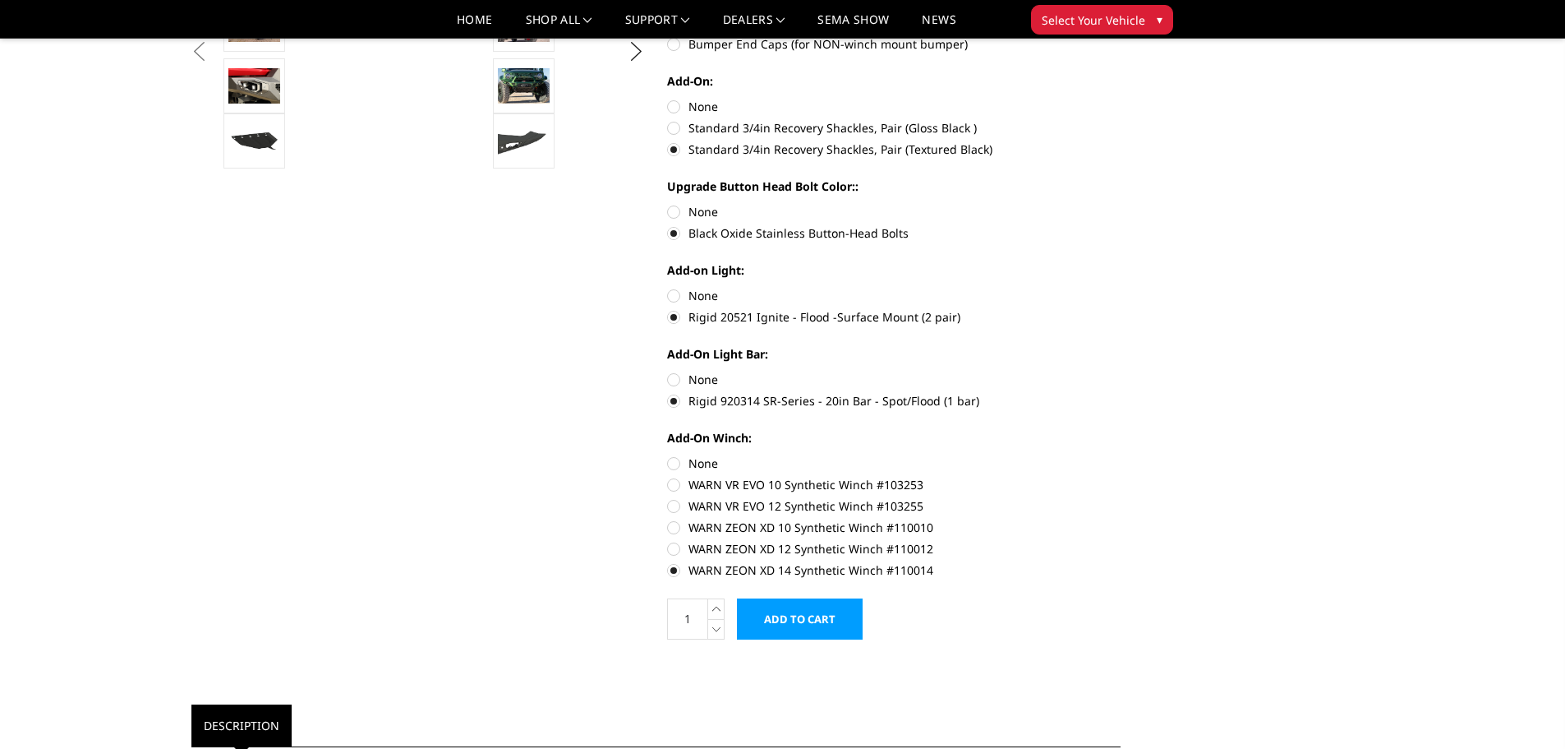
click at [802, 620] on input "Add to Cart" at bounding box center [800, 618] width 126 height 41
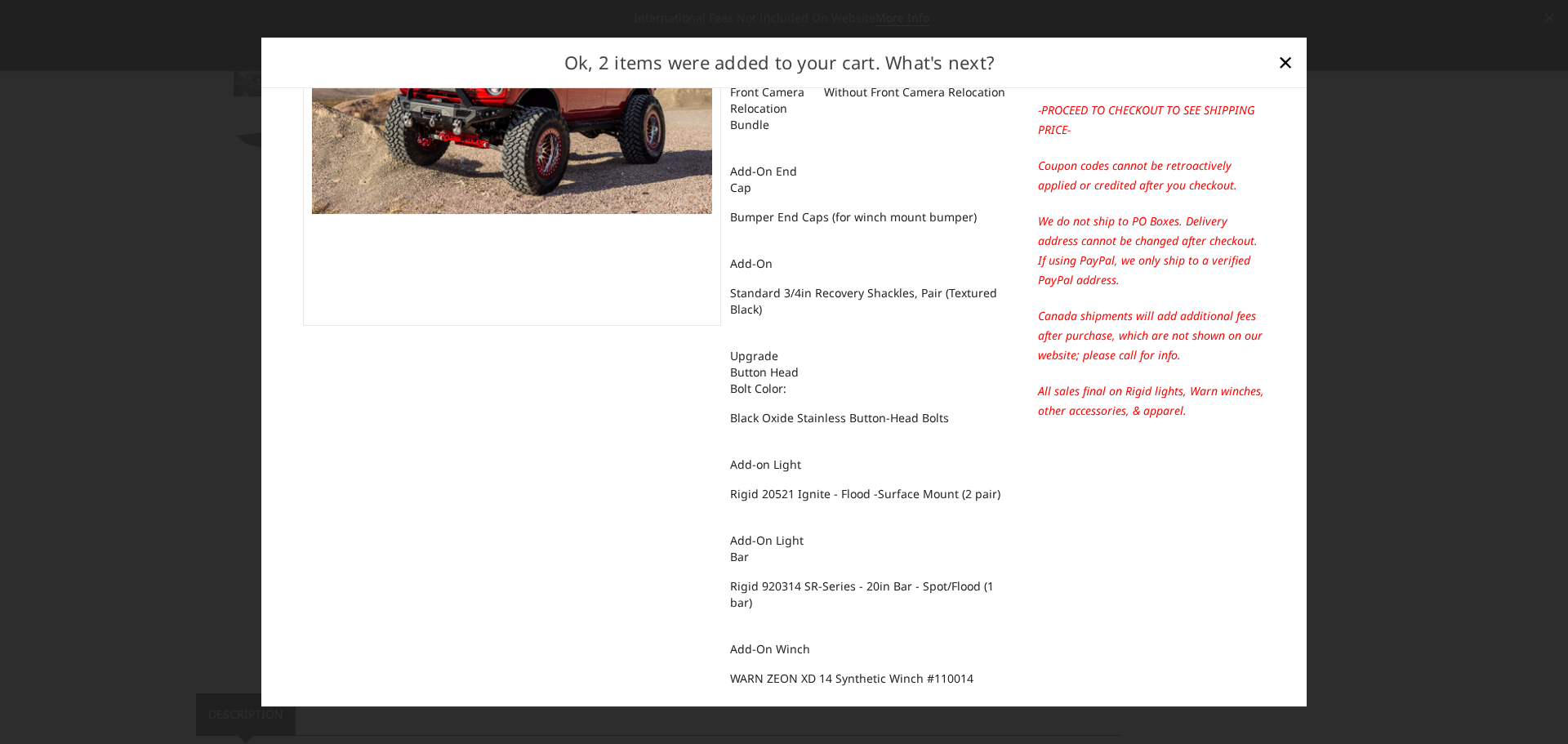
scroll to position [314, 0]
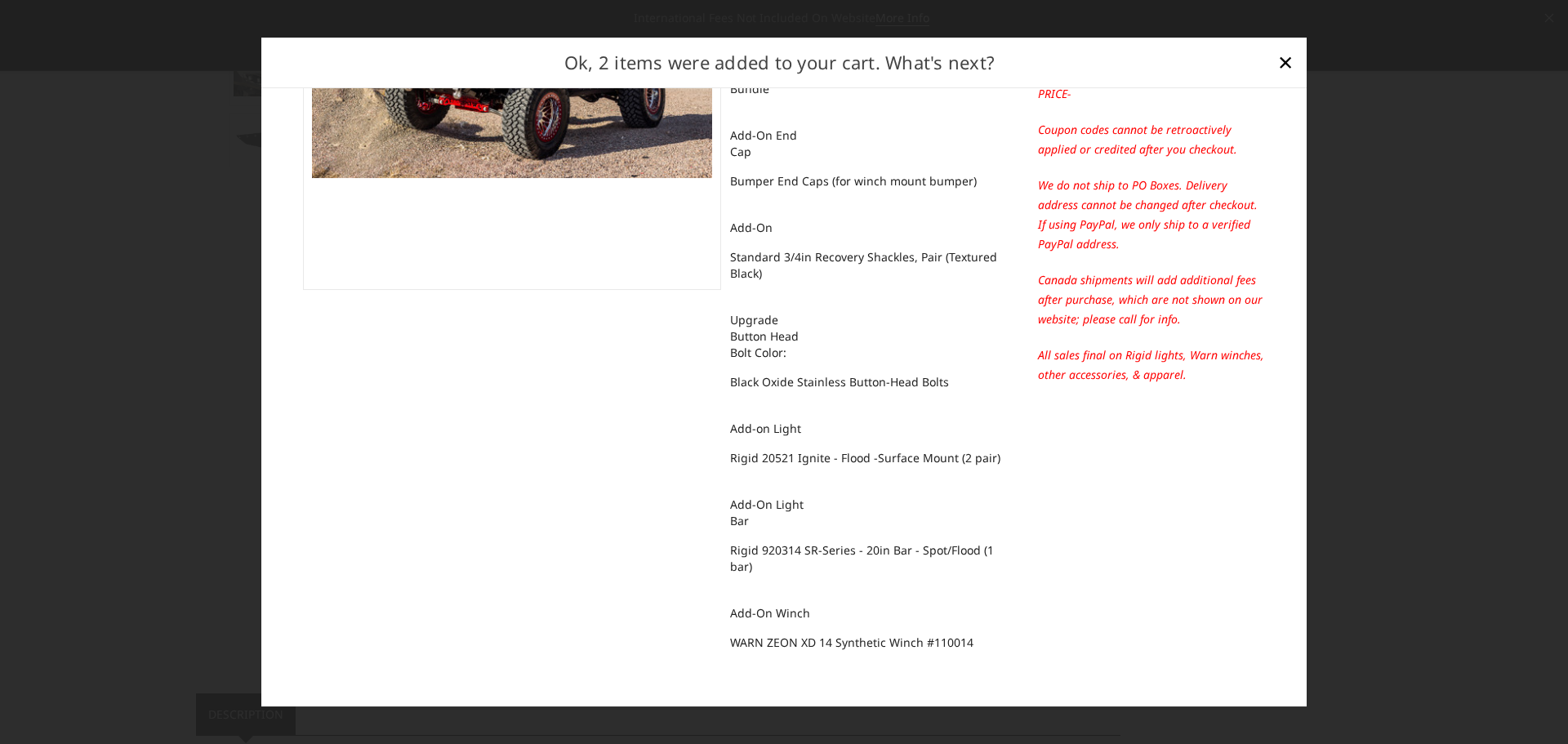
drag, startPoint x: 1190, startPoint y: 621, endPoint x: 702, endPoint y: 616, distance: 488.0
click at [671, 625] on div "Proceed to checkout Order subtotal $11,792.46 Your cart contains 2 items Contin…" at bounding box center [784, 248] width 980 height 897
drag, startPoint x: 719, startPoint y: 616, endPoint x: 844, endPoint y: 612, distance: 125.1
click at [977, 630] on div "Bronco Baja Front (winch mount) BODYGUARD 1 × $5,896.23 Bronco Model Base/Badla…" at bounding box center [870, 237] width 299 height 874
drag, startPoint x: 844, startPoint y: 612, endPoint x: 819, endPoint y: 610, distance: 25.1
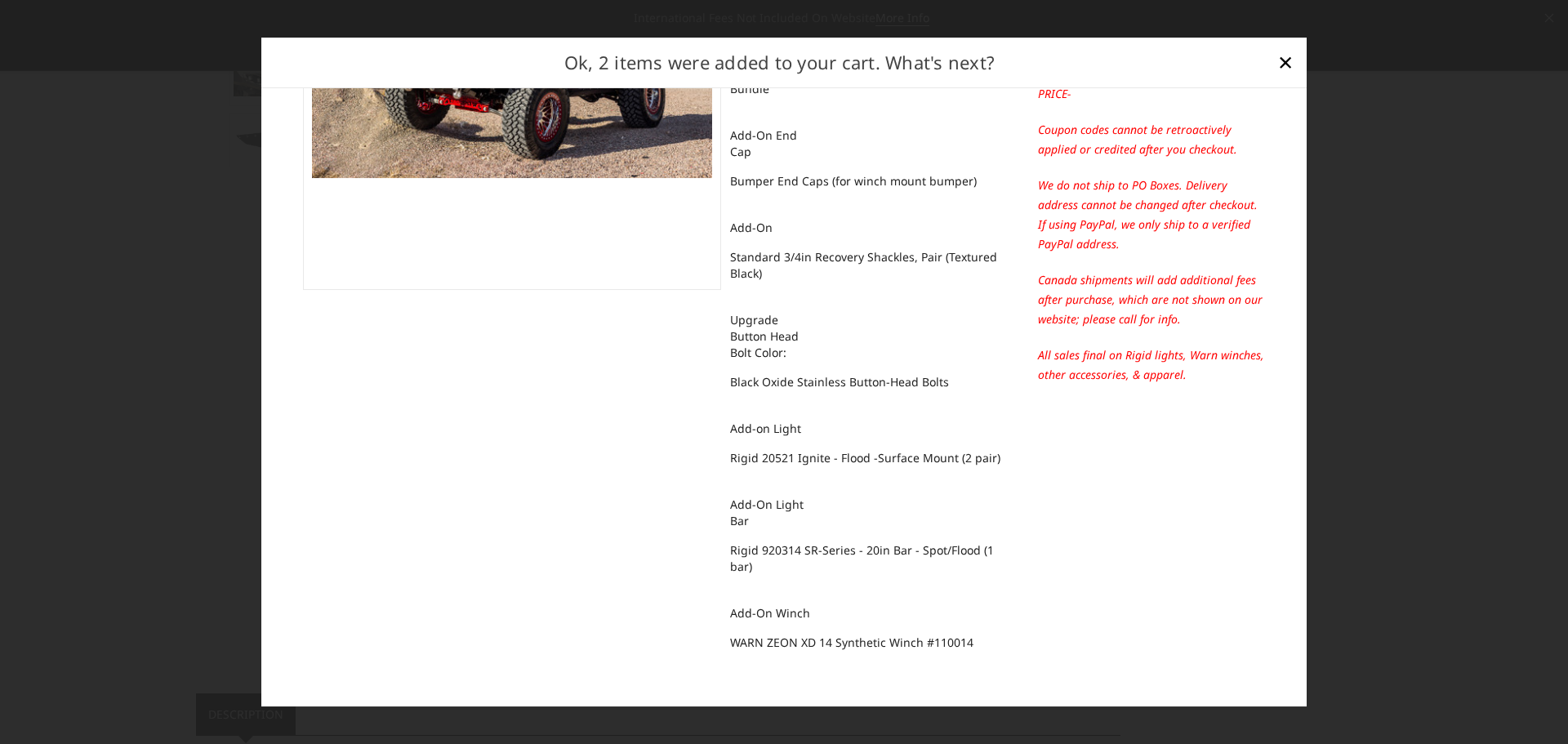
click at [820, 628] on dd "WARN ZEON XD 14 Synthetic Winch #110014" at bounding box center [852, 643] width 243 height 30
drag, startPoint x: 805, startPoint y: 565, endPoint x: 819, endPoint y: 511, distance: 55.8
click at [819, 511] on div "Bronco Baja Front (winch mount) BODYGUARD 1 × $5,896.23 Bronco Model Base/Badla…" at bounding box center [870, 237] width 299 height 874
drag, startPoint x: 780, startPoint y: 515, endPoint x: 747, endPoint y: 408, distance: 112.0
click at [758, 451] on div "Bronco Baja Front (winch mount) BODYGUARD 1 × $5,896.23 Bronco Model Base/Badla…" at bounding box center [870, 237] width 299 height 874
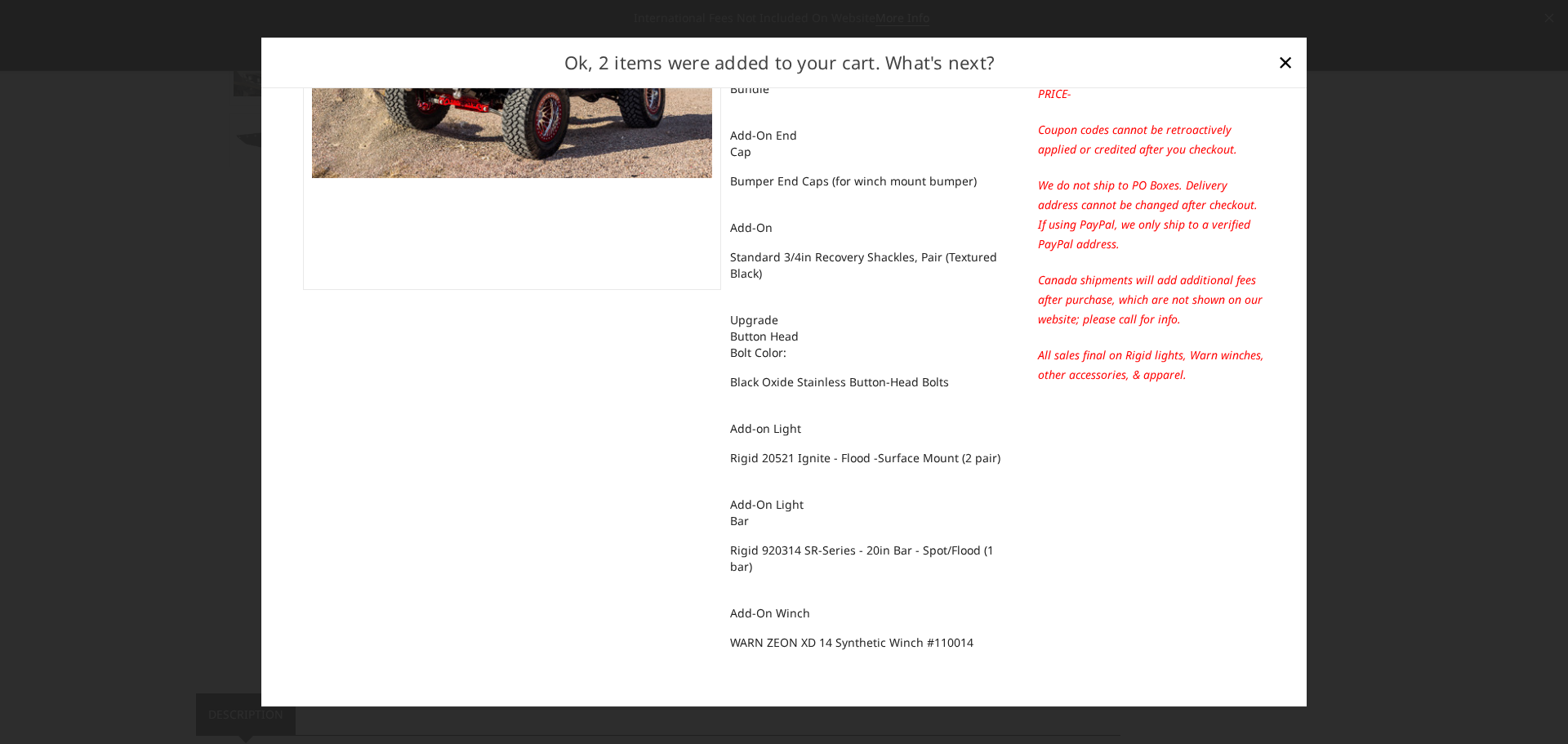
drag, startPoint x: 761, startPoint y: 318, endPoint x: 780, endPoint y: 291, distance: 33.0
click at [767, 312] on dt "Upgrade Button Head Bolt Color:" at bounding box center [771, 336] width 81 height 62
click at [822, 209] on div "Bronco Baja Front (winch mount) BODYGUARD 1 × $5,896.23 Bronco Model Base/Badla…" at bounding box center [870, 237] width 299 height 874
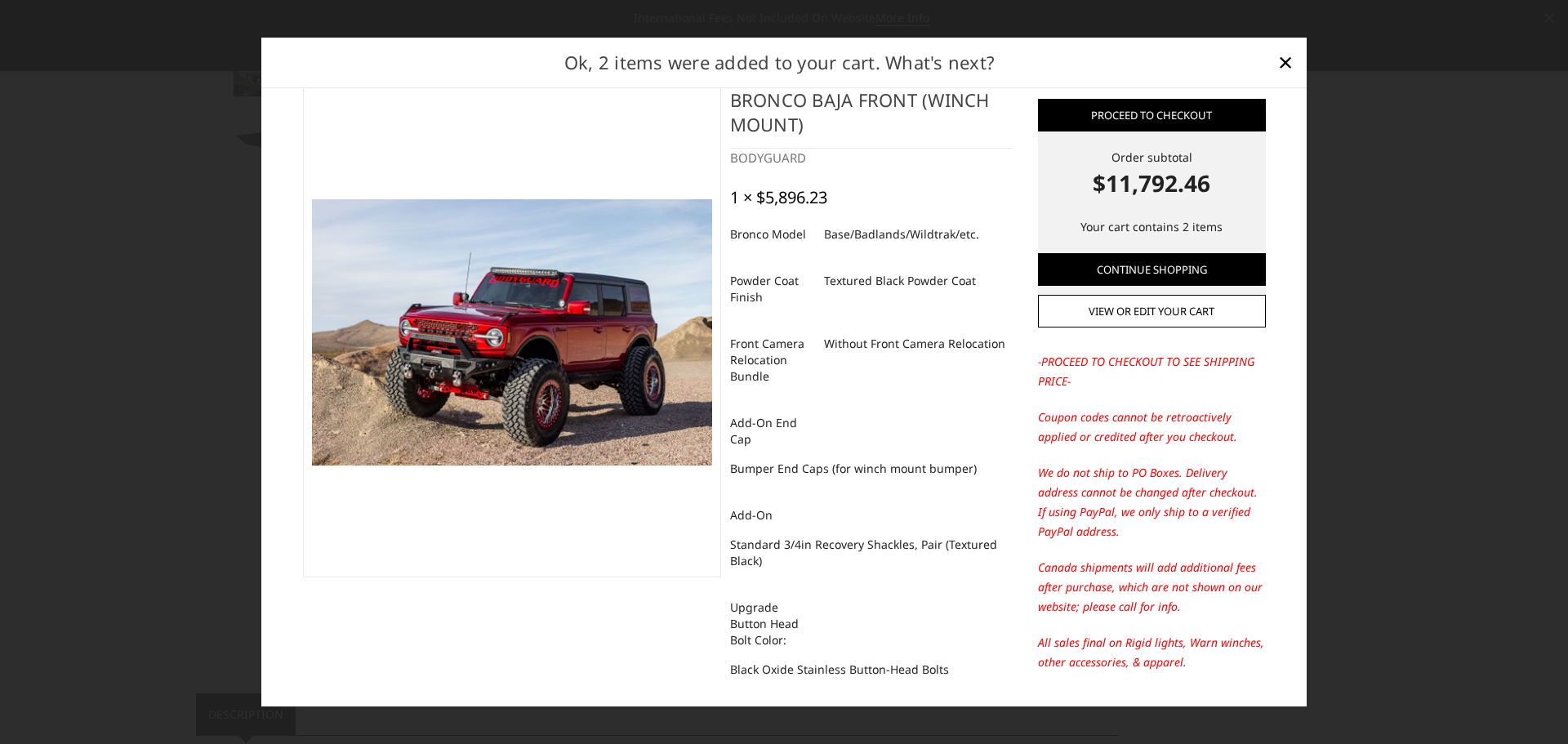
scroll to position [0, 0]
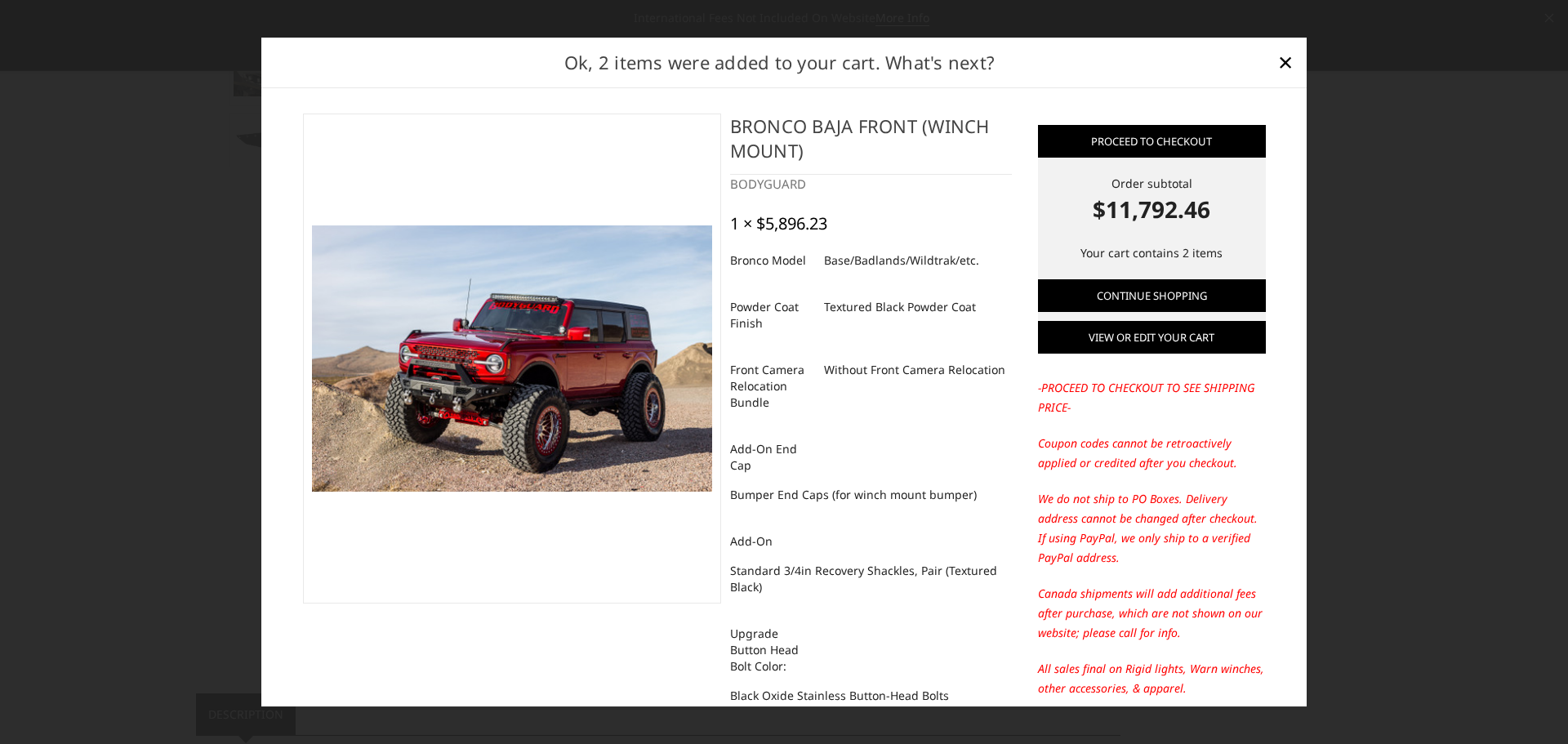
click at [1164, 336] on link "View or edit your cart" at bounding box center [1151, 337] width 228 height 33
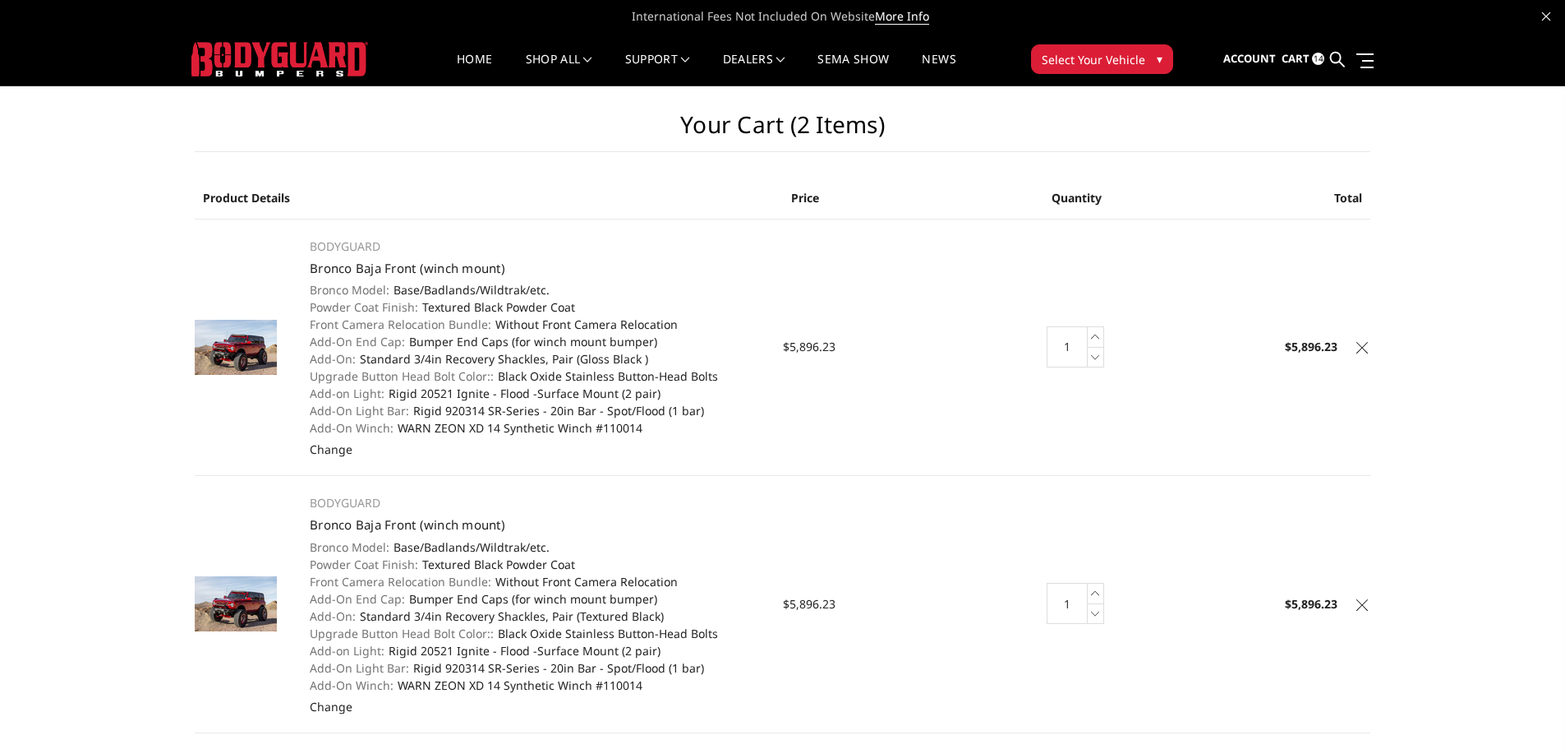
click at [1368, 347] on link at bounding box center [1362, 345] width 16 height 16
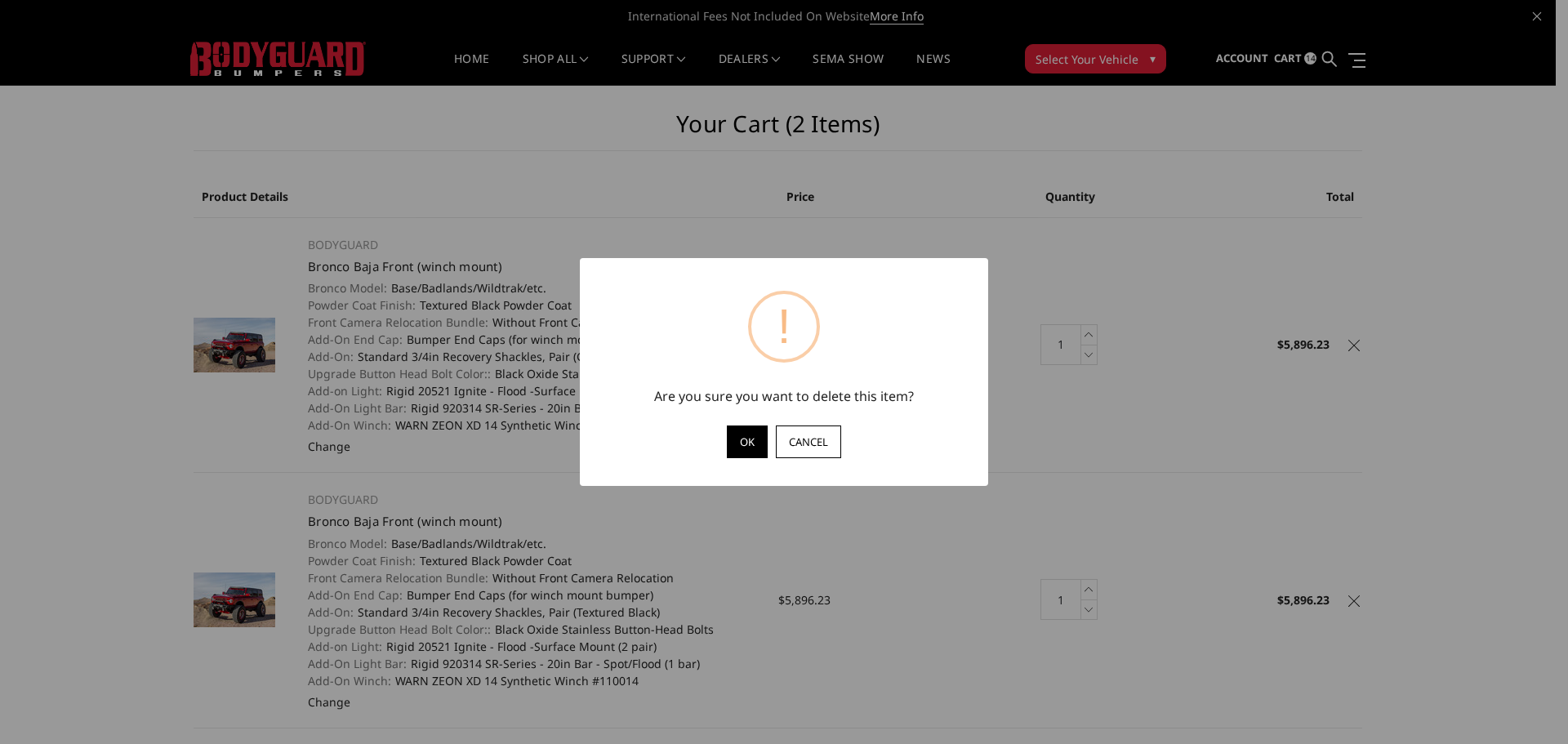
click at [751, 431] on button "OK" at bounding box center [746, 441] width 41 height 33
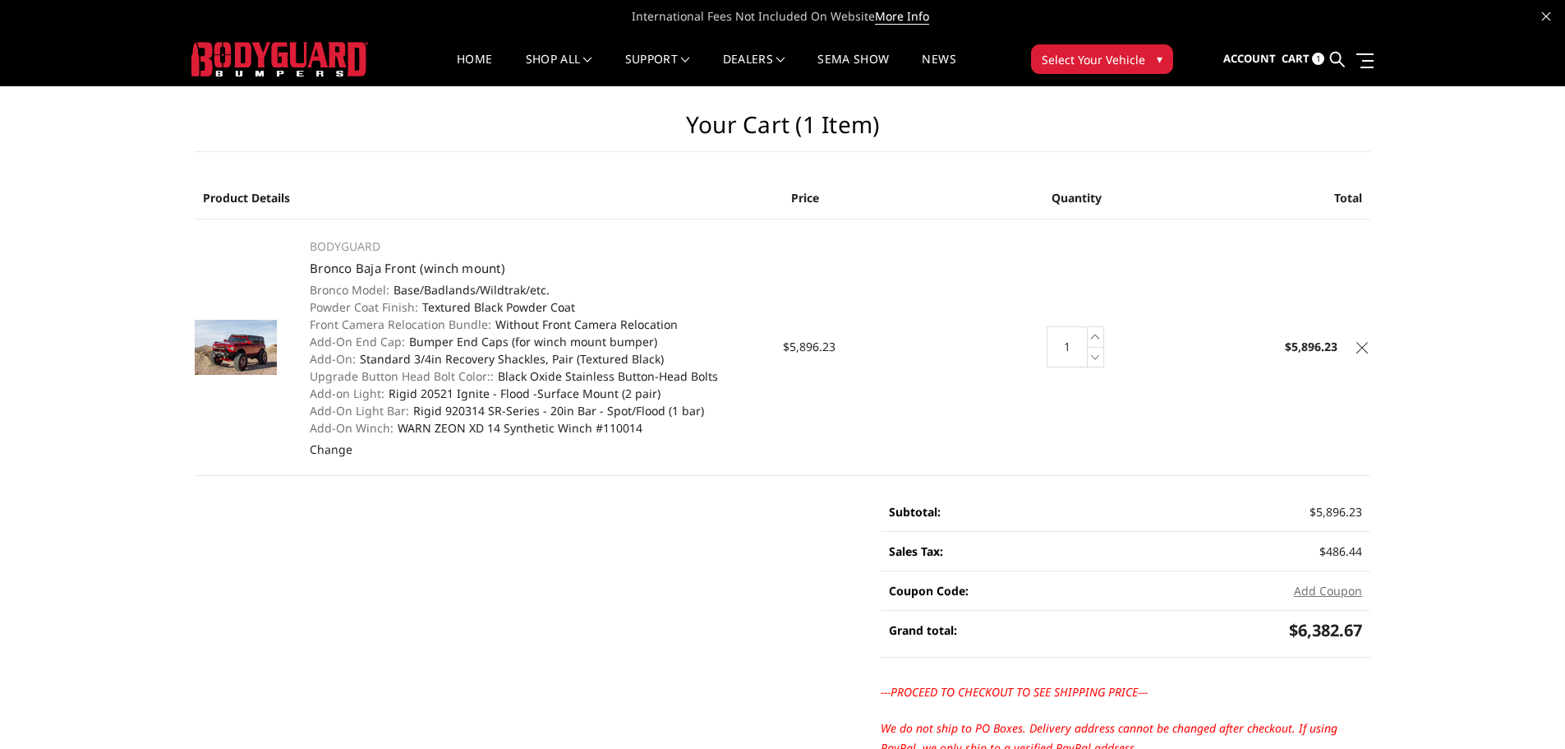
drag, startPoint x: 255, startPoint y: 196, endPoint x: 302, endPoint y: 203, distance: 47.4
drag, startPoint x: 319, startPoint y: 261, endPoint x: 422, endPoint y: 193, distance: 123.3
click at [422, 193] on table "Product Details Price Quantity Total BODYGUARD Bronco Baja Front (winch mount) …" at bounding box center [783, 326] width 1176 height 299
drag, startPoint x: 539, startPoint y: 373, endPoint x: 516, endPoint y: 491, distance: 120.6
click at [516, 491] on main "Your Cart (1 item) Product Details Price Quantity Total BODYGUARD Bronco Baja F…" at bounding box center [782, 481] width 1201 height 791
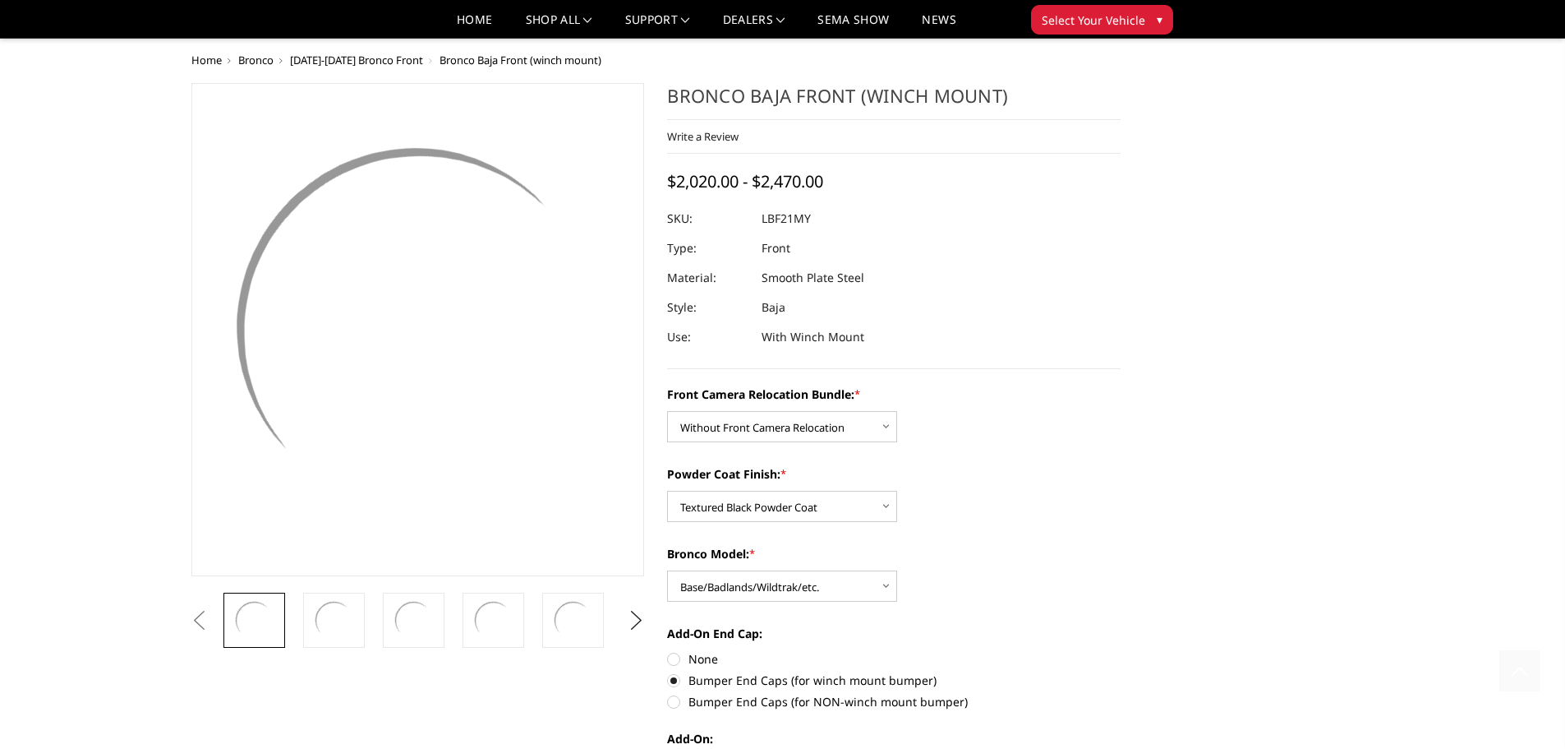
select select "4017"
select select "4015"
select select "4012"
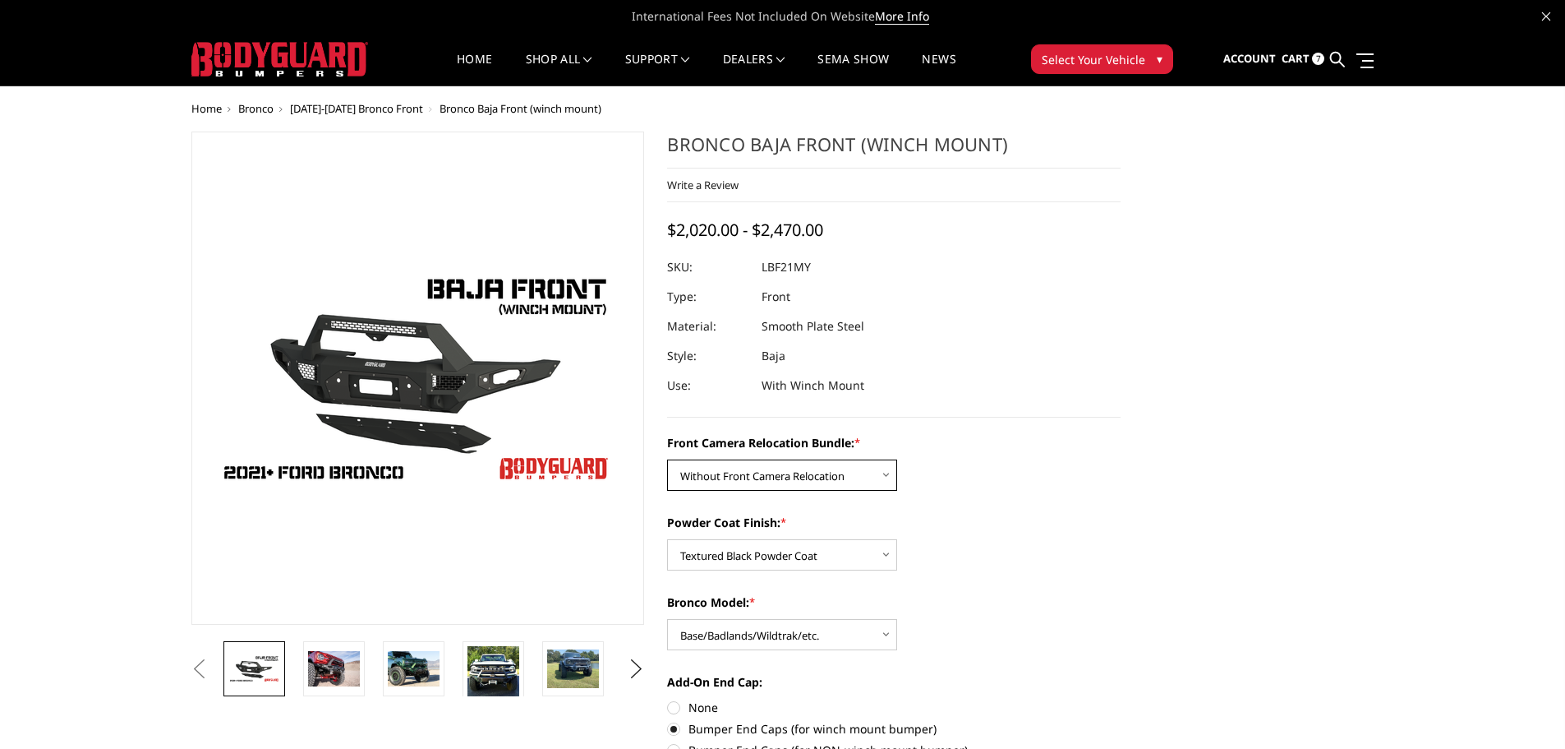
click at [815, 482] on select "Choose Options Without Front Camera Relocation With Front Camera Relocation (Ha…" at bounding box center [782, 474] width 230 height 31
click at [794, 479] on select "Choose Options Without Front Camera Relocation With Front Camera Relocation (Ha…" at bounding box center [782, 474] width 230 height 31
click at [791, 479] on select "Choose Options Without Front Camera Relocation With Front Camera Relocation (Ha…" at bounding box center [782, 474] width 230 height 31
click at [783, 469] on select "Choose Options Without Front Camera Relocation With Front Camera Relocation (Ha…" at bounding box center [782, 474] width 230 height 31
click at [667, 459] on select "Choose Options Without Front Camera Relocation With Front Camera Relocation (Ha…" at bounding box center [782, 474] width 230 height 31
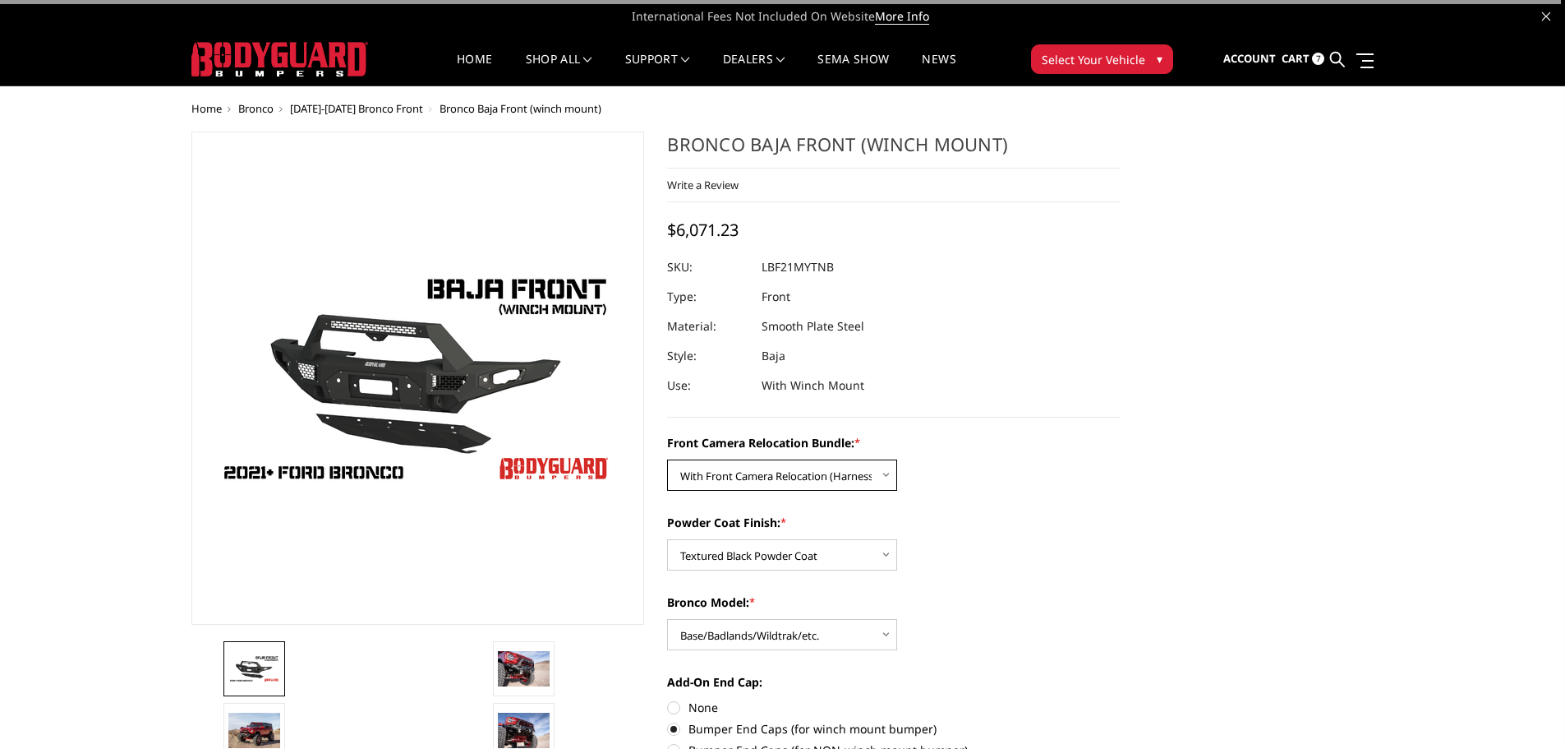
click at [798, 476] on select "Choose Options Without Front Camera Relocation With Front Camera Relocation (Ha…" at bounding box center [782, 474] width 230 height 31
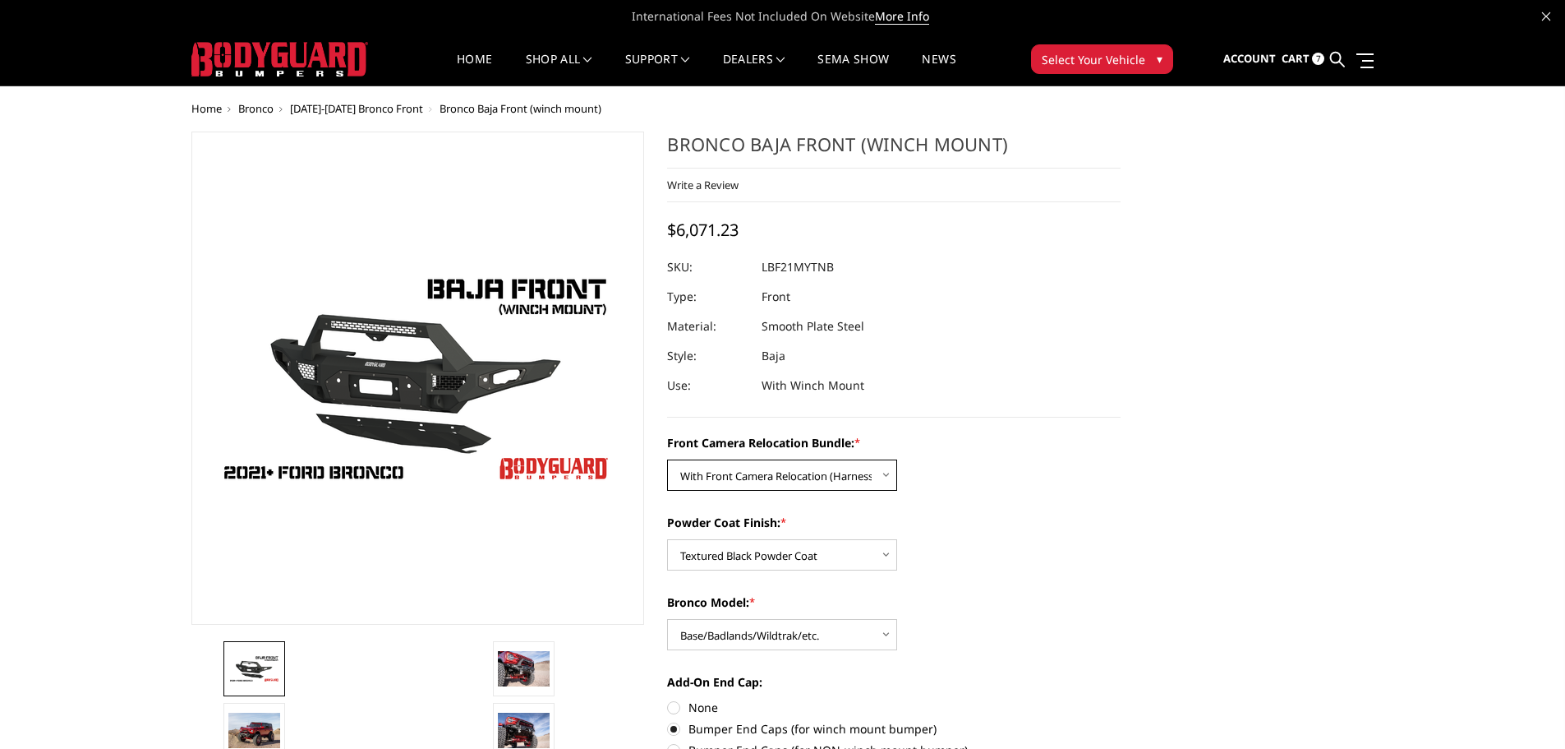
select select "4017"
click at [667, 459] on select "Choose Options Without Front Camera Relocation With Front Camera Relocation (Ha…" at bounding box center [782, 474] width 230 height 31
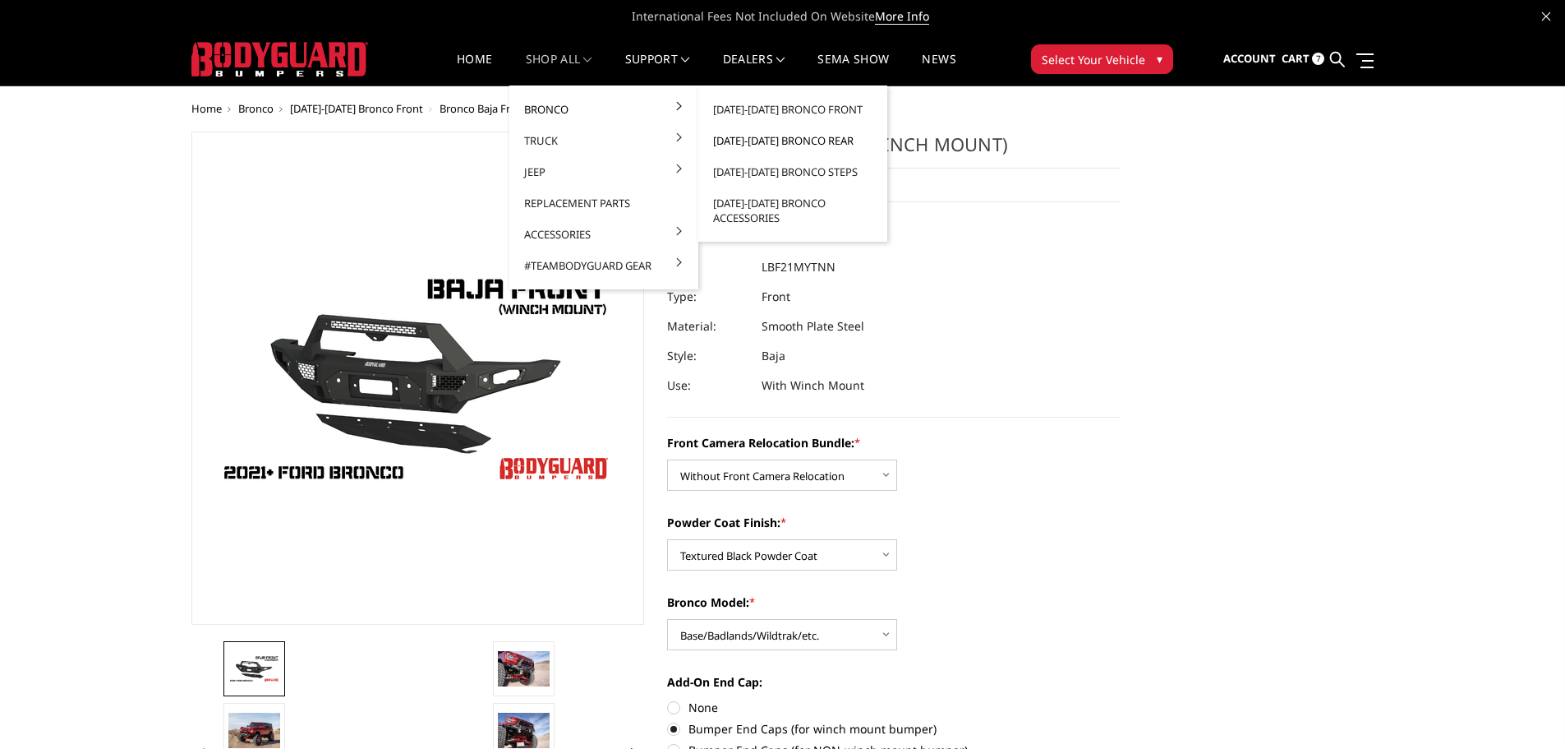
click at [795, 141] on link "[DATE]-[DATE] Bronco Rear" at bounding box center [793, 140] width 176 height 31
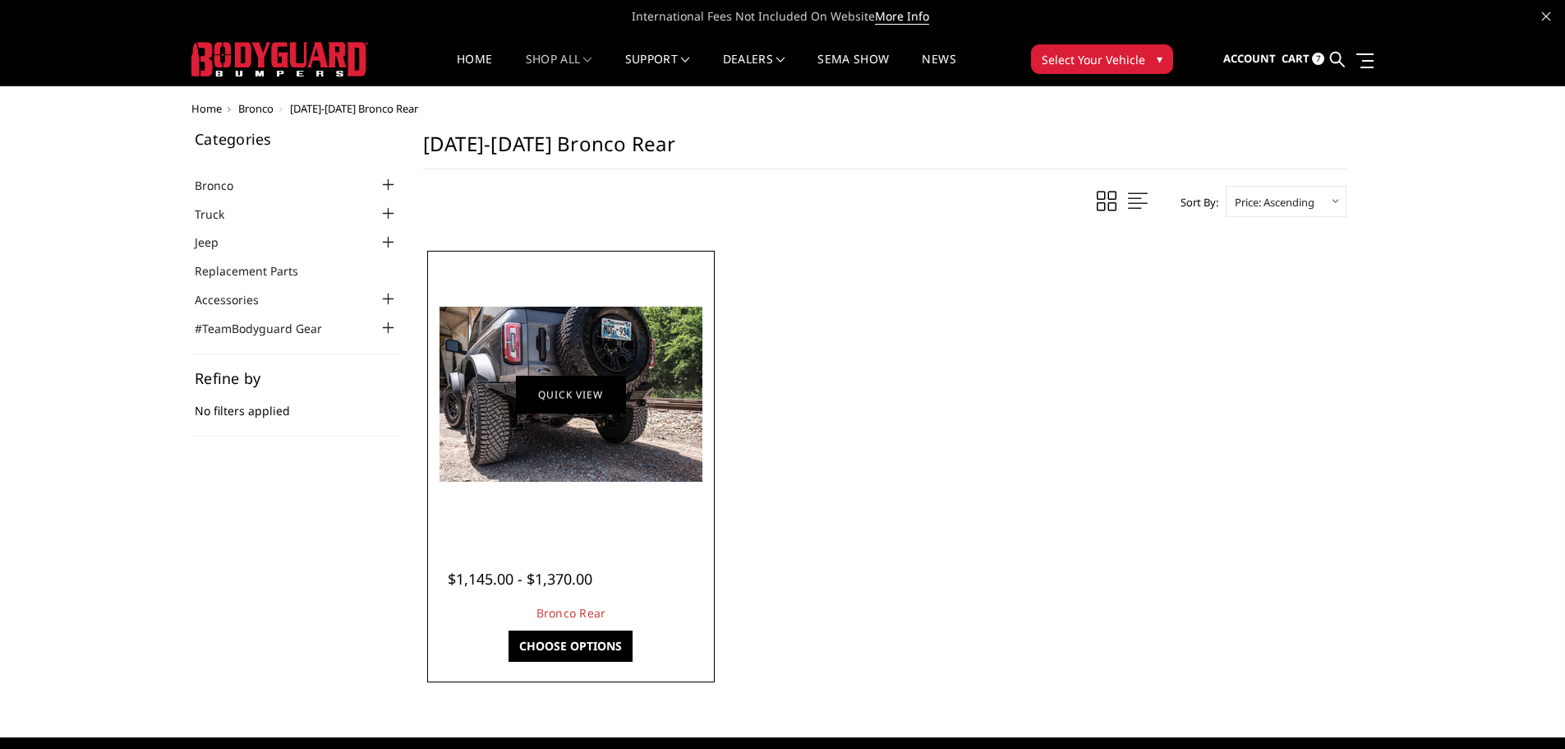
click at [623, 394] on link "Quick view" at bounding box center [571, 394] width 110 height 39
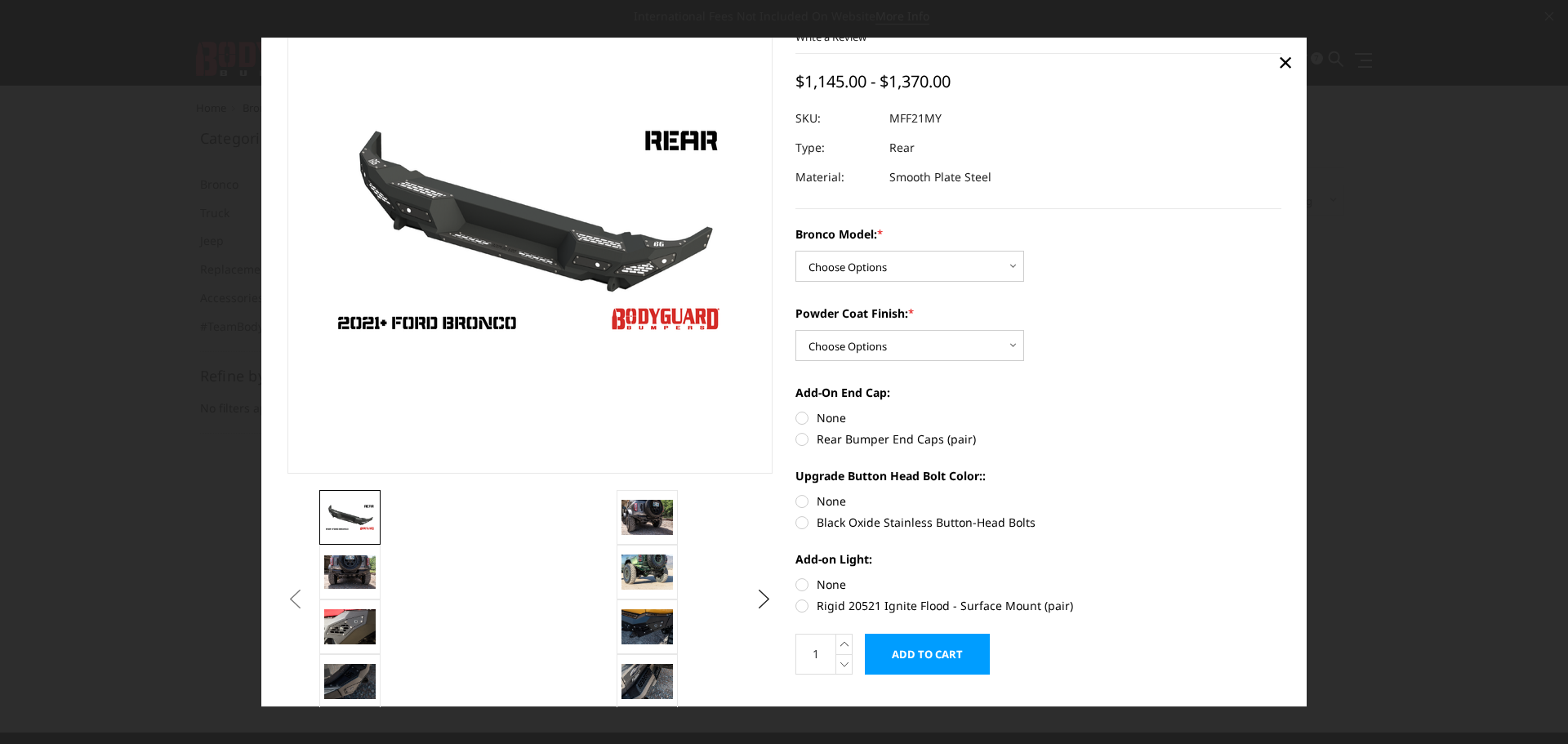
scroll to position [80, 0]
click at [941, 263] on select "Choose Options Base/Badlands/Wildtrak/etc. Raptor" at bounding box center [909, 264] width 229 height 31
select select "4024"
click at [795, 249] on select "Choose Options Base/Badlands/Wildtrak/etc. Raptor" at bounding box center [909, 264] width 229 height 31
click at [955, 344] on select "Choose Options Bare Metal Textured Black Powder Coat" at bounding box center [909, 344] width 229 height 31
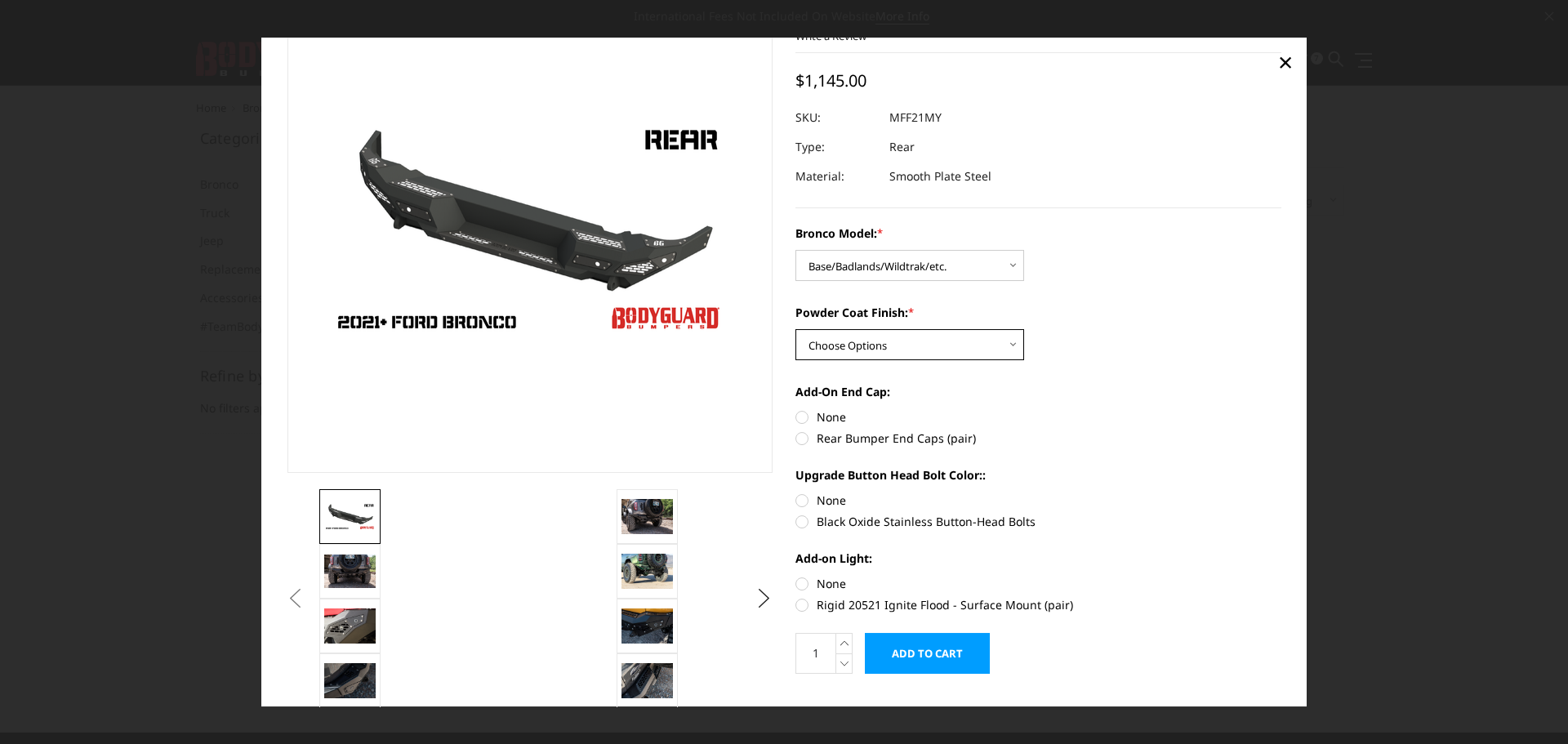
select select "4027"
click at [795, 329] on select "Choose Options Bare Metal Textured Black Powder Coat" at bounding box center [909, 344] width 229 height 31
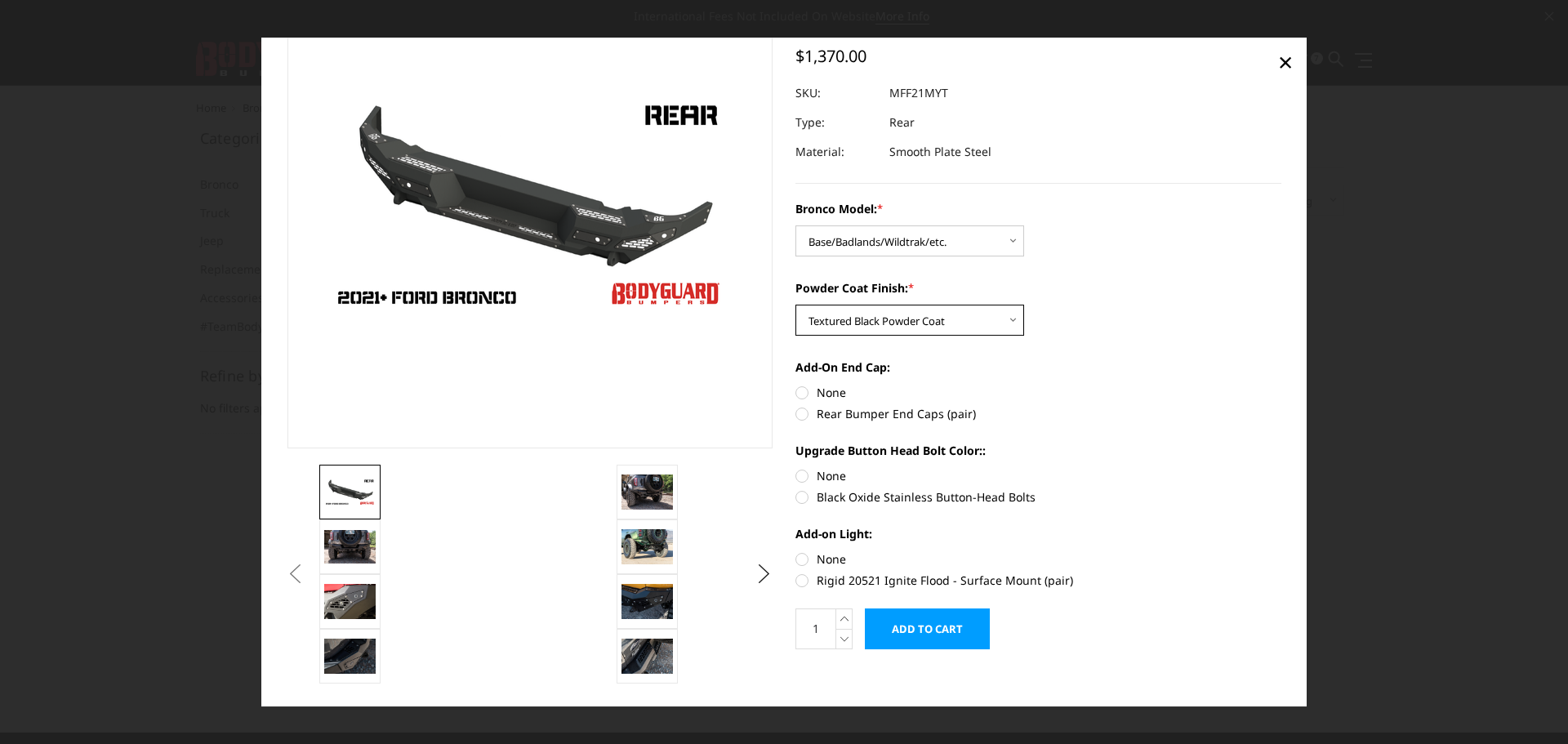
scroll to position [112, 0]
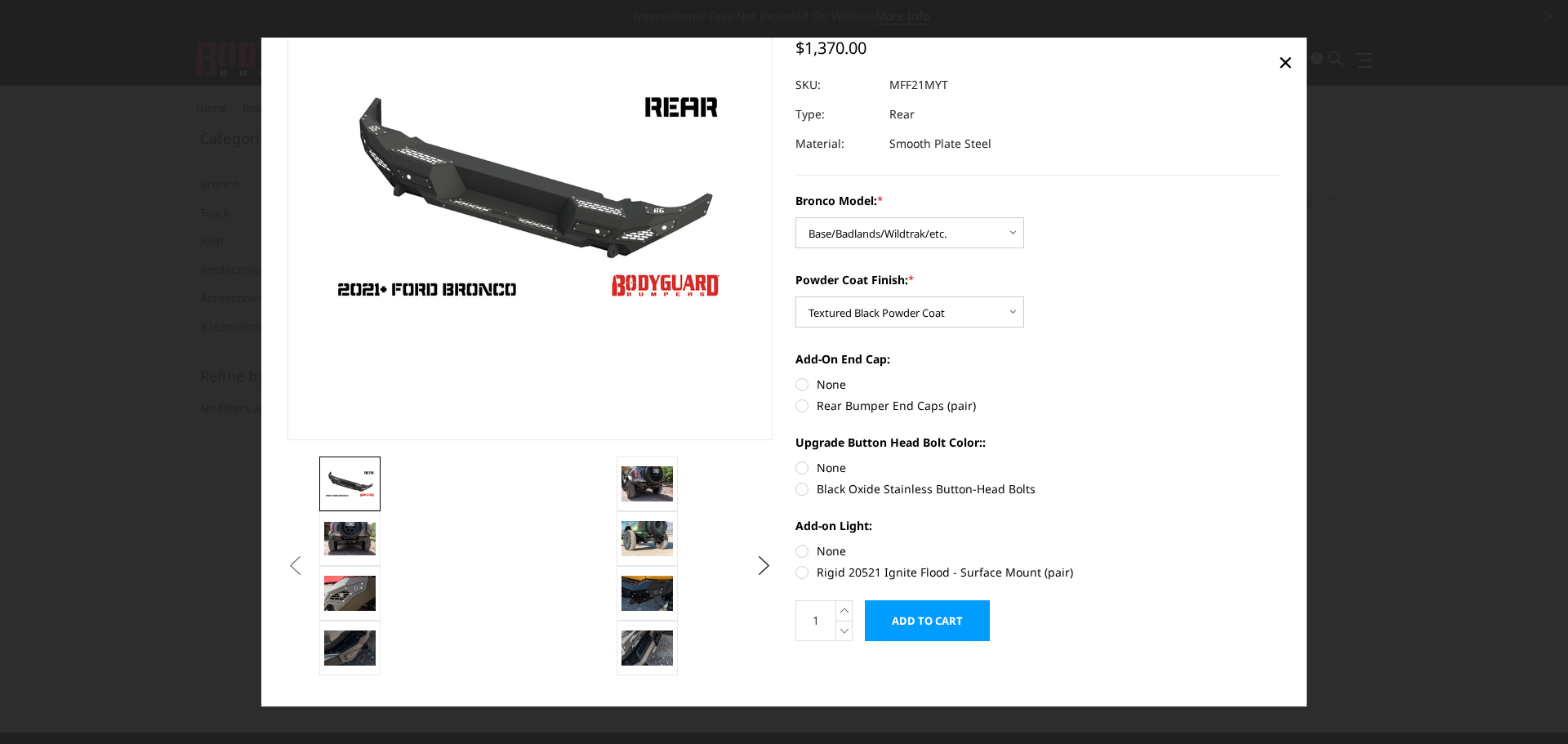
click at [801, 403] on label "Rear Bumper End Caps (pair)" at bounding box center [1037, 404] width 486 height 17
click at [1281, 376] on input "Rear Bumper End Caps (pair)" at bounding box center [1281, 375] width 1 height 1
radio input "true"
click at [800, 490] on label "Black Oxide Stainless Button-Head Bolts" at bounding box center [1037, 488] width 486 height 17
click at [1281, 460] on input "Black Oxide Stainless Button-Head Bolts" at bounding box center [1281, 459] width 1 height 1
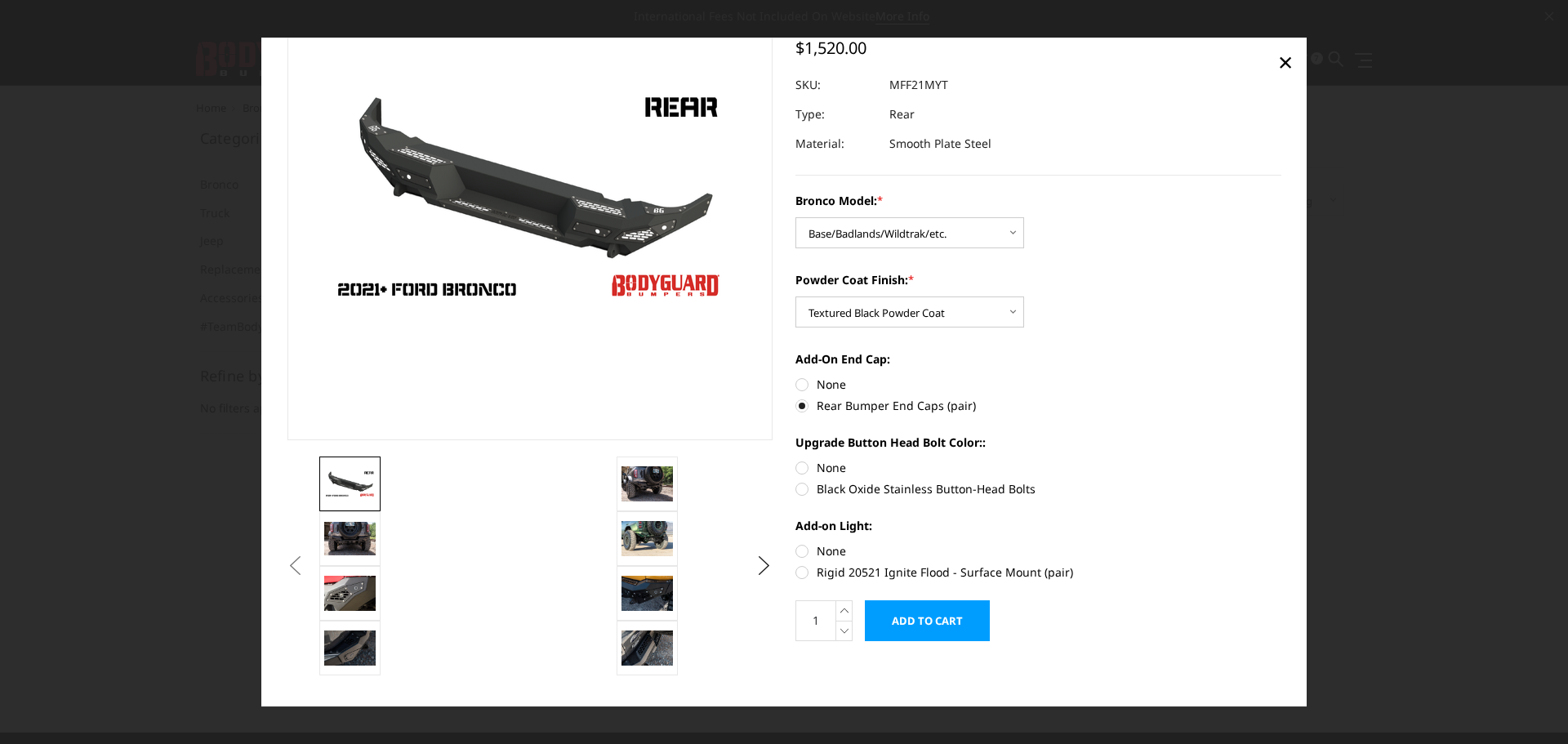
radio input "true"
click at [798, 571] on label "Rigid 20521 Ignite Flood - Surface Mount (pair)" at bounding box center [1037, 571] width 486 height 17
click at [1281, 542] on input "Rigid 20521 Ignite Flood - Surface Mount (pair)" at bounding box center [1281, 542] width 1 height 1
radio input "true"
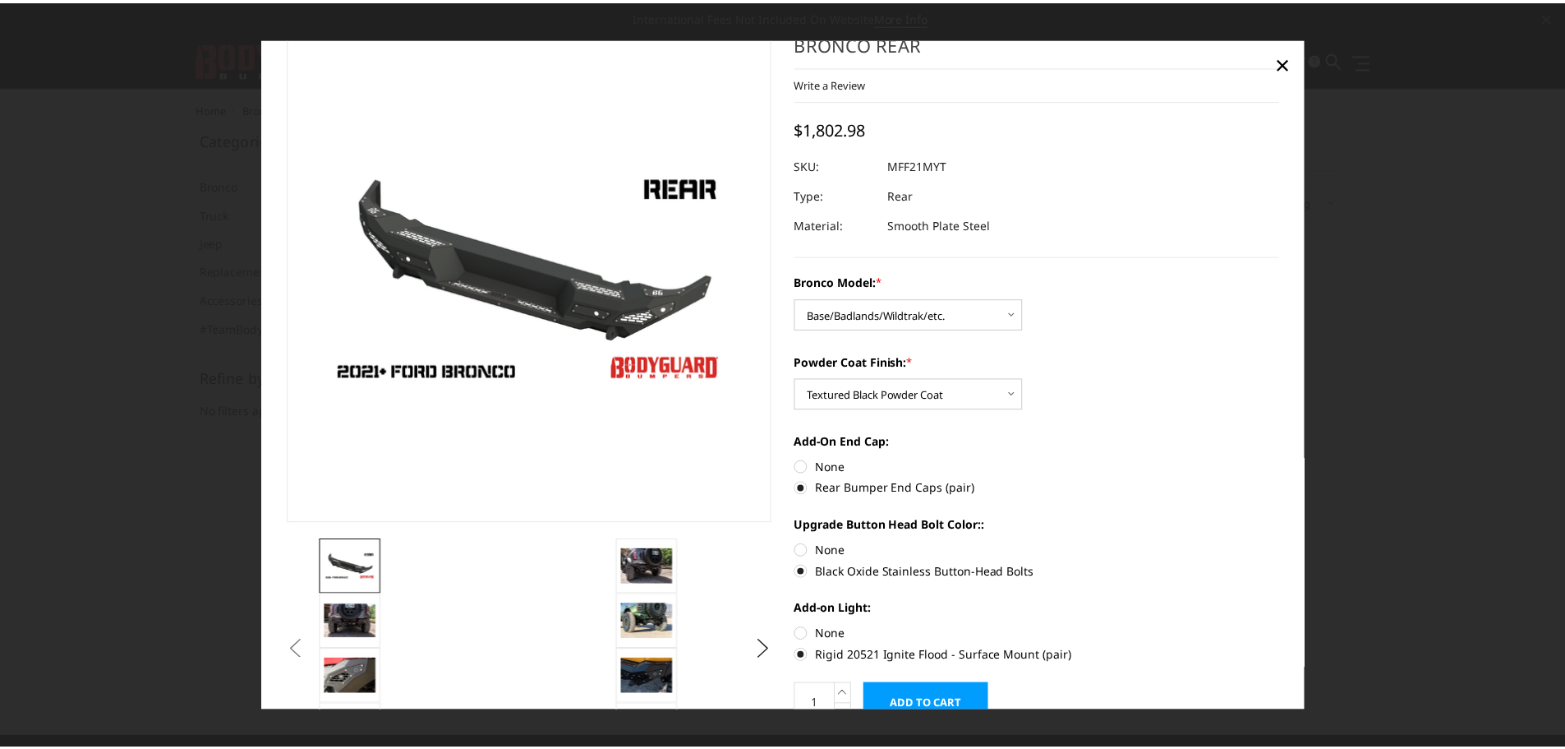
scroll to position [33, 0]
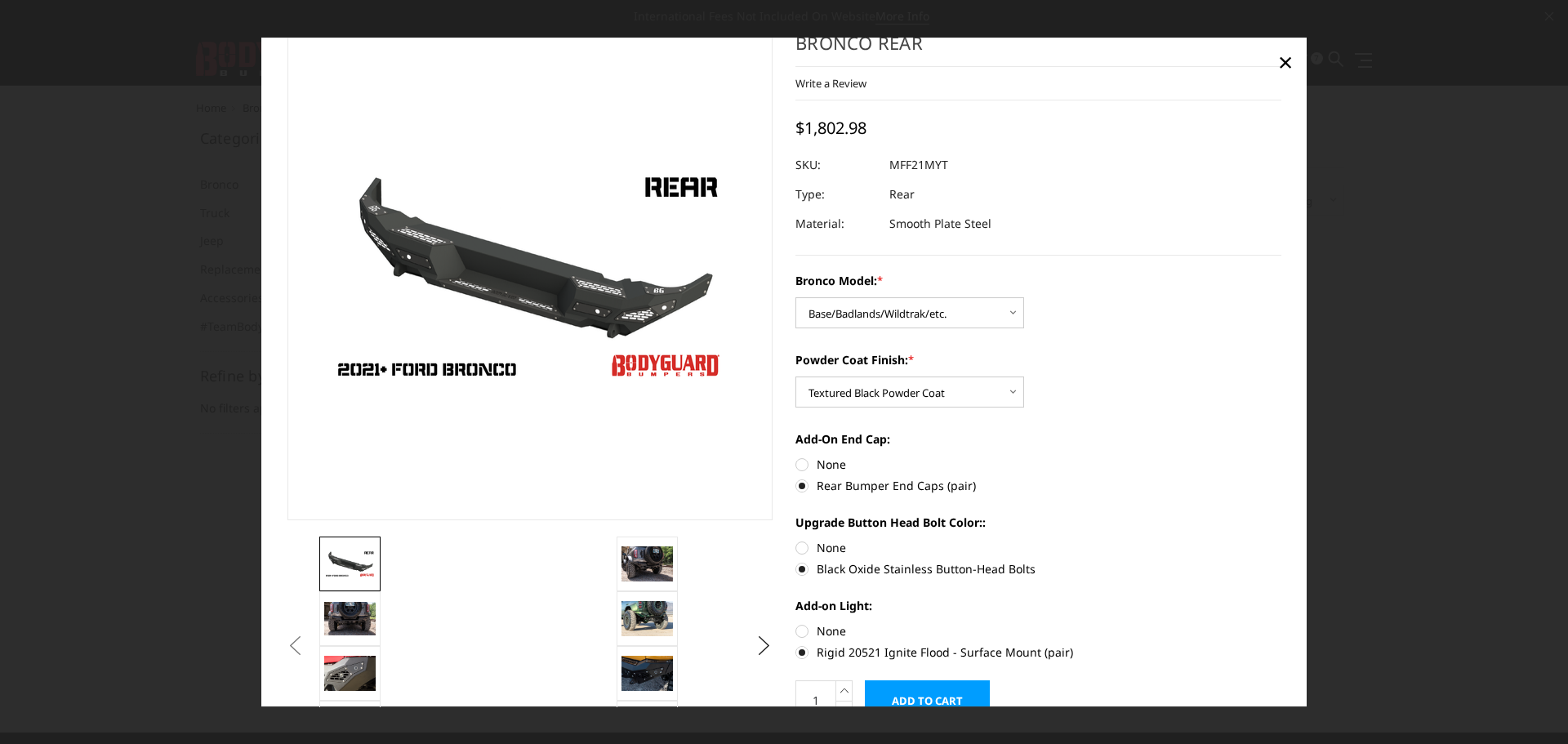
click at [953, 694] on input "Add to Cart" at bounding box center [927, 700] width 125 height 41
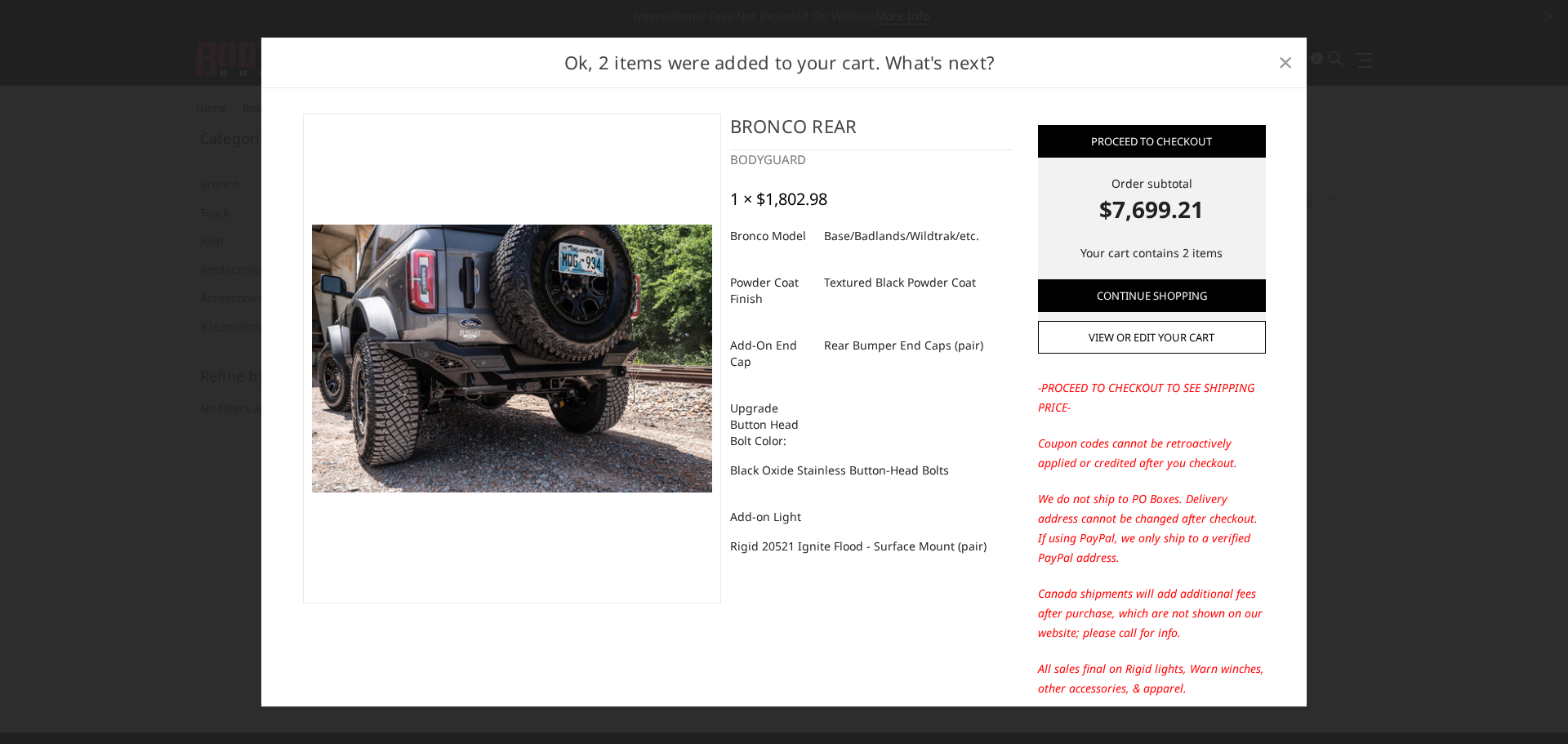
click at [1281, 63] on span "×" at bounding box center [1285, 61] width 15 height 35
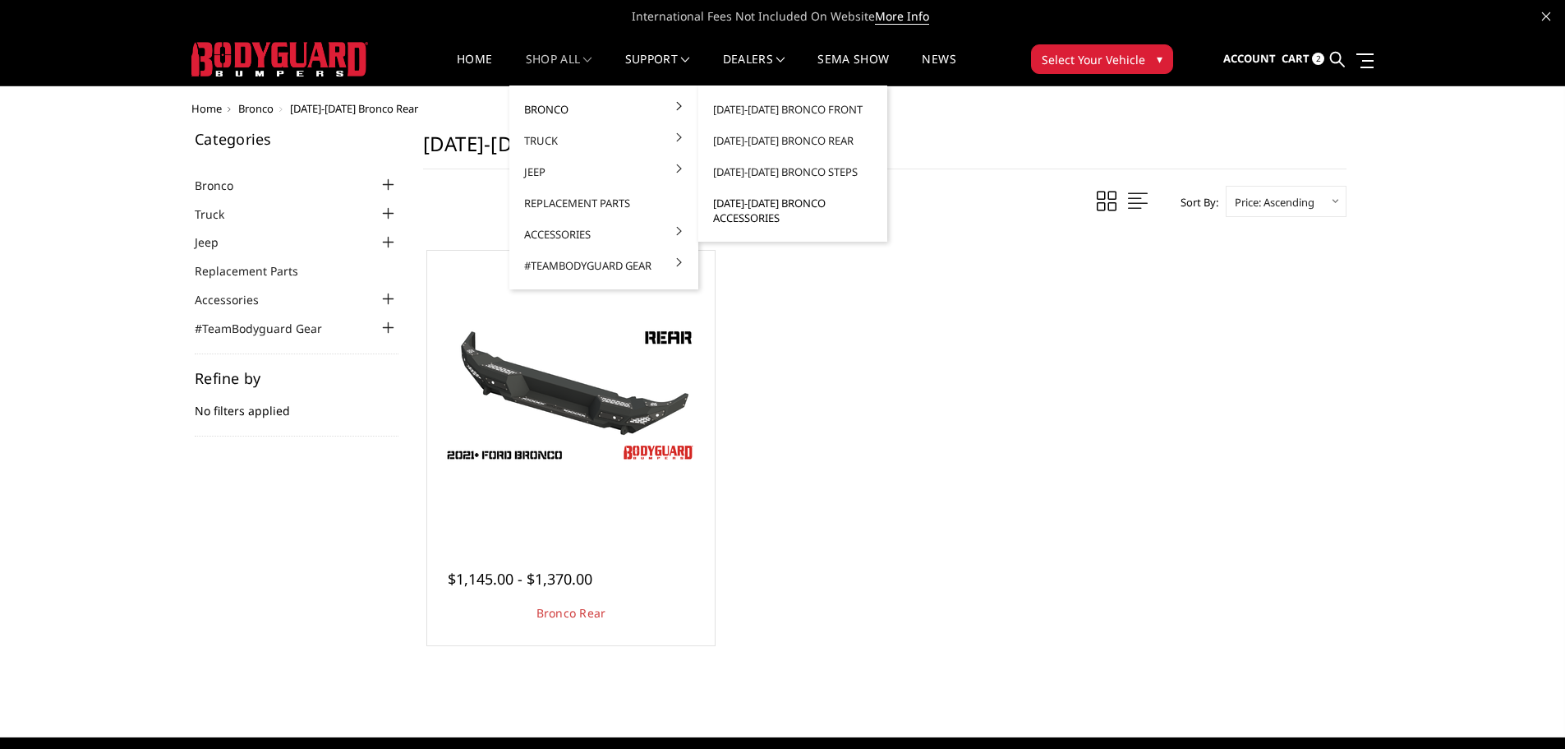
click at [758, 206] on link "[DATE]-[DATE] Bronco Accessories" at bounding box center [793, 210] width 176 height 46
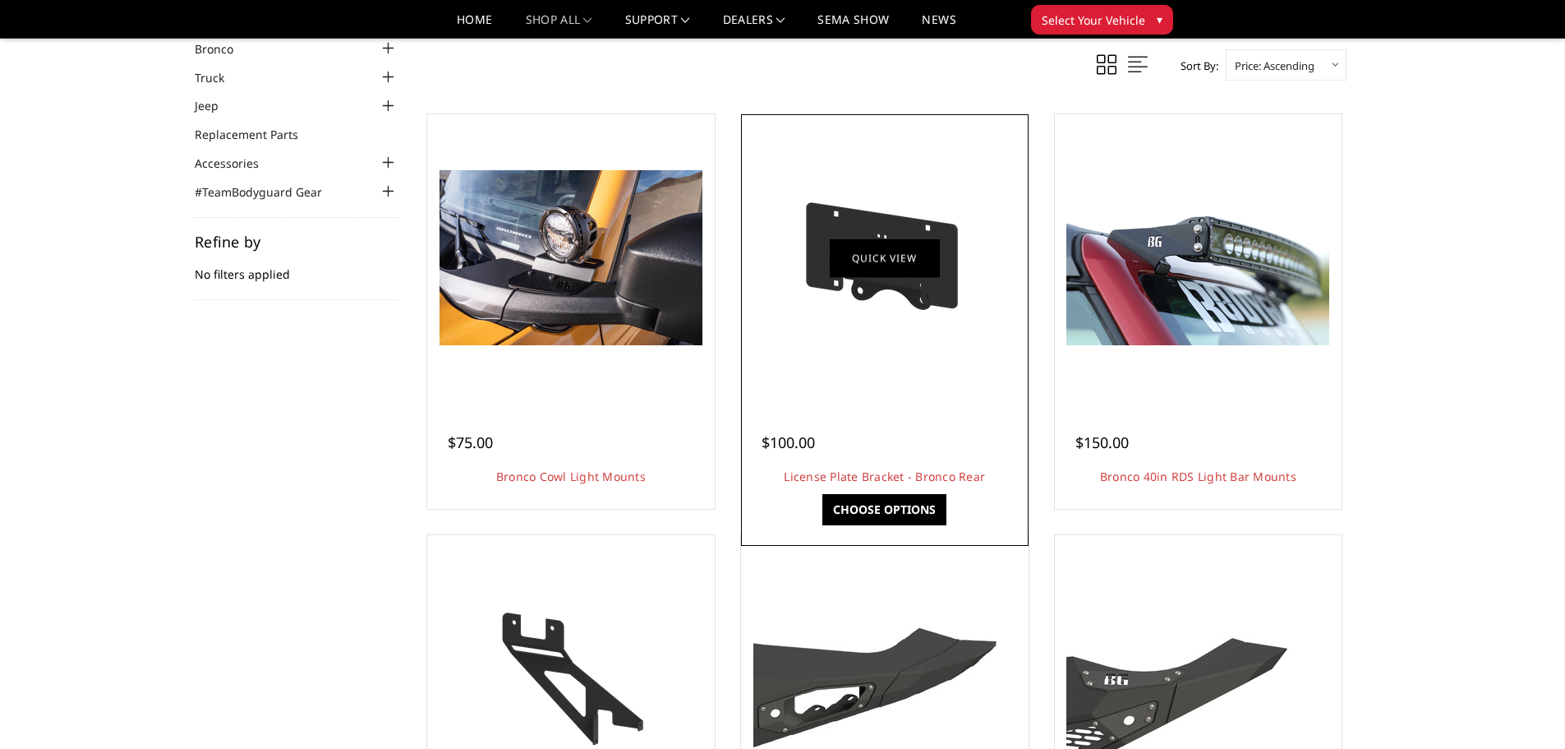
scroll to position [87, 0]
click at [840, 217] on img at bounding box center [885, 259] width 263 height 148
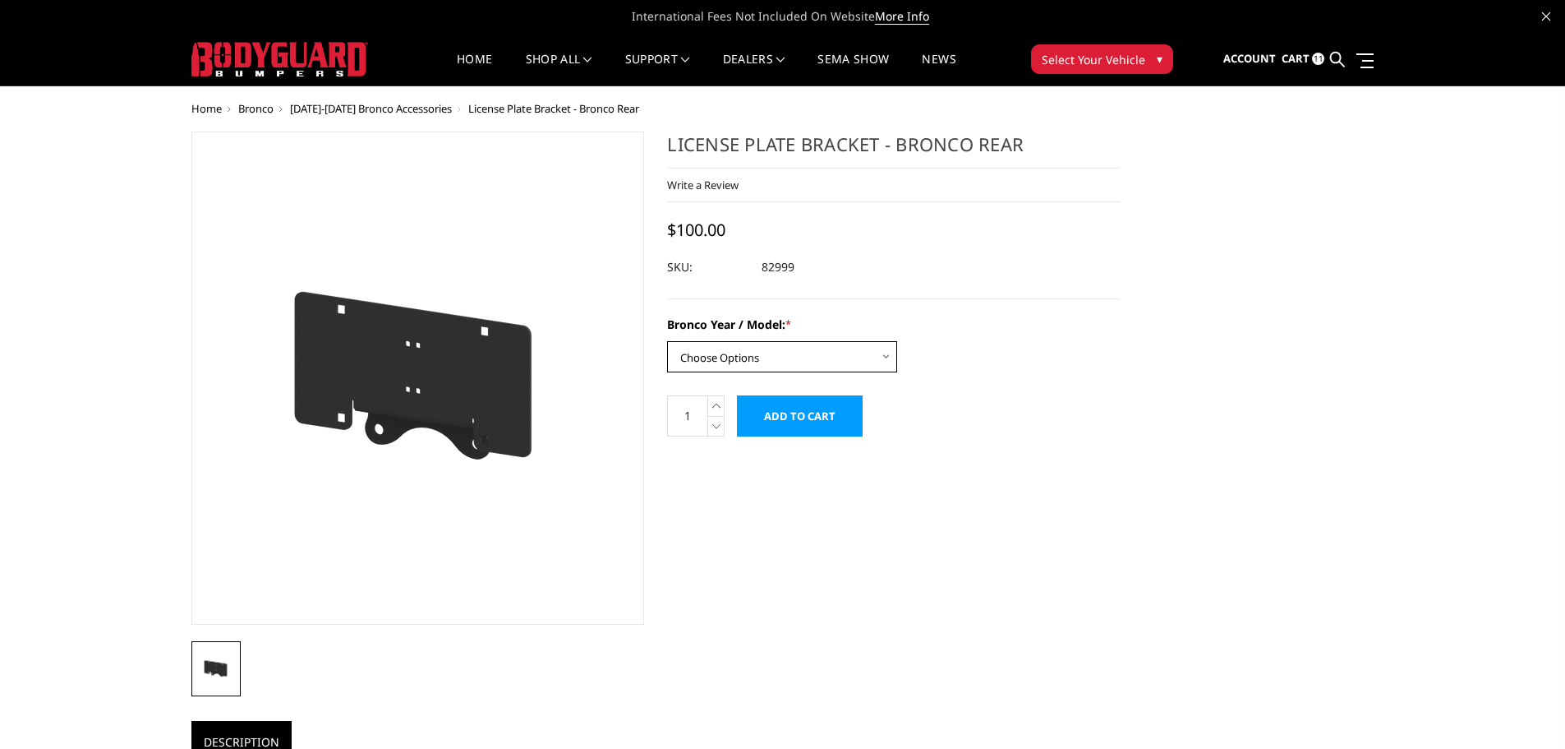
click at [866, 353] on select "Choose Options 2021-25 Bronco Standard 2021-25 Bronco Raptor 2022-25 Bronco Eve…" at bounding box center [782, 356] width 230 height 31
select select "1666"
click at [667, 341] on select "Choose Options 2021-25 Bronco Standard 2021-25 Bronco Raptor 2022-25 Bronco Eve…" at bounding box center [782, 356] width 230 height 31
click at [828, 413] on input "Add to Cart" at bounding box center [800, 415] width 126 height 41
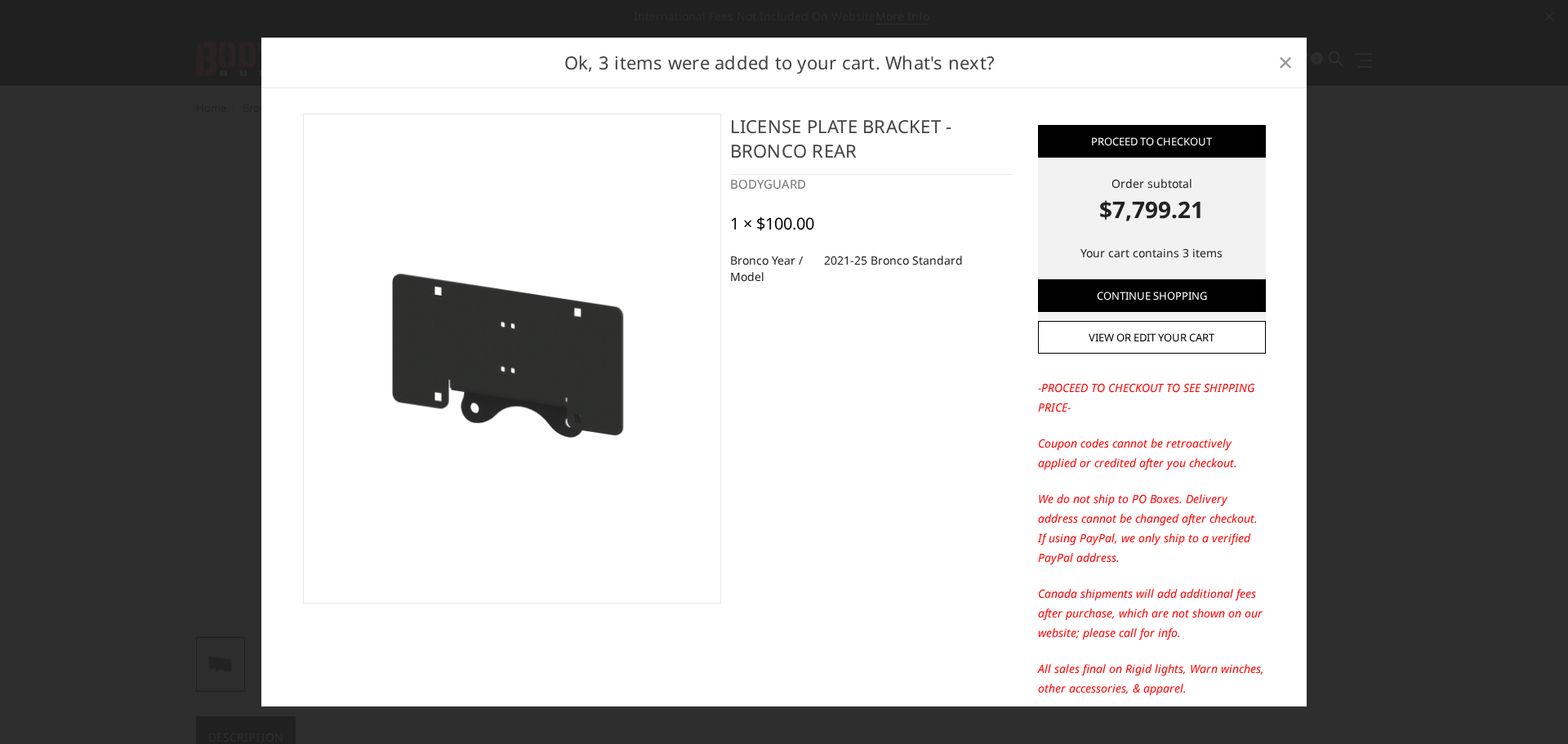
click at [1287, 61] on span "×" at bounding box center [1285, 61] width 15 height 35
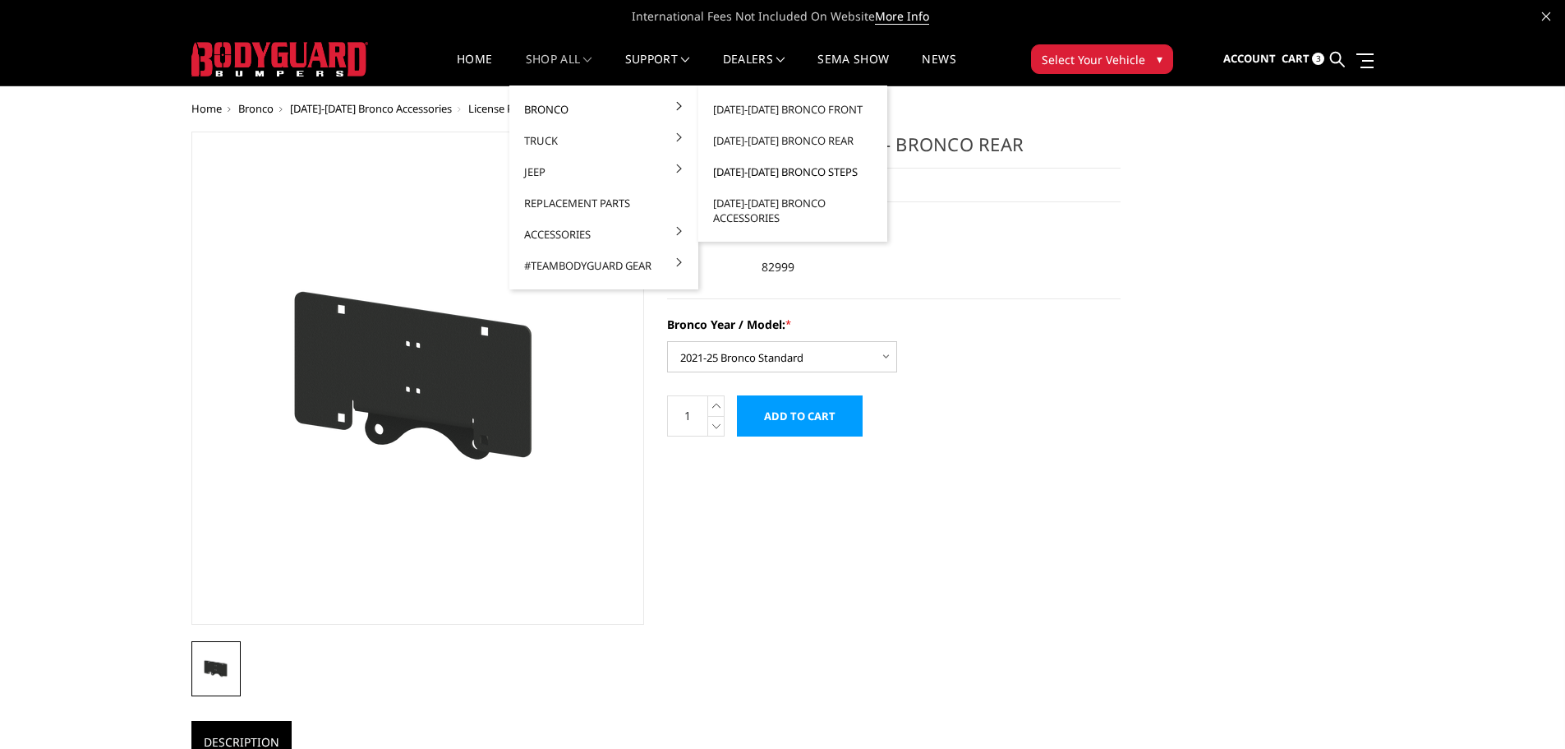
click at [784, 172] on link "[DATE]-[DATE] Bronco Steps" at bounding box center [793, 171] width 176 height 31
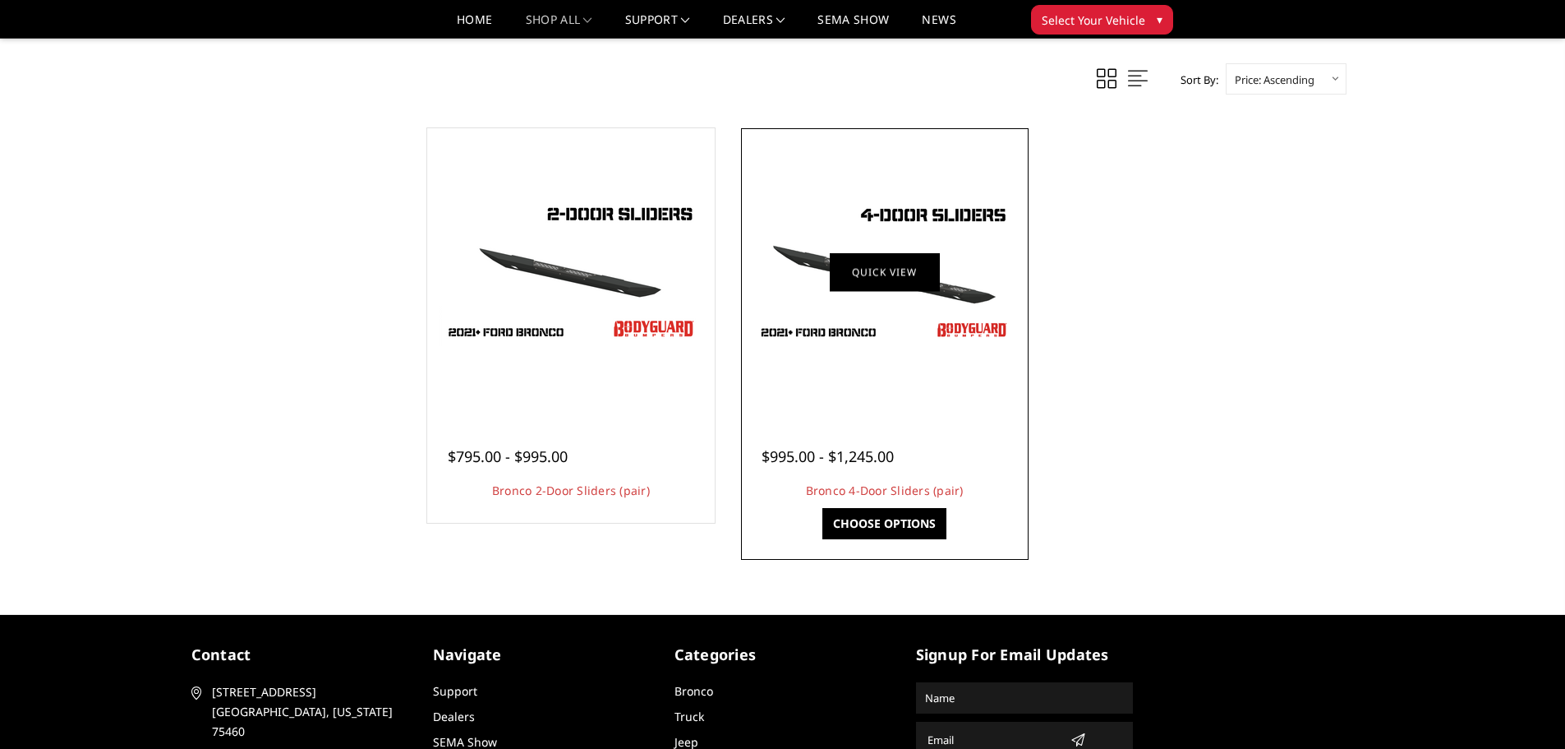
scroll to position [740, 0]
click at [882, 274] on link "Quick view" at bounding box center [885, 272] width 110 height 39
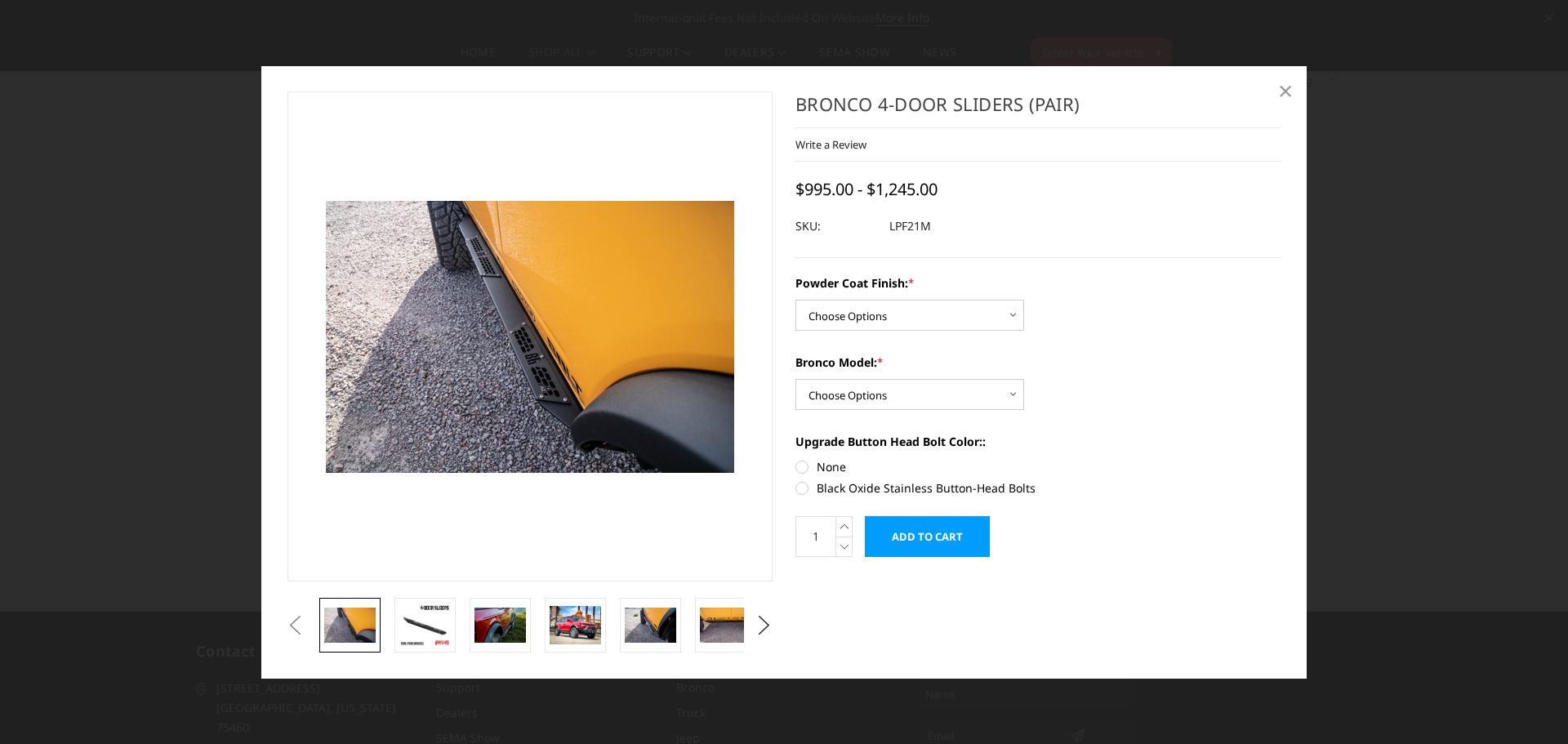
click at [1288, 85] on span "×" at bounding box center [1285, 89] width 15 height 35
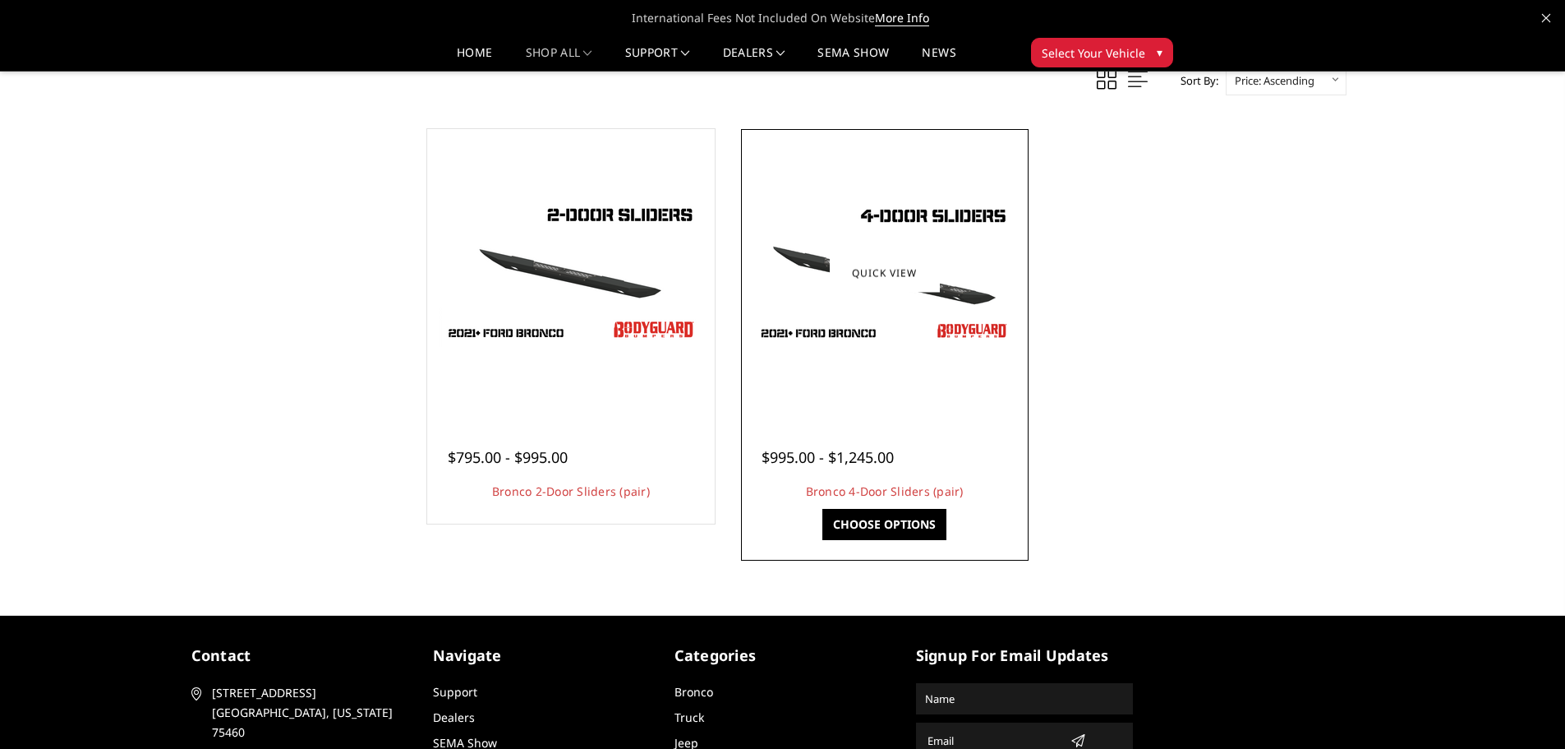
click at [951, 206] on img at bounding box center [885, 273] width 263 height 148
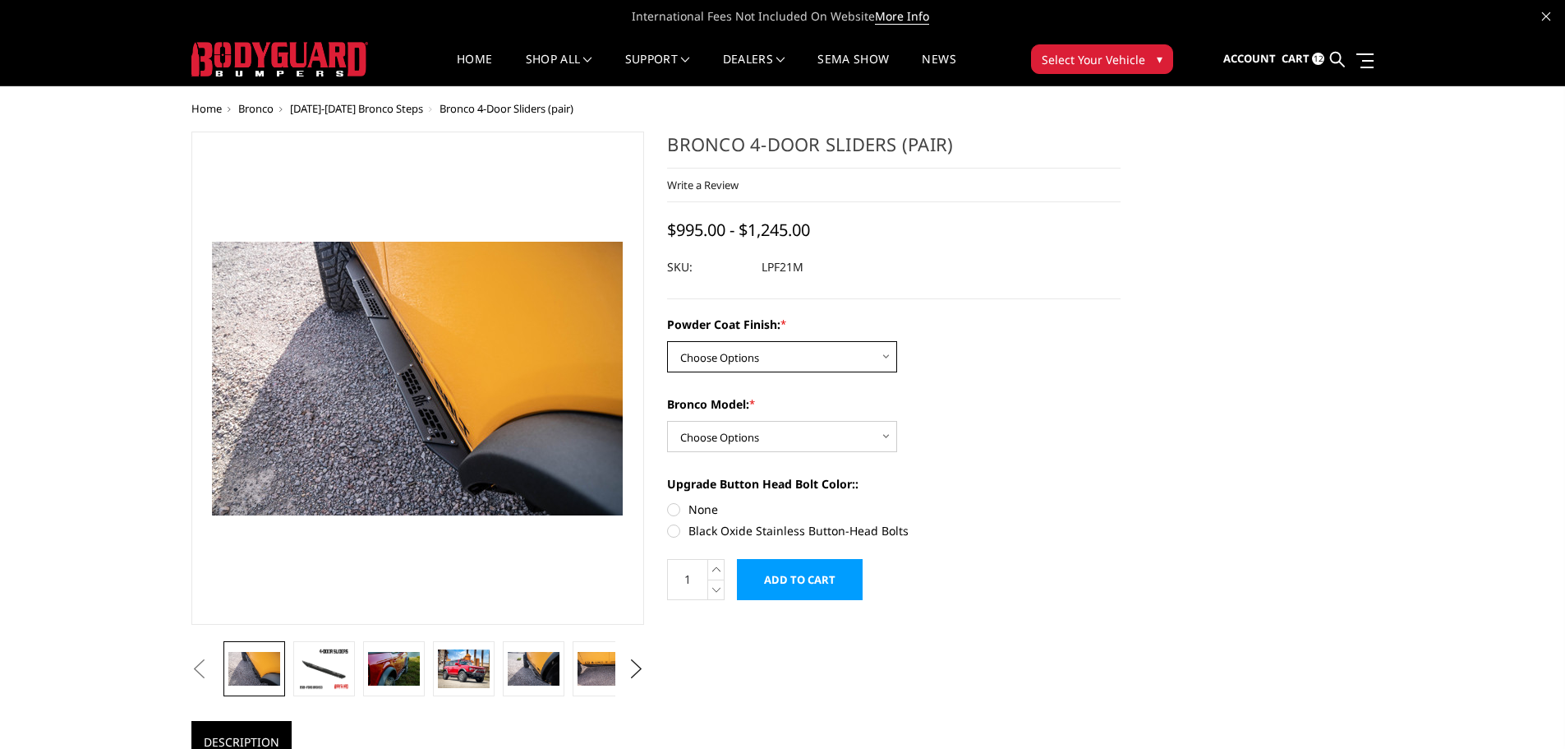
click at [829, 353] on select "Choose Options Bare Metal Textured Black Powder Coat" at bounding box center [782, 356] width 230 height 31
select select "4055"
click at [667, 341] on select "Choose Options Bare Metal Textured Black Powder Coat" at bounding box center [782, 356] width 230 height 31
click at [818, 430] on select "Choose Options Base/Badlands/Wildtrak/etc. Raptor" at bounding box center [782, 436] width 230 height 31
select select "4050"
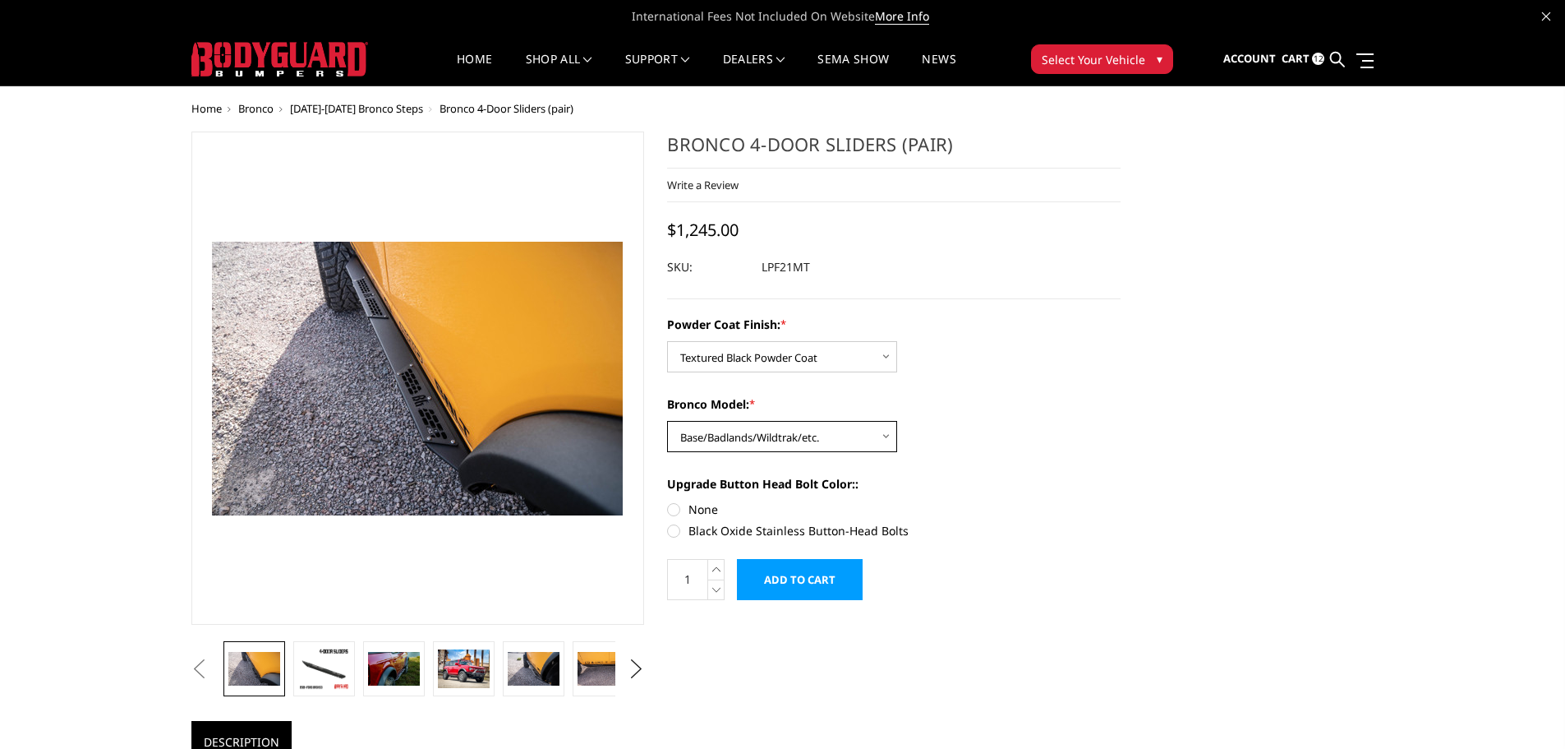
click at [667, 421] on select "Choose Options Base/Badlands/Wildtrak/etc. Raptor" at bounding box center [782, 436] width 230 height 31
click at [671, 533] on label "Black Oxide Stainless Button-Head Bolts" at bounding box center [894, 530] width 454 height 17
click at [1121, 501] on input "Black Oxide Stainless Button-Head Bolts" at bounding box center [1121, 500] width 1 height 1
radio input "true"
click at [635, 667] on button "Next" at bounding box center [636, 669] width 25 height 25
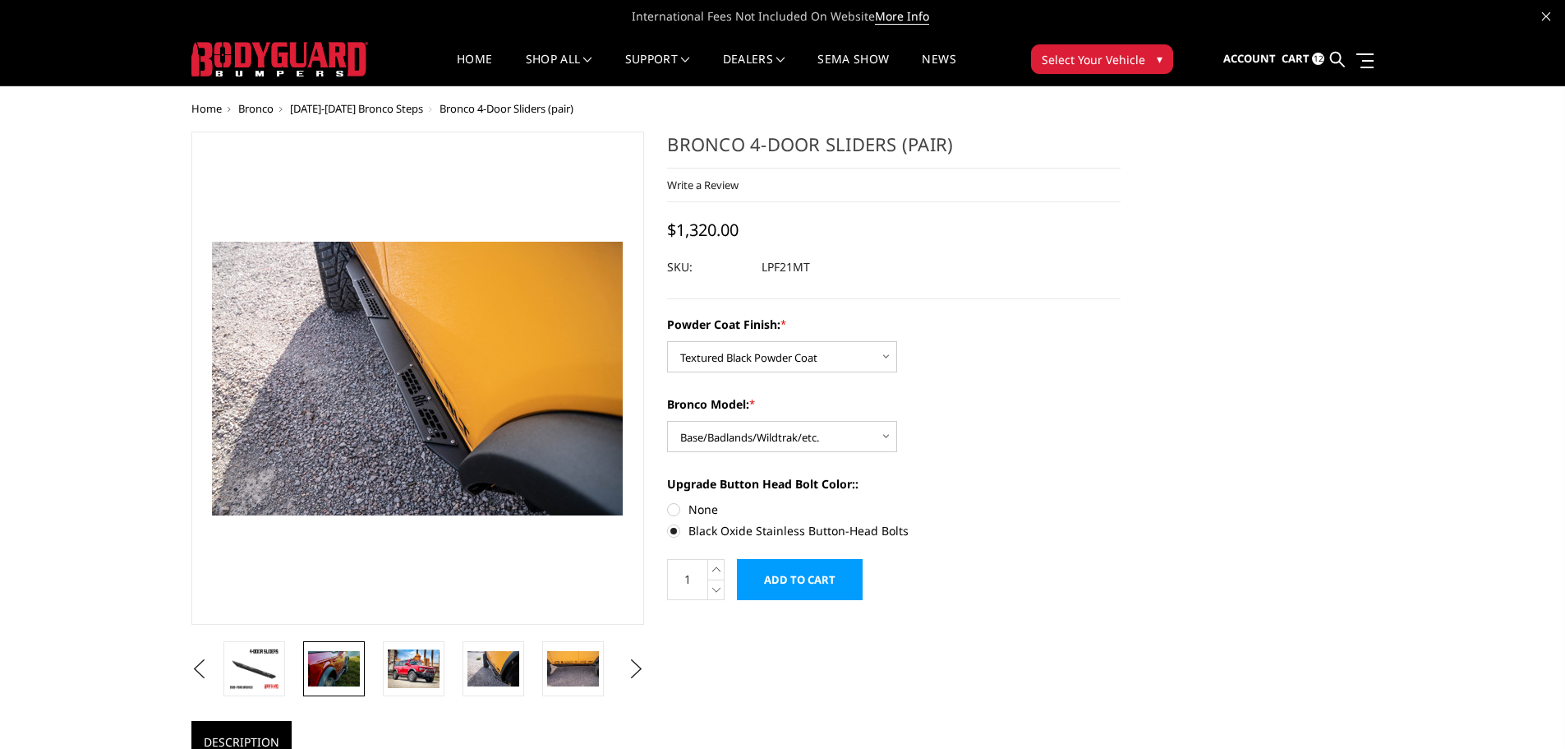
click at [330, 662] on img at bounding box center [334, 668] width 52 height 35
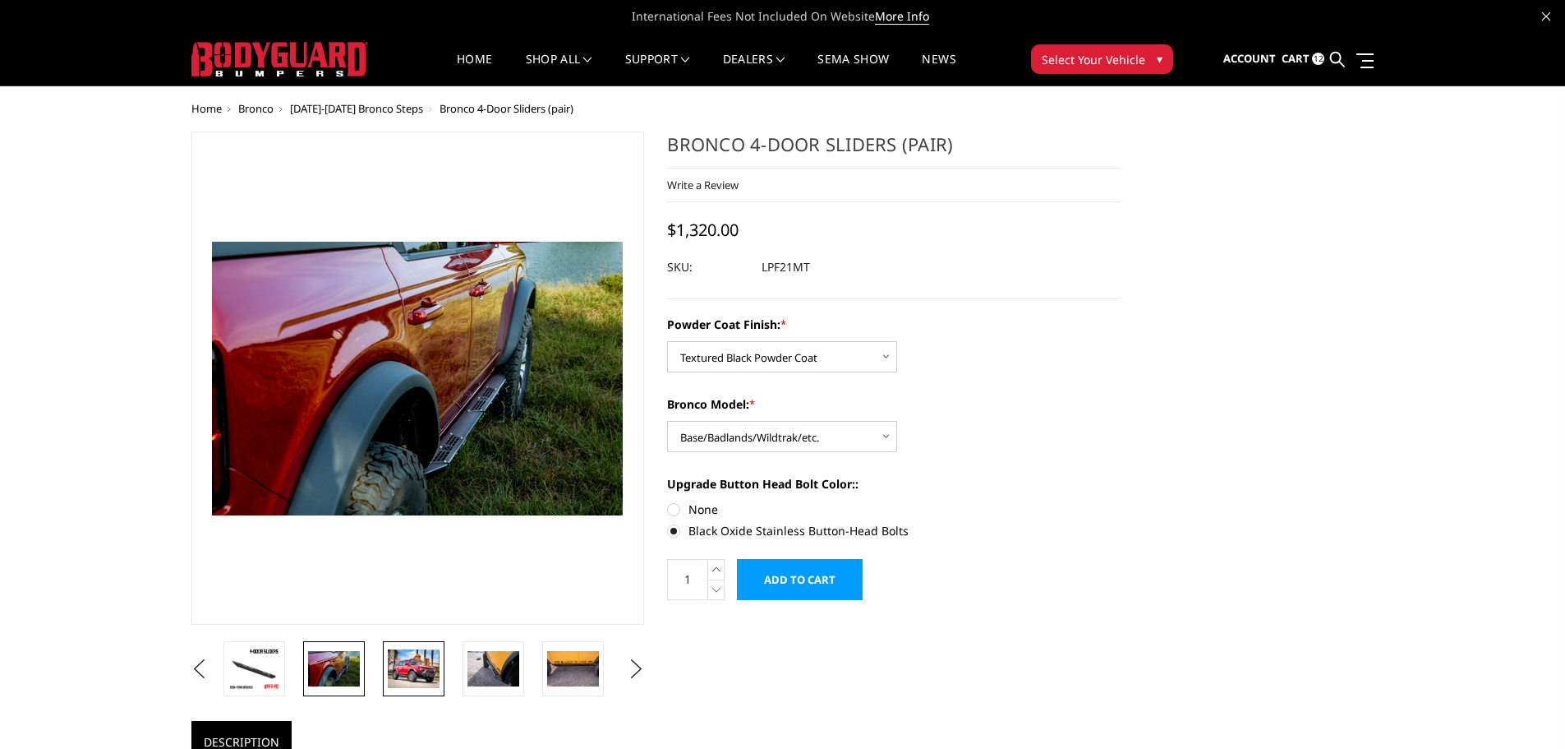
click at [413, 660] on img at bounding box center [414, 668] width 52 height 39
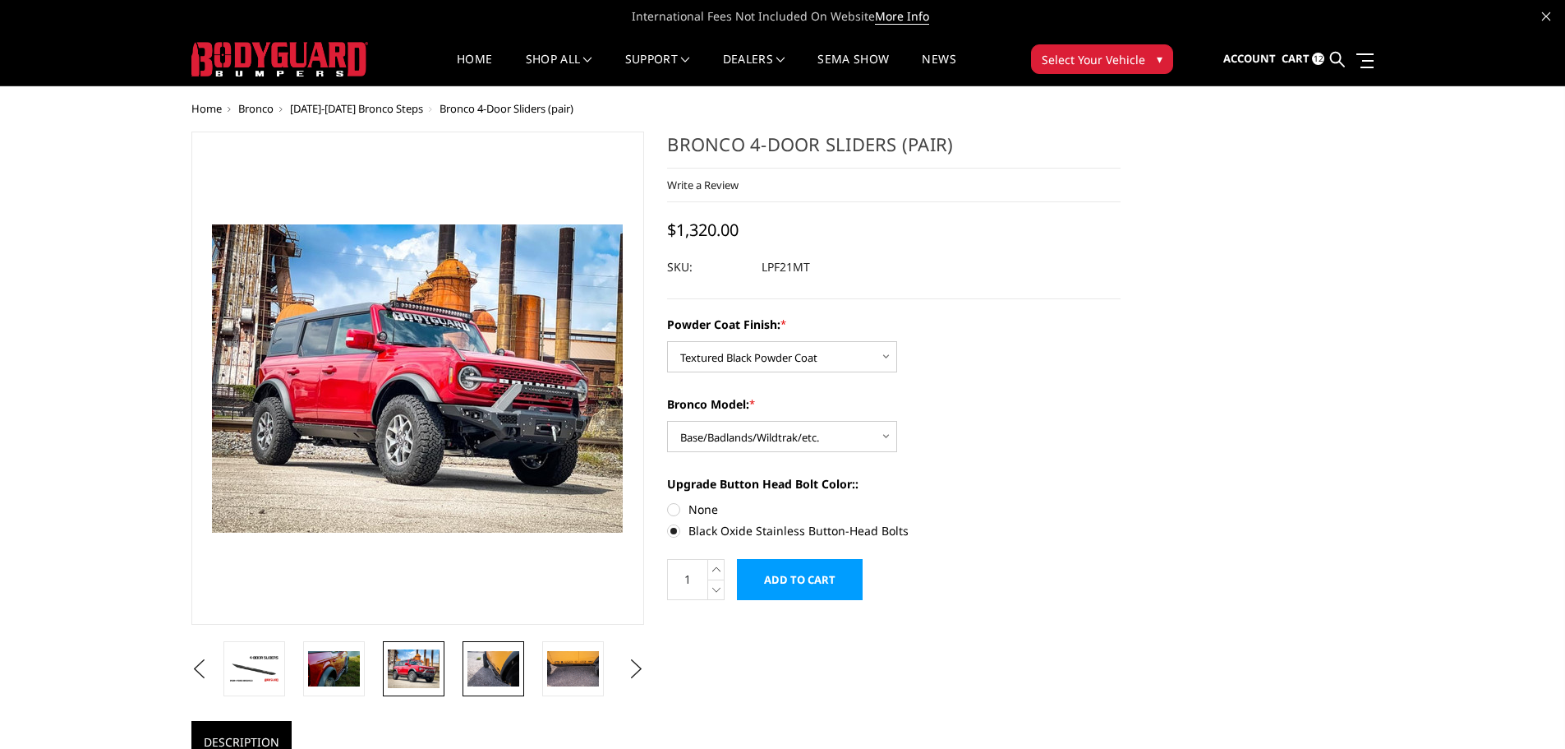
click at [488, 659] on img at bounding box center [494, 668] width 52 height 35
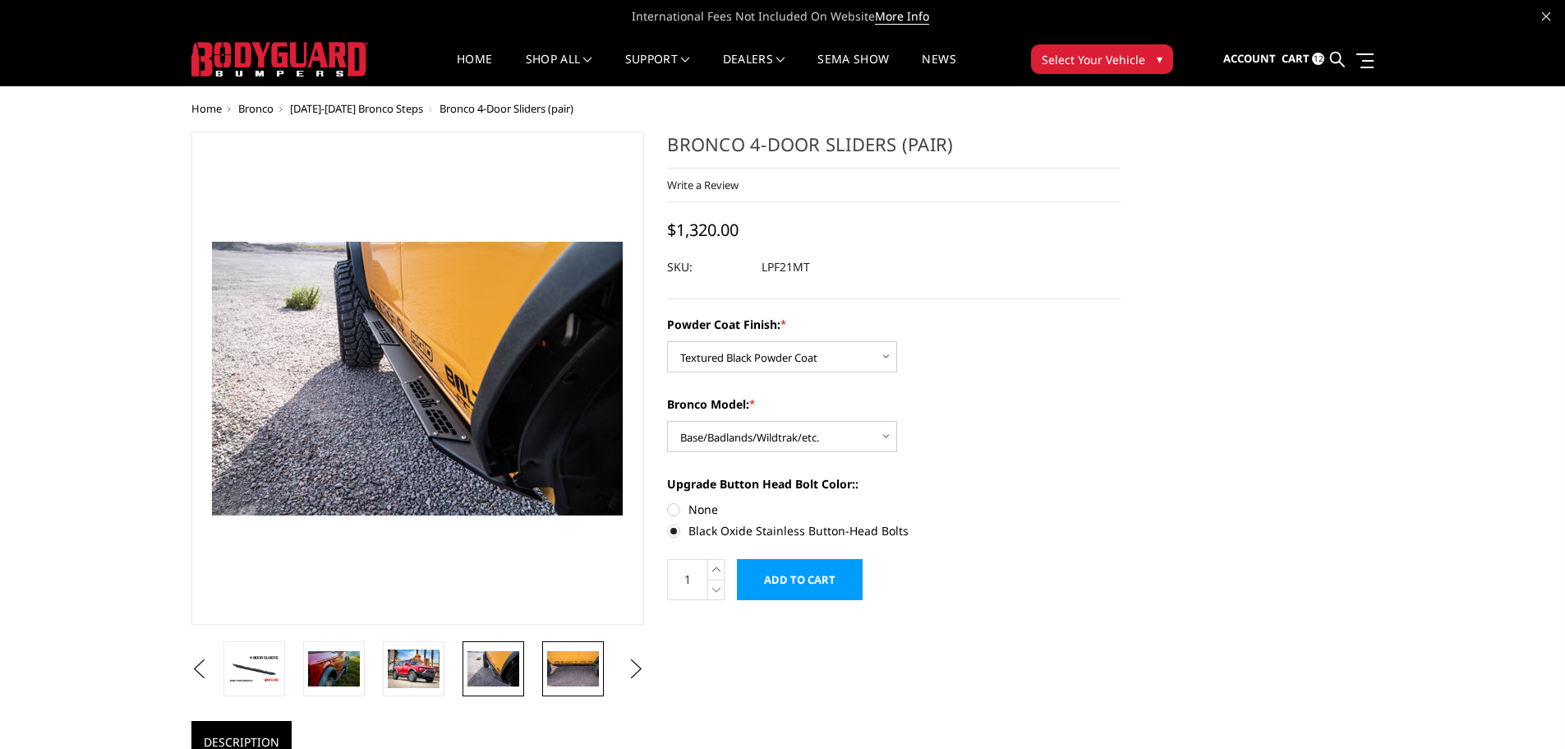
click at [578, 665] on img at bounding box center [573, 668] width 52 height 35
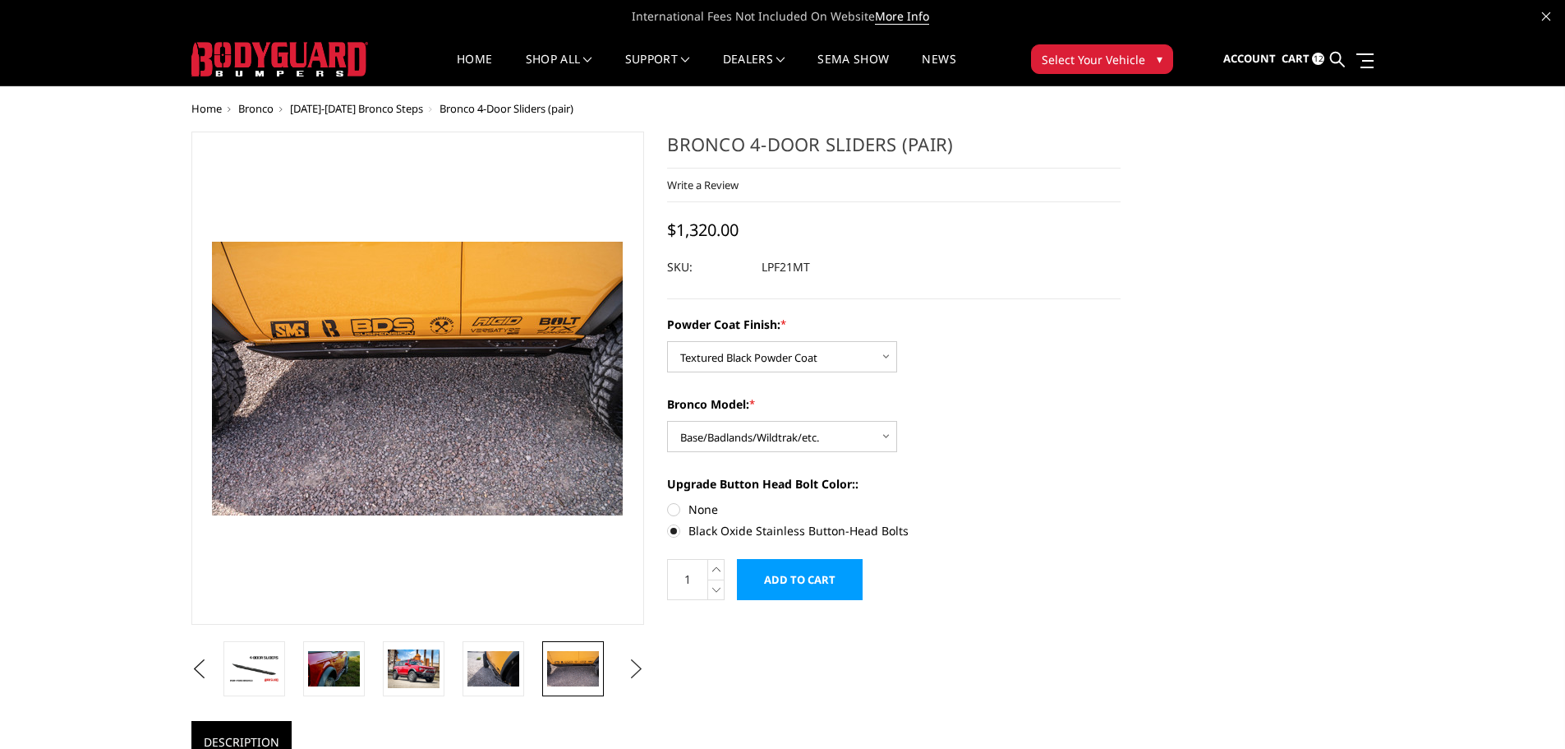
click at [640, 667] on button "Next" at bounding box center [636, 669] width 25 height 25
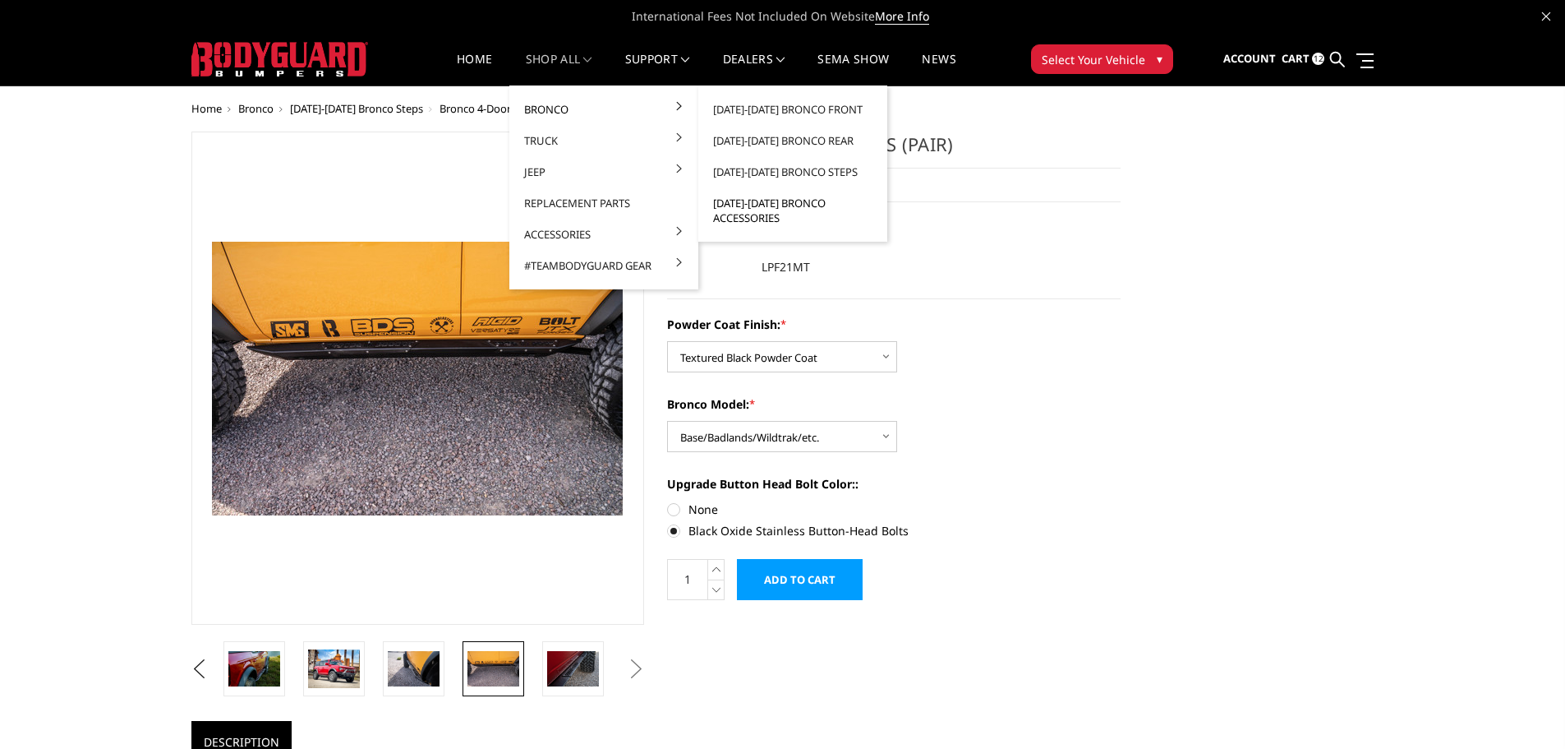
click at [793, 204] on link "[DATE]-[DATE] Bronco Accessories" at bounding box center [793, 210] width 176 height 46
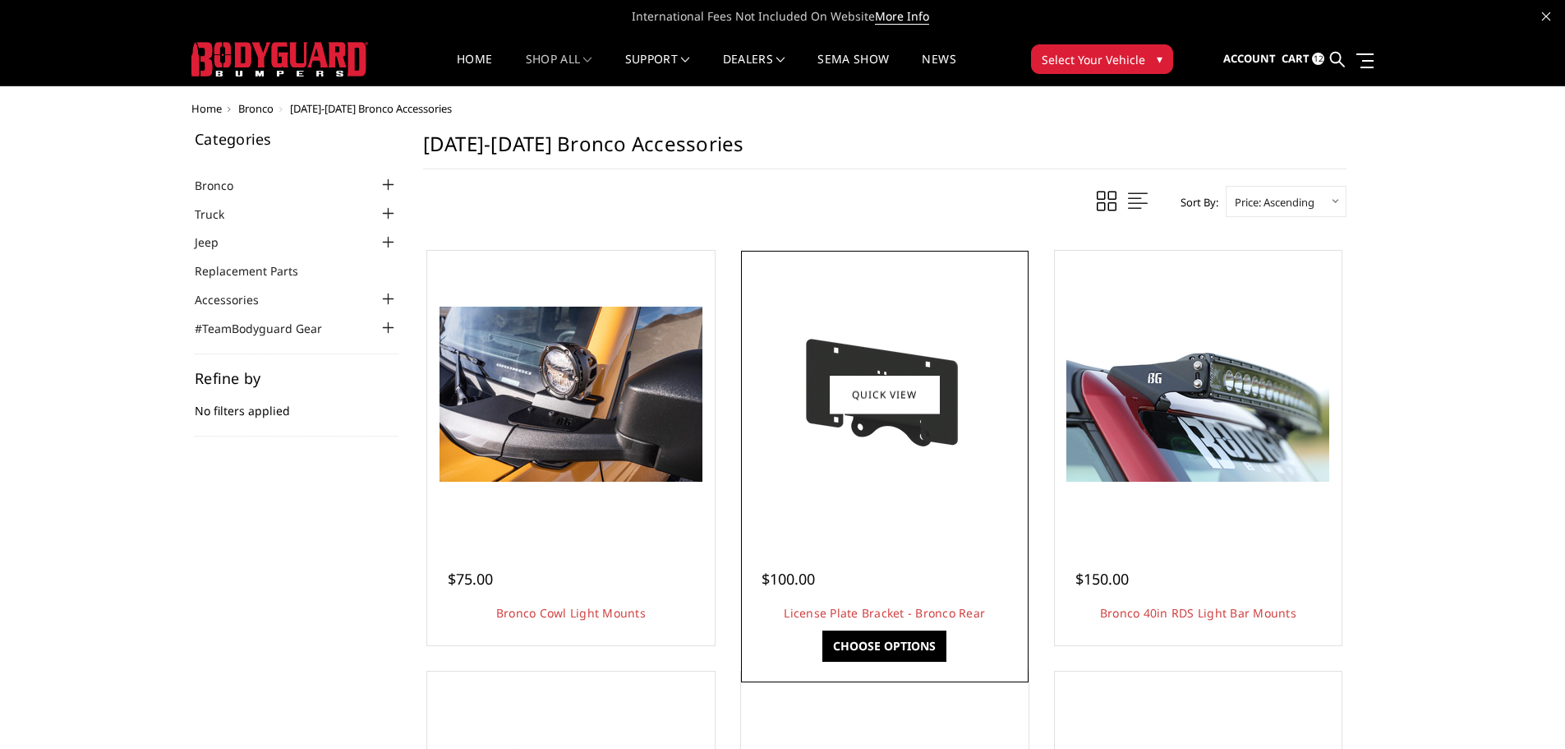
click at [984, 297] on div at bounding box center [884, 394] width 279 height 279
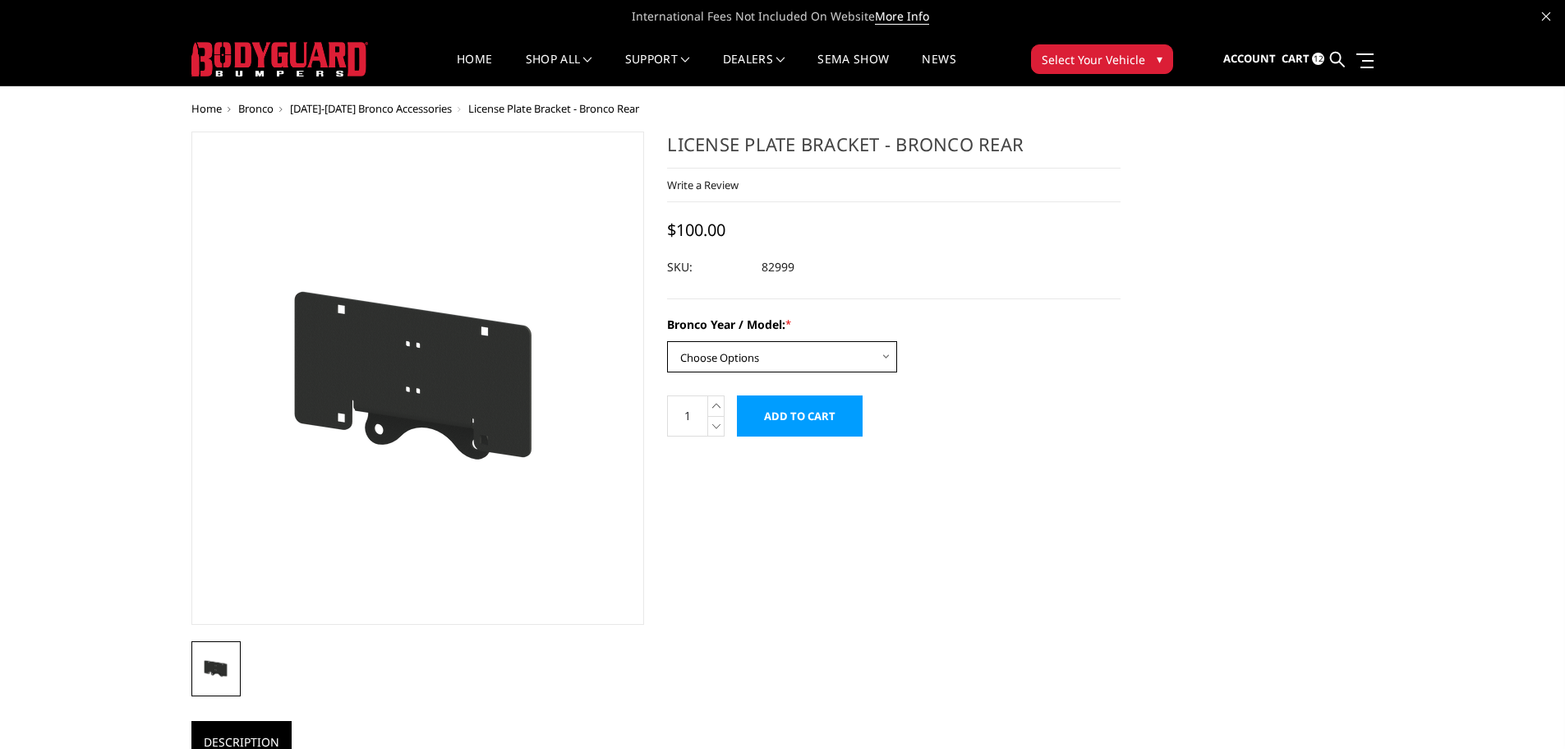
click at [881, 354] on select "Choose Options 2021-25 Bronco Standard 2021-25 Bronco Raptor 2022-25 Bronco Eve…" at bounding box center [782, 356] width 230 height 31
select select "1666"
click at [667, 341] on select "Choose Options 2021-25 Bronco Standard 2021-25 Bronco Raptor 2022-25 Bronco Eve…" at bounding box center [782, 356] width 230 height 31
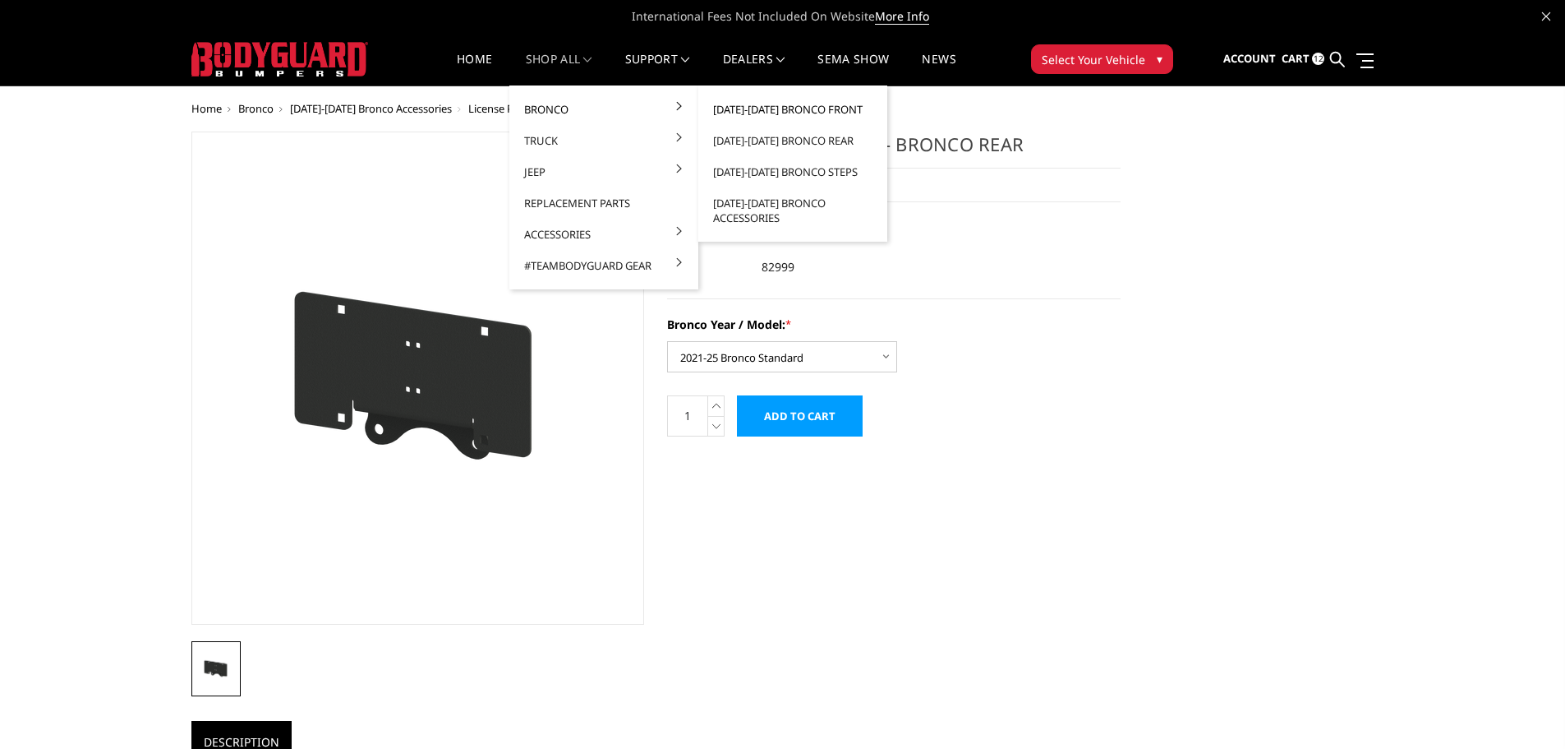
click at [772, 104] on link "[DATE]-[DATE] Bronco Front" at bounding box center [793, 109] width 176 height 31
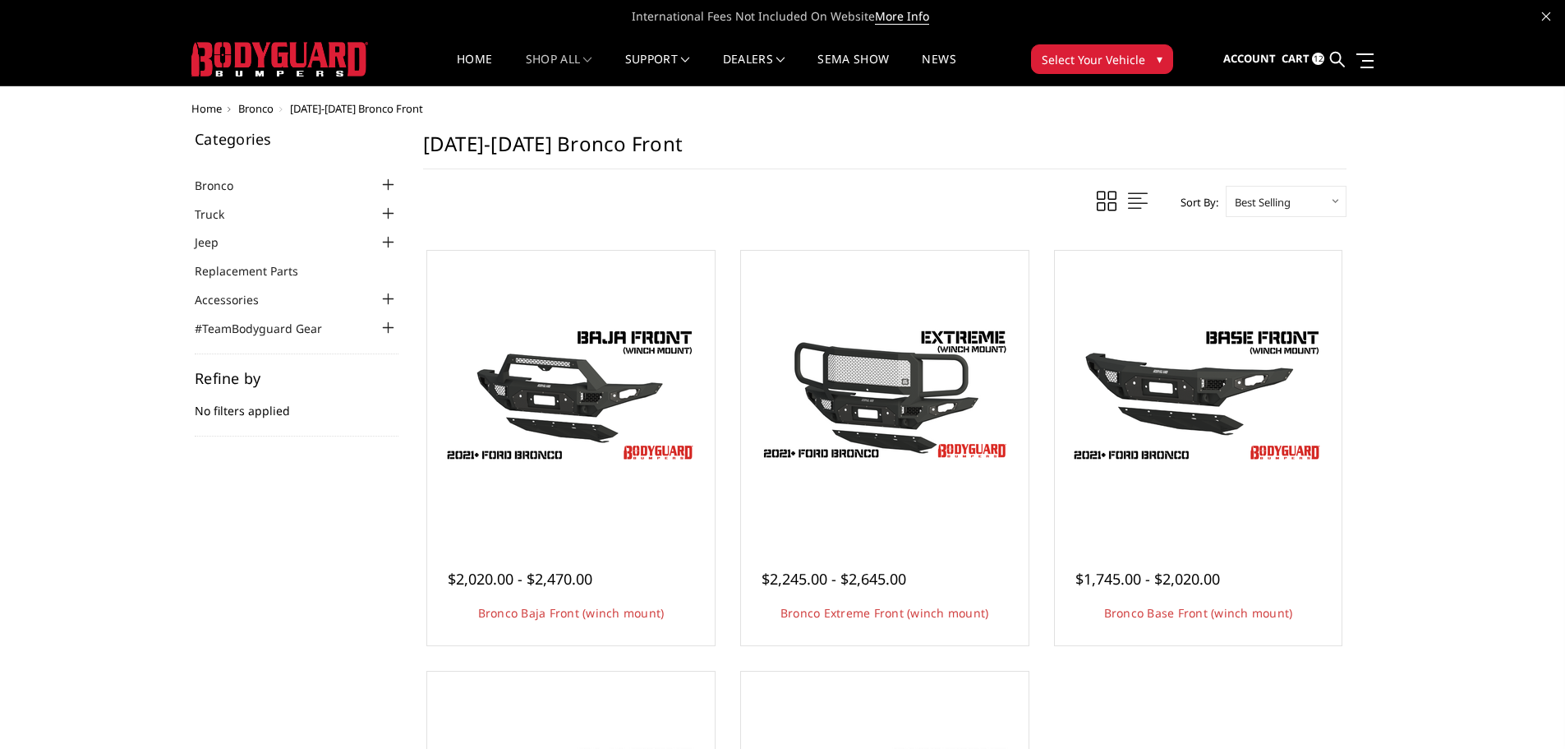
click at [1318, 54] on span "12" at bounding box center [1318, 59] width 12 height 12
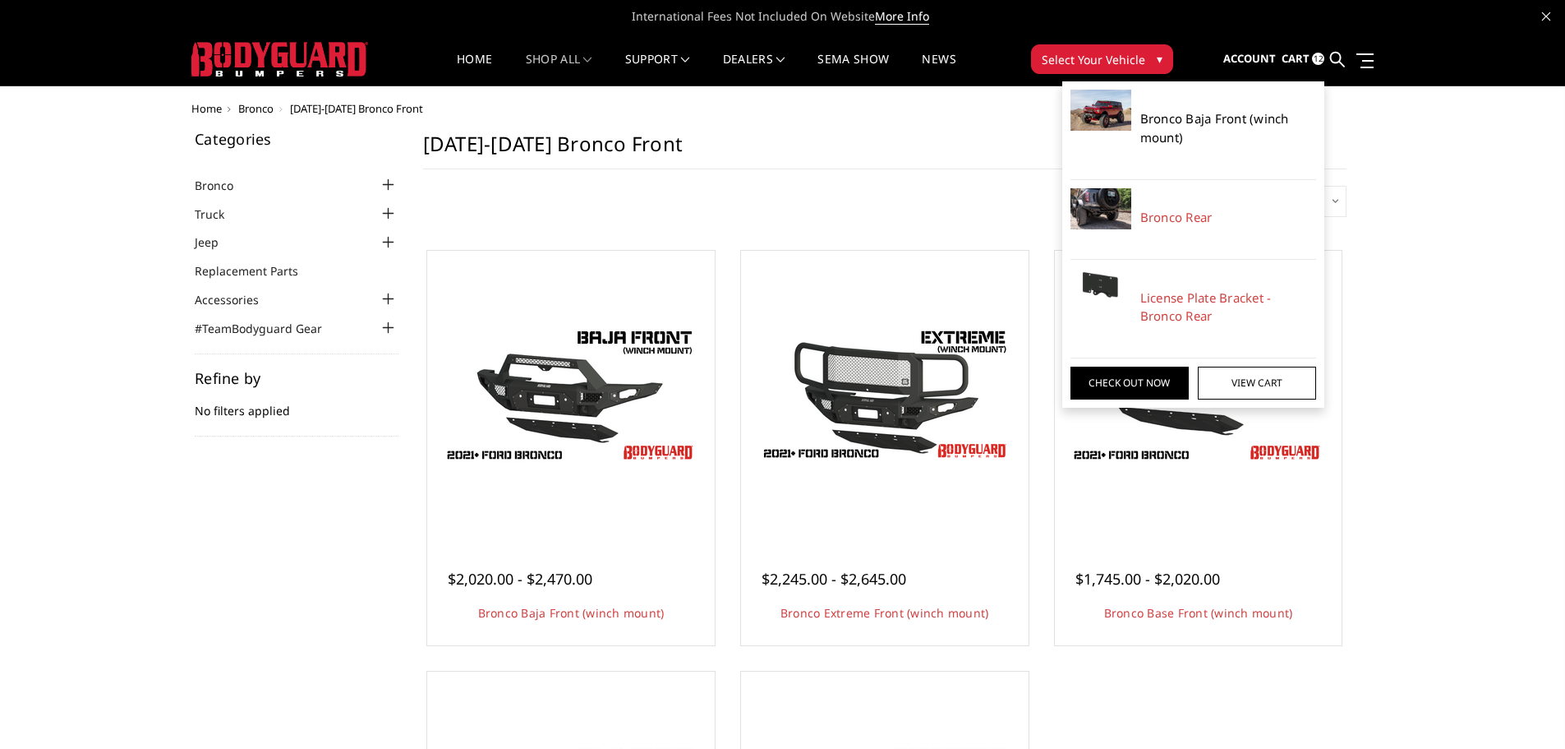
click at [1228, 119] on link "Bronco Baja Front (winch mount)" at bounding box center [1229, 127] width 177 height 37
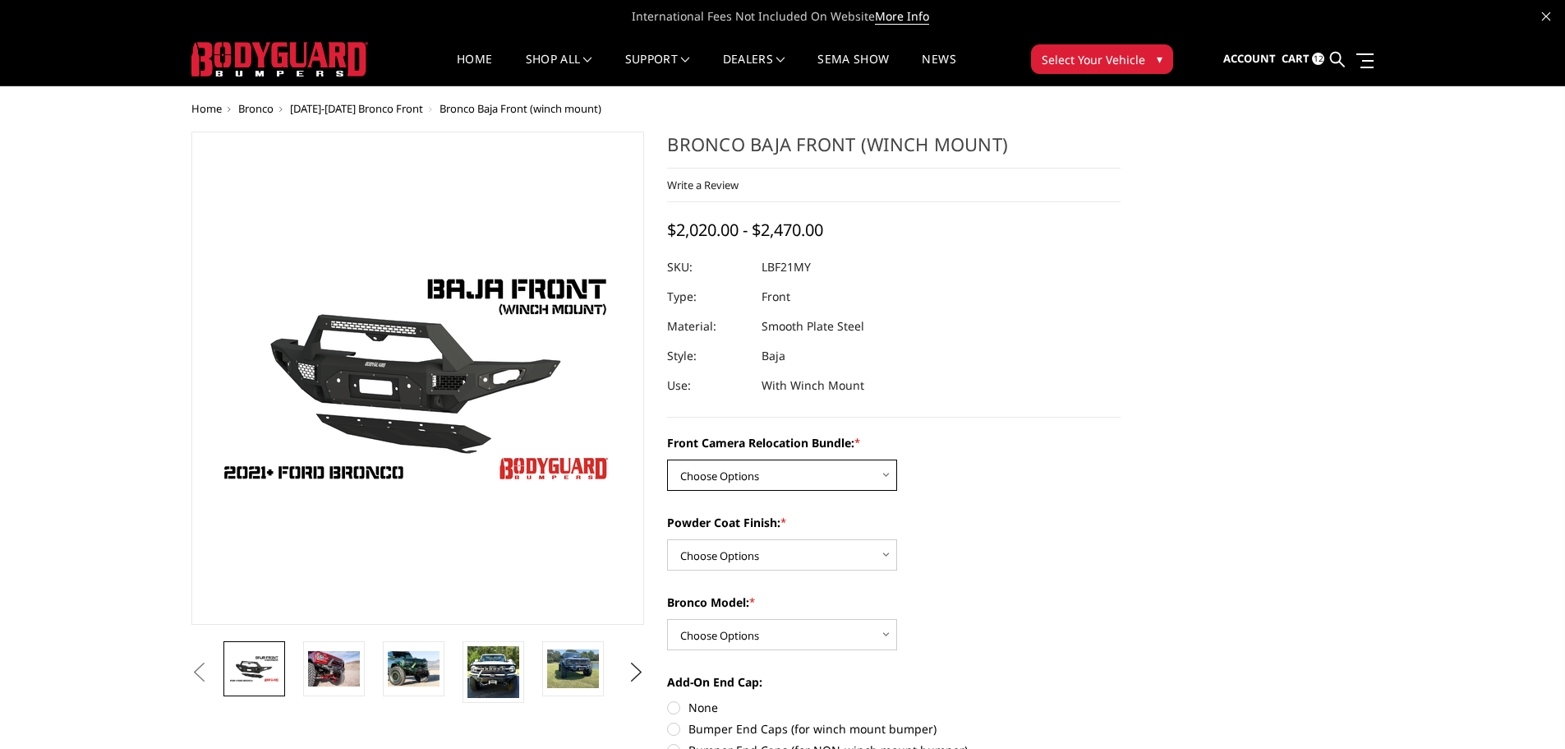
click at [868, 468] on select "Choose Options Without Front Camera Relocation With Front Camera Relocation (Ha…" at bounding box center [782, 474] width 230 height 31
select select "4017"
click at [667, 459] on select "Choose Options Without Front Camera Relocation With Front Camera Relocation (Ha…" at bounding box center [782, 474] width 230 height 31
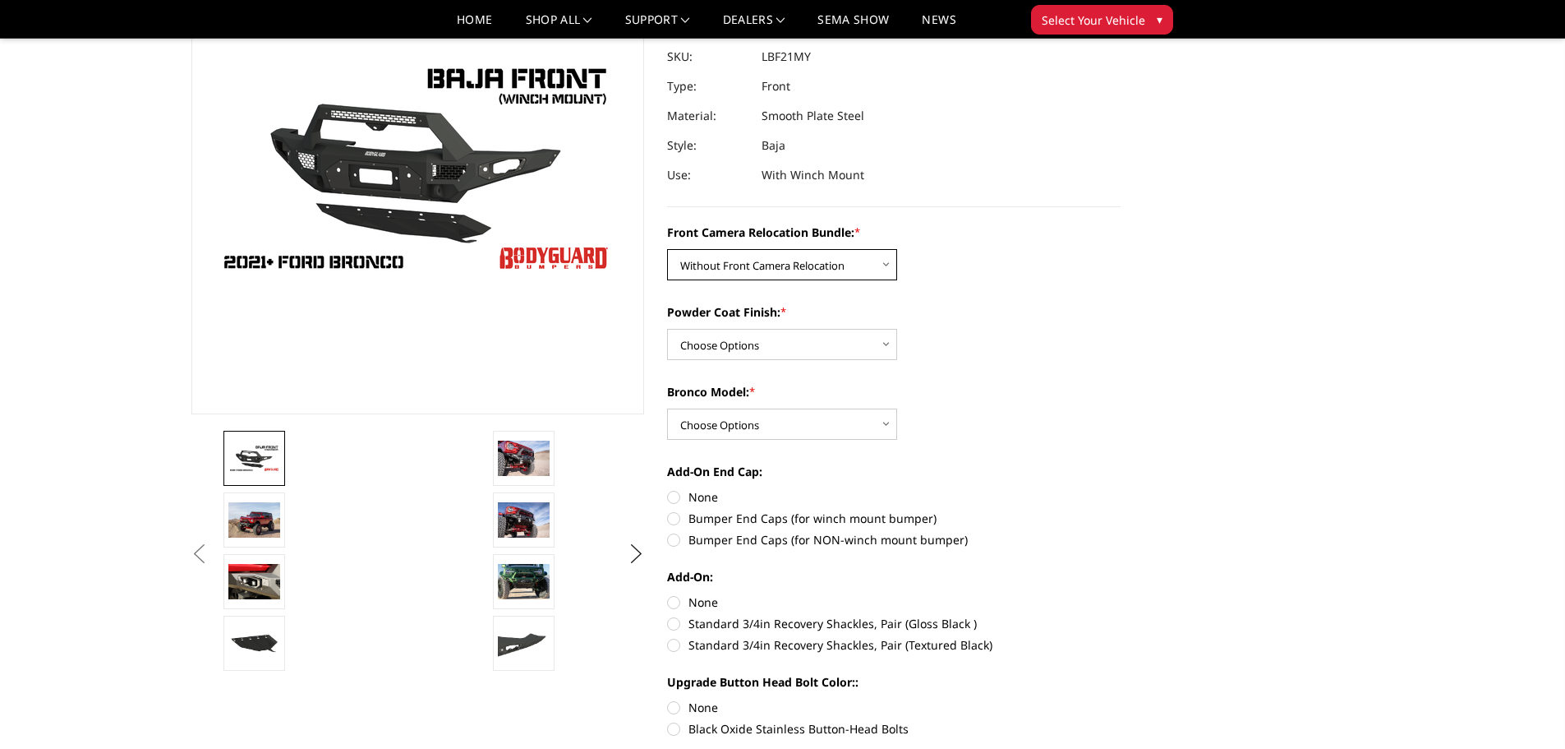
scroll to position [163, 0]
click at [895, 331] on select "Choose Options Textured Black Powder Coat Bare Metal" at bounding box center [782, 343] width 230 height 31
select select "4015"
click at [667, 328] on select "Choose Options Textured Black Powder Coat Bare Metal" at bounding box center [782, 343] width 230 height 31
click at [862, 422] on select "Choose Options Raptor Base/Badlands/Wildtrak/etc." at bounding box center [782, 423] width 230 height 31
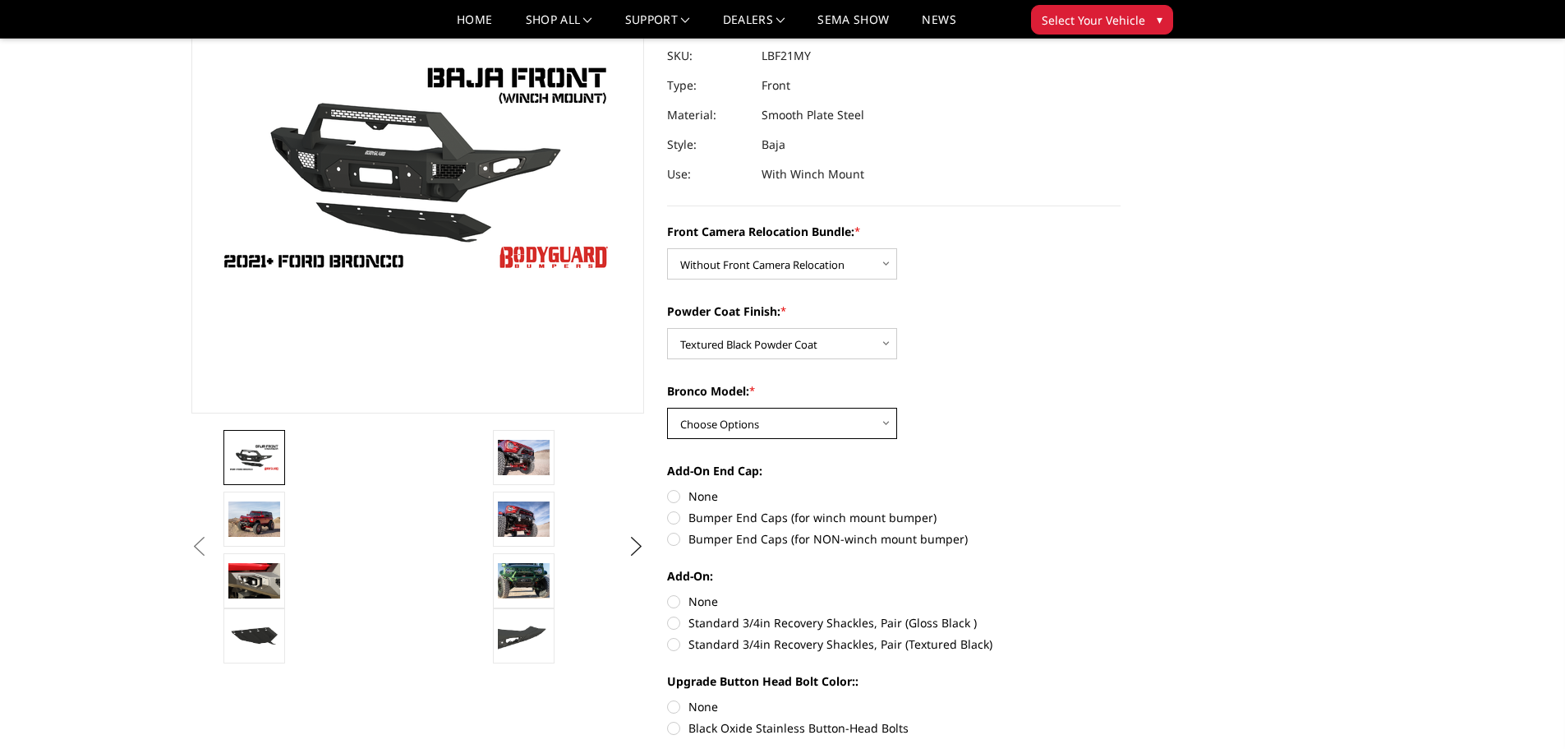
select select "4012"
click at [667, 408] on select "Choose Options Raptor Base/Badlands/Wildtrak/etc." at bounding box center [782, 423] width 230 height 31
click at [678, 514] on label "Bumper End Caps (for winch mount bumper)" at bounding box center [894, 517] width 454 height 17
click at [1121, 488] on input "Bumper End Caps (for winch mount bumper)" at bounding box center [1121, 487] width 1 height 1
radio input "true"
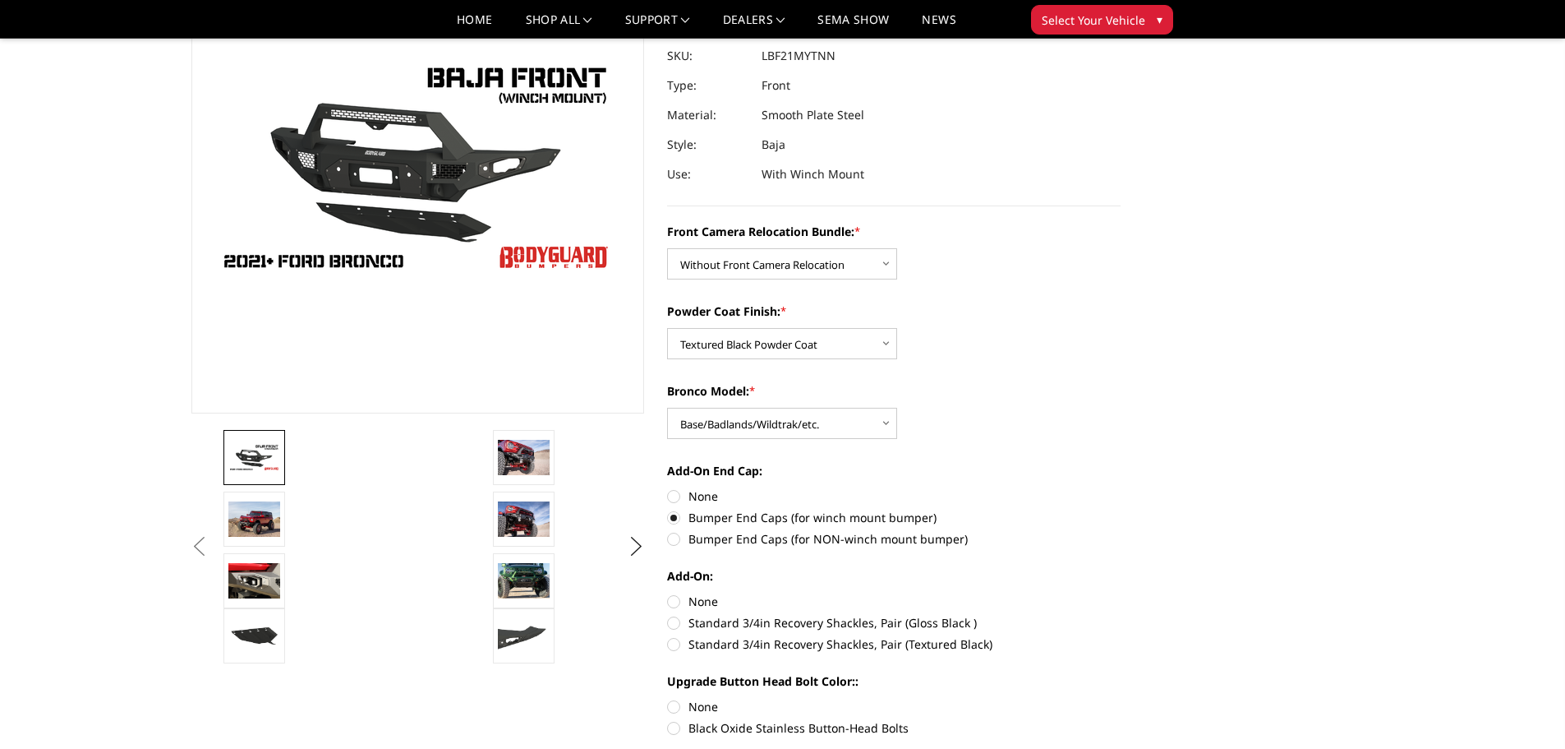
drag, startPoint x: 677, startPoint y: 641, endPoint x: 694, endPoint y: 634, distance: 17.7
click at [686, 637] on label "Standard 3/4in Recovery Shackles, Pair (Textured Black)" at bounding box center [894, 643] width 454 height 17
click at [1121, 615] on input "Standard 3/4in Recovery Shackles, Pair (Textured Black)" at bounding box center [1121, 614] width 1 height 1
radio input "true"
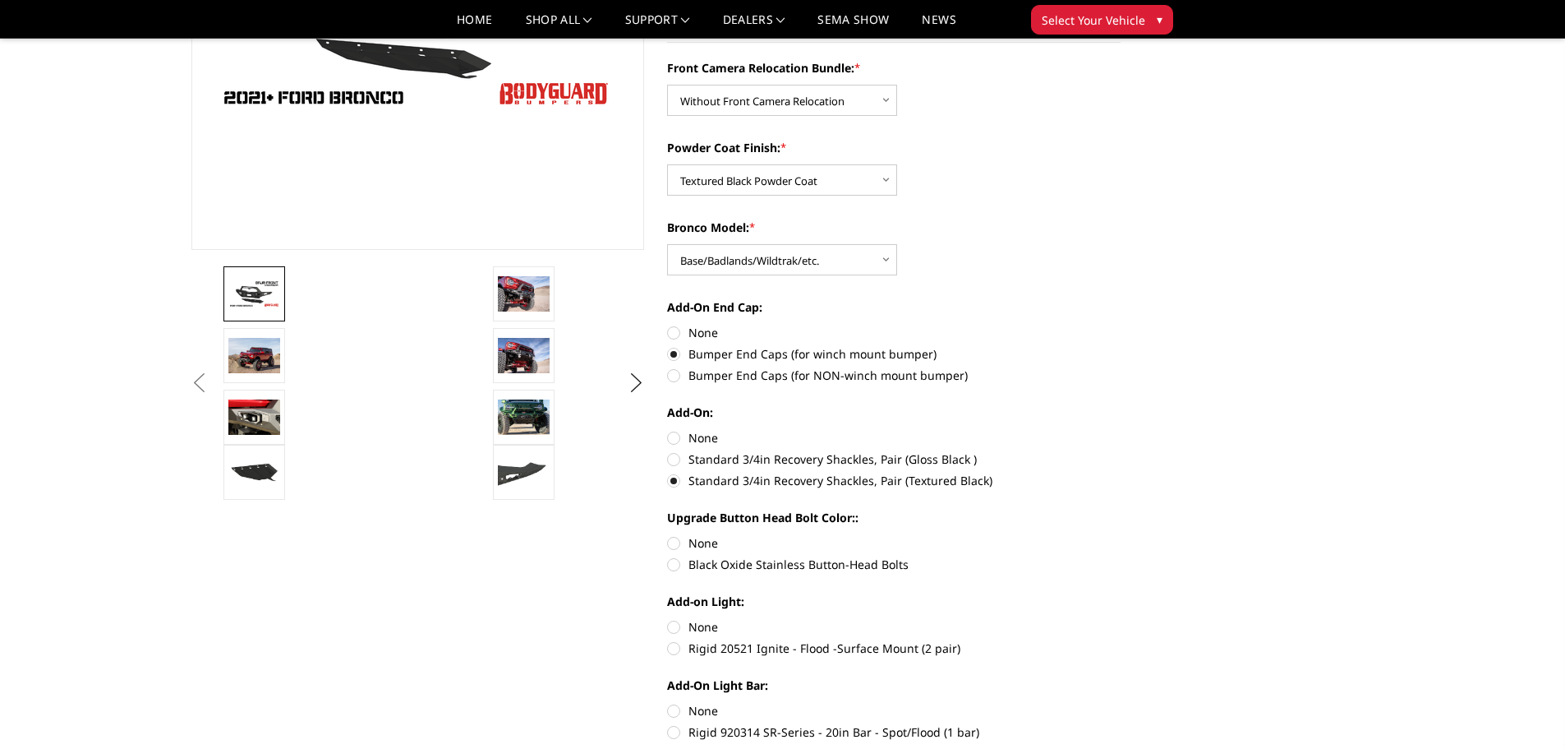
scroll to position [327, 0]
drag, startPoint x: 676, startPoint y: 563, endPoint x: 697, endPoint y: 569, distance: 21.6
click at [678, 564] on label "Black Oxide Stainless Button-Head Bolts" at bounding box center [894, 563] width 454 height 17
click at [1121, 534] on input "Black Oxide Stainless Button-Head Bolts" at bounding box center [1121, 533] width 1 height 1
radio input "true"
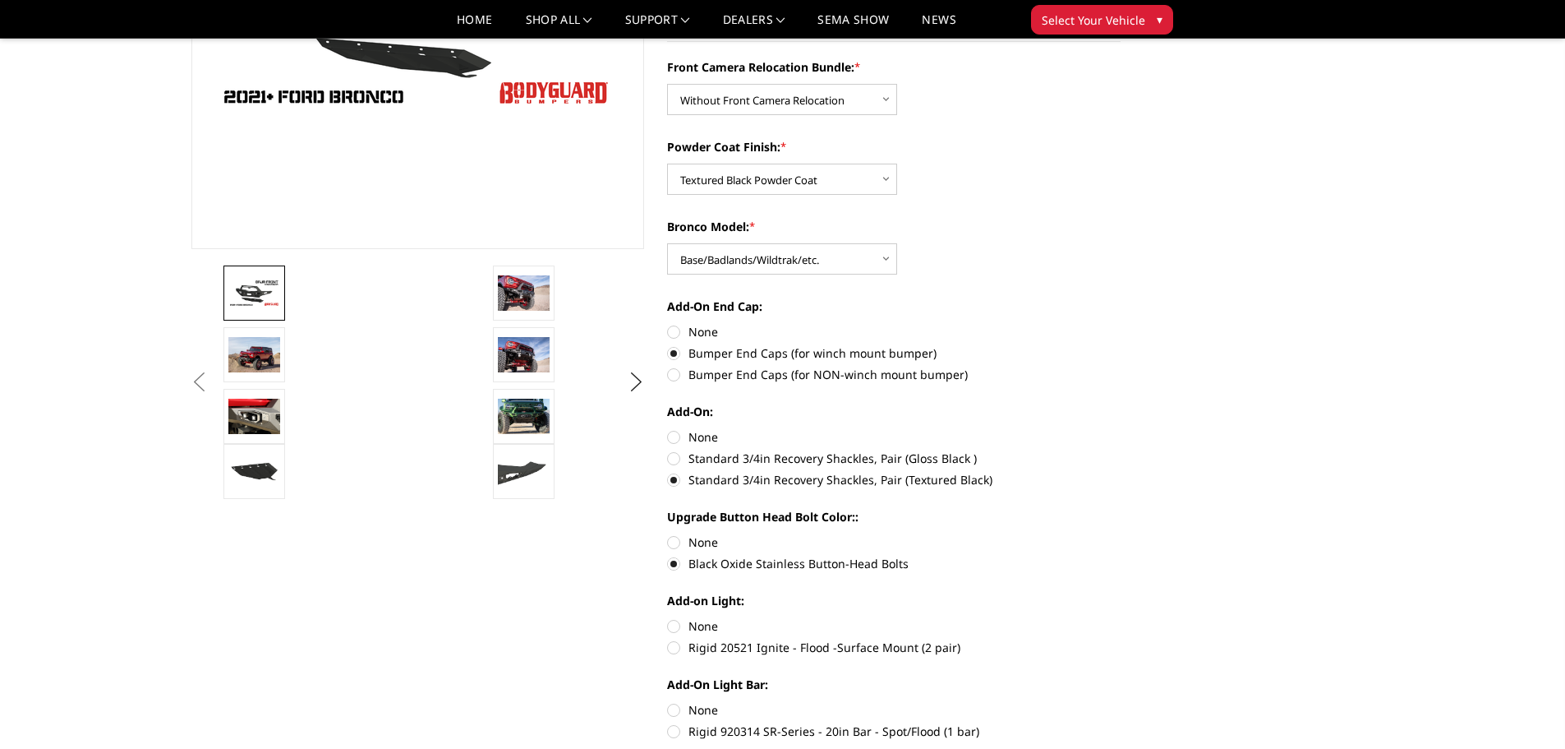
click at [675, 646] on label "Rigid 20521 Ignite - Flood -Surface Mount (2 pair)" at bounding box center [894, 647] width 454 height 17
click at [1121, 618] on input "Rigid 20521 Ignite - Flood -Surface Mount (2 pair)" at bounding box center [1121, 617] width 1 height 1
radio input "true"
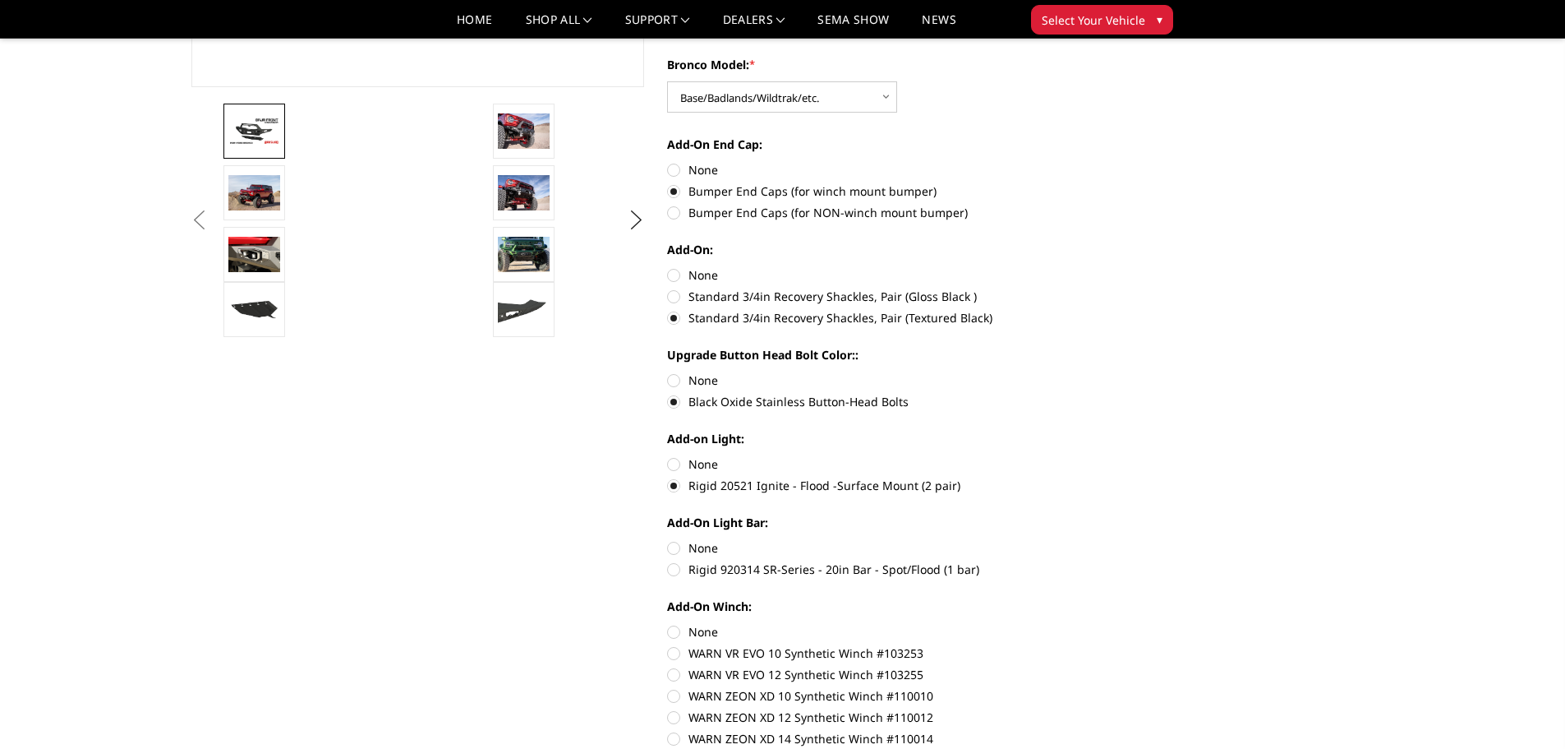
scroll to position [491, 0]
click at [675, 566] on label "Rigid 920314 SR-Series - 20in Bar - Spot/Flood (1 bar)" at bounding box center [894, 567] width 454 height 17
click at [1121, 538] on input "Rigid 920314 SR-Series - 20in Bar - Spot/Flood (1 bar)" at bounding box center [1121, 537] width 1 height 1
radio input "true"
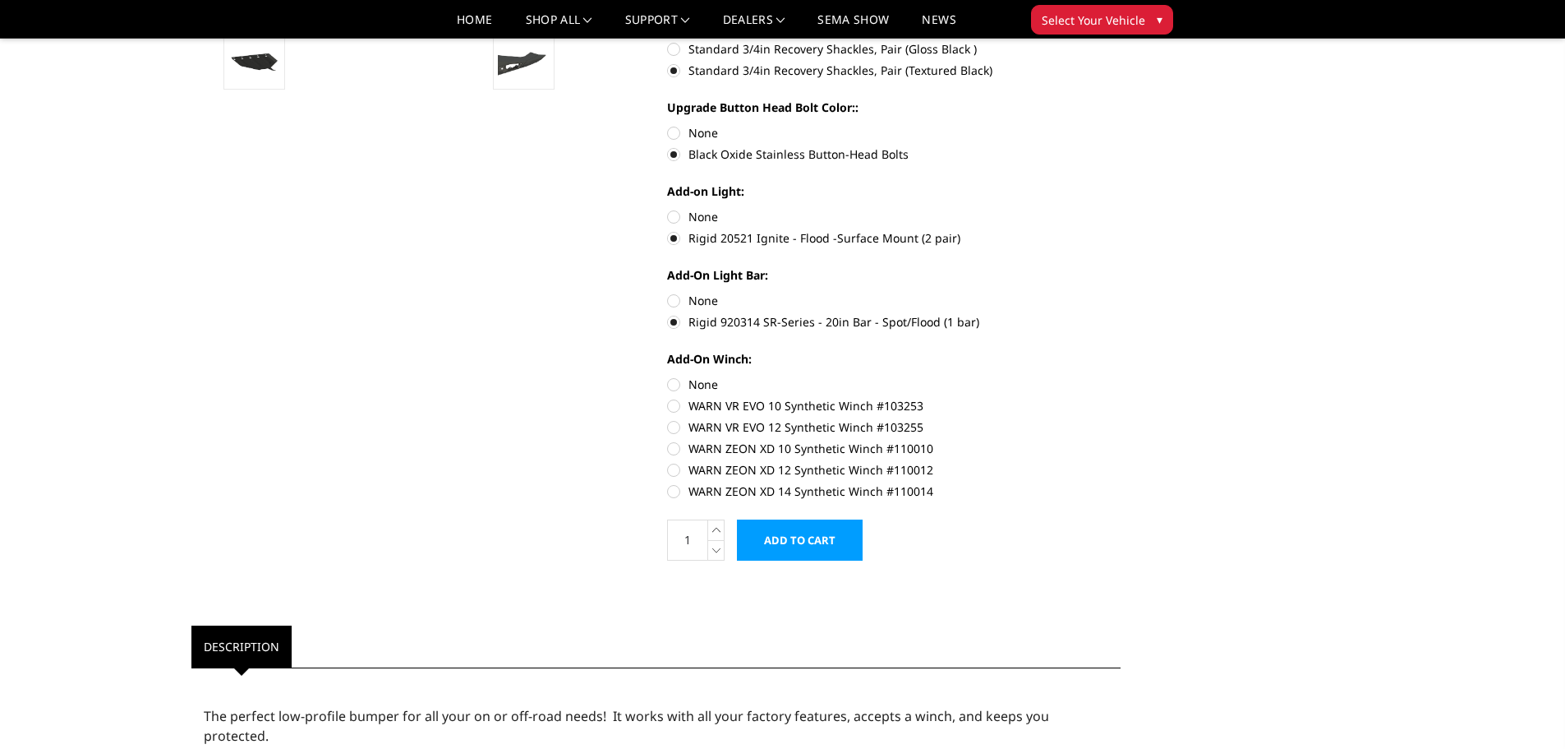
click at [673, 493] on label "WARN ZEON XD 14 Synthetic Winch #110014" at bounding box center [894, 490] width 454 height 17
click at [1121, 462] on input "WARN ZEON XD 14 Synthetic Winch #110014" at bounding box center [1121, 461] width 1 height 1
radio input "true"
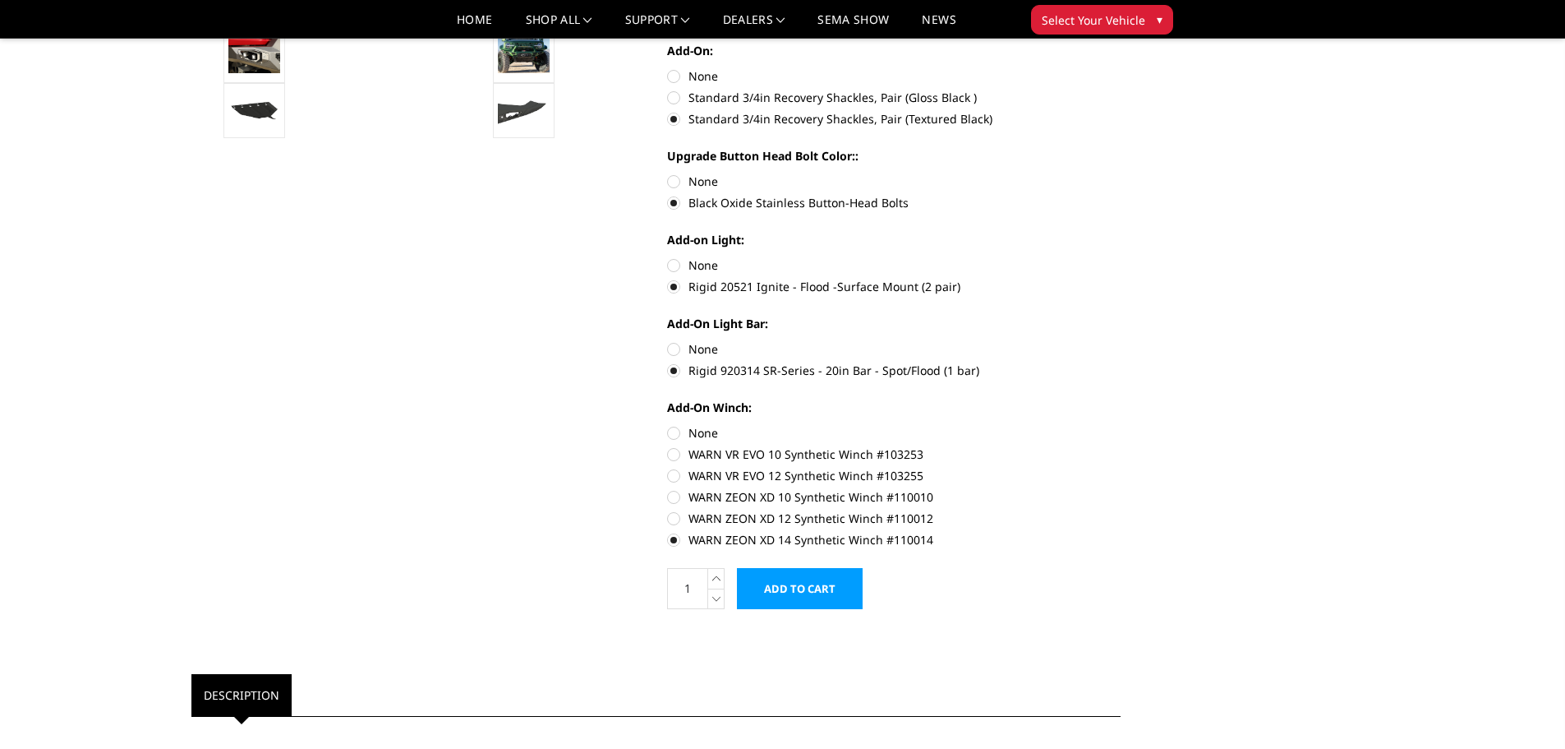
scroll to position [689, 0]
